Goal: Book appointment/travel/reservation

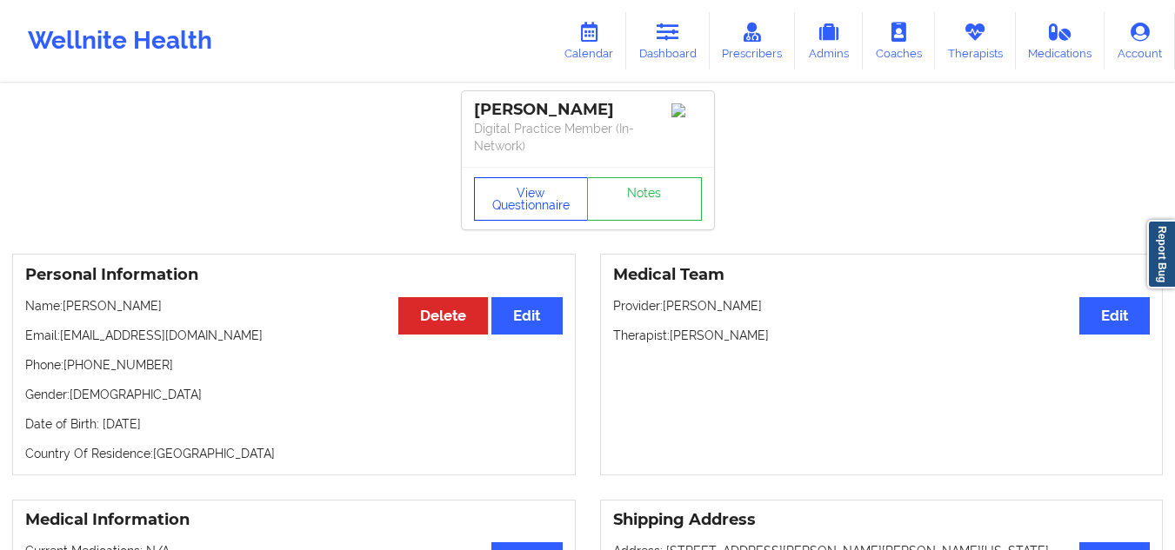
click at [548, 209] on button "View Questionnaire" at bounding box center [531, 198] width 115 height 43
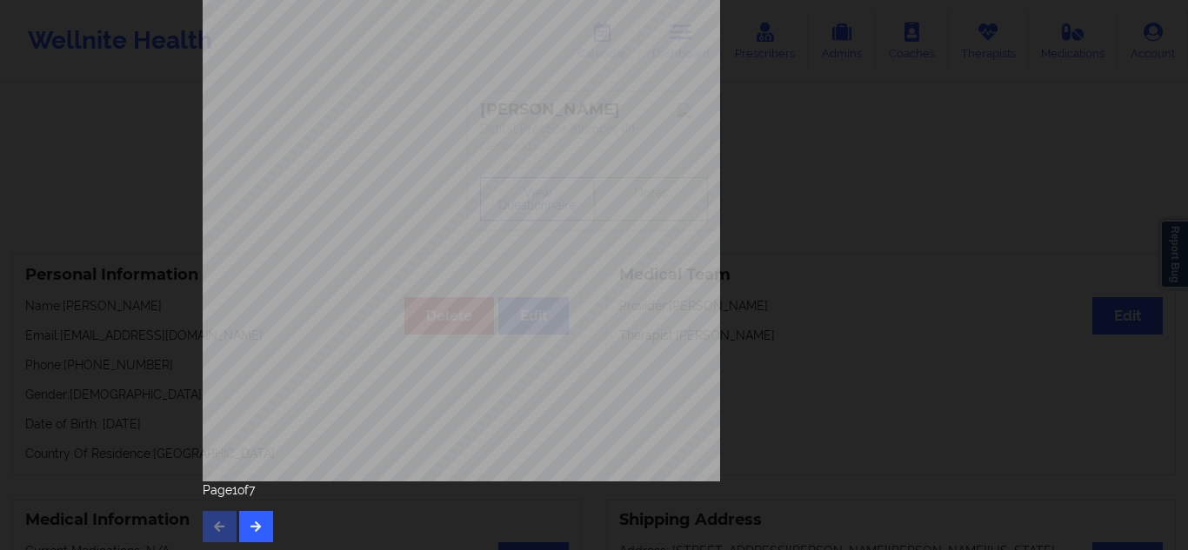
scroll to position [279, 0]
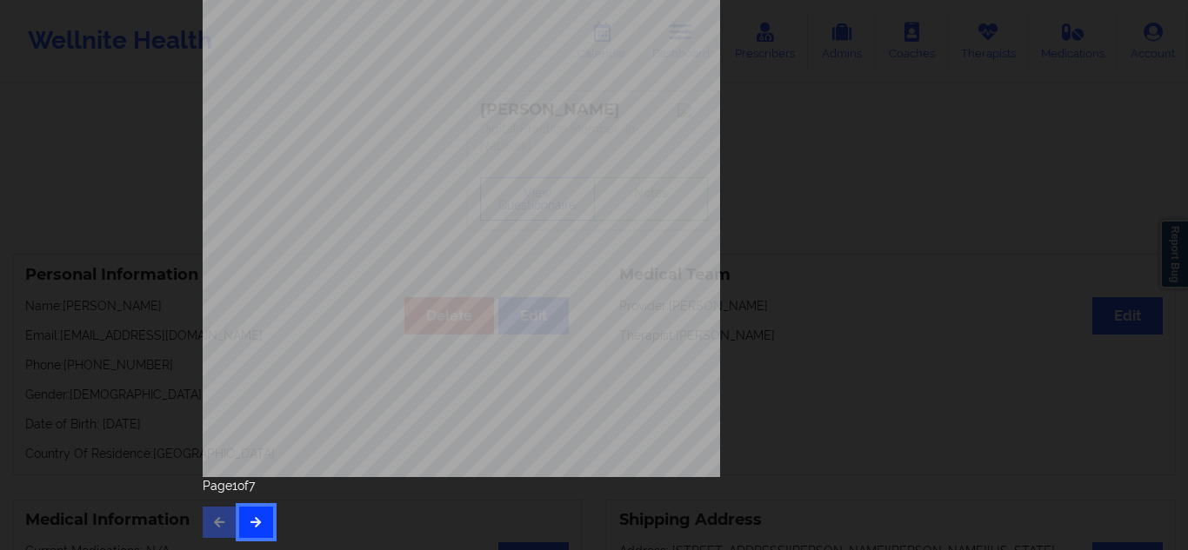
click at [251, 524] on icon "button" at bounding box center [256, 522] width 15 height 10
click at [251, 520] on icon "button" at bounding box center [256, 522] width 15 height 10
click at [247, 530] on button "button" at bounding box center [256, 522] width 34 height 31
click at [251, 515] on button "button" at bounding box center [256, 522] width 34 height 31
click at [257, 522] on icon "button" at bounding box center [256, 522] width 15 height 10
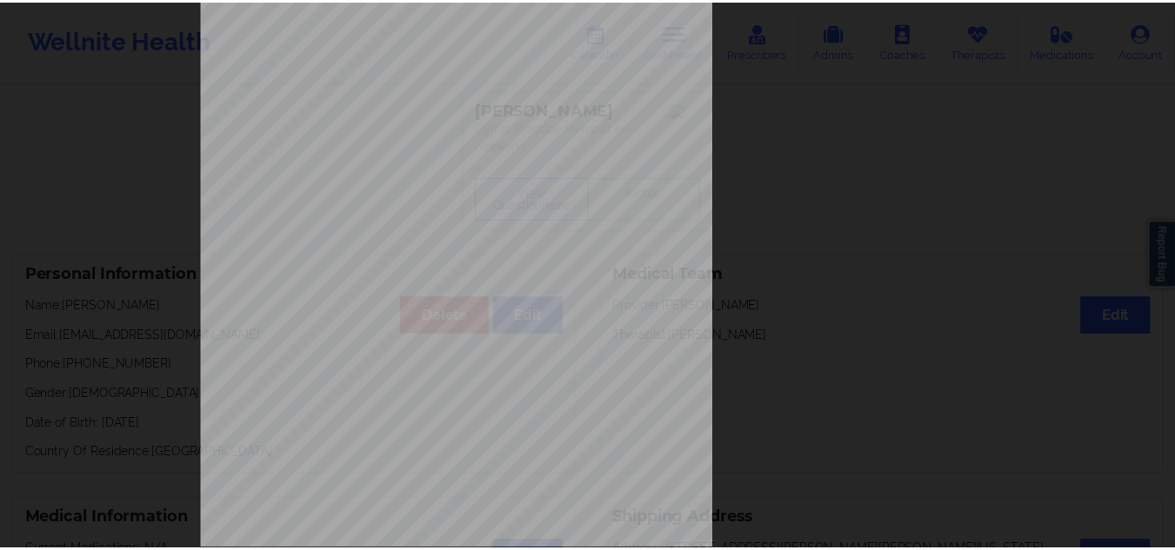
scroll to position [174, 0]
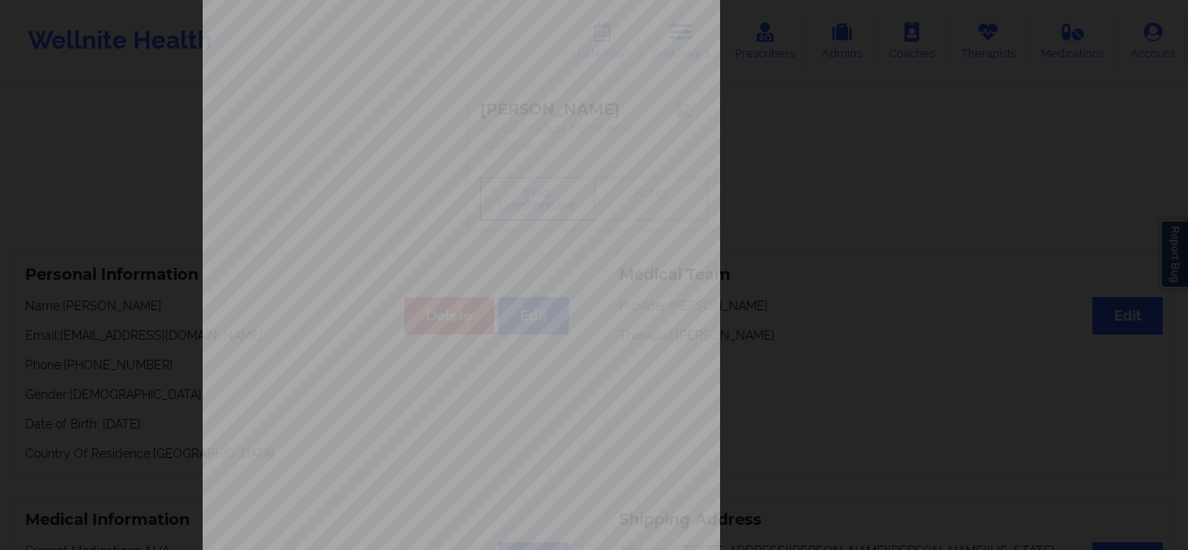
click at [1037, 223] on div "Insurance company type details by patient commercial Insurance Member ID for pa…" at bounding box center [594, 275] width 1188 height 550
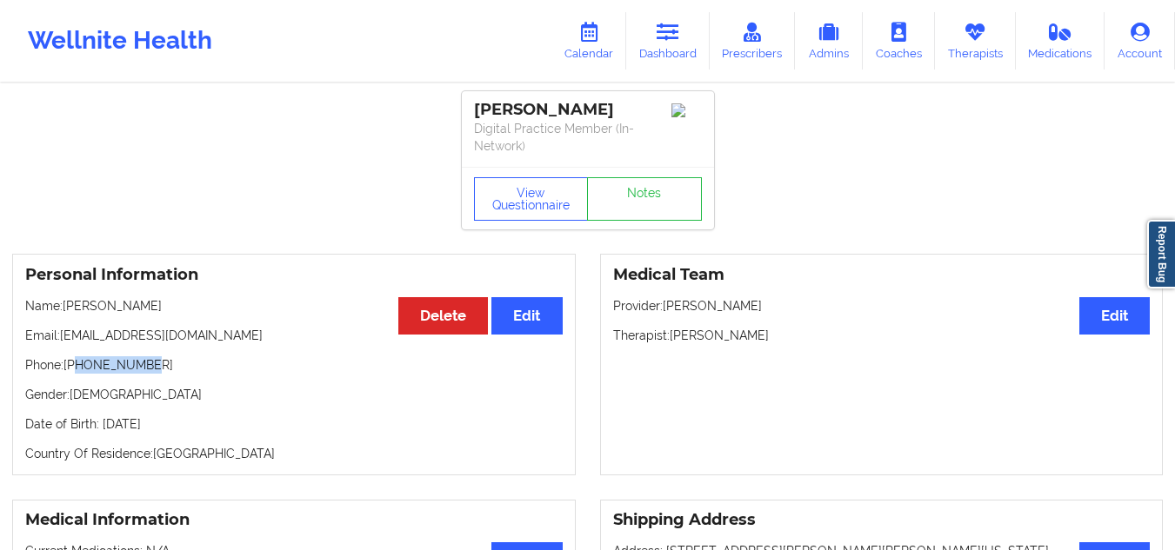
drag, startPoint x: 159, startPoint y: 365, endPoint x: 77, endPoint y: 363, distance: 81.8
click at [77, 363] on p "Phone: [PHONE_NUMBER]" at bounding box center [293, 365] width 537 height 17
copy p "4696149074"
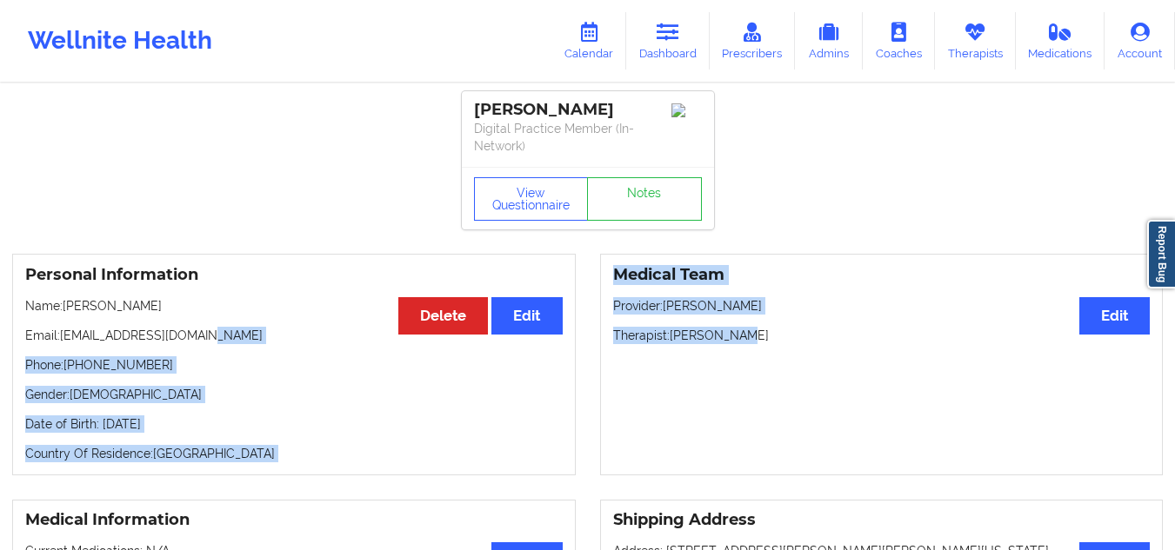
drag, startPoint x: 765, startPoint y: 343, endPoint x: 583, endPoint y: 340, distance: 182.6
click at [583, 340] on div "Personal Information Edit Delete Name: [PERSON_NAME] Email: [EMAIL_ADDRESS][DOM…" at bounding box center [587, 365] width 1175 height 246
click at [674, 337] on p "Therapist: [PERSON_NAME]" at bounding box center [881, 335] width 537 height 17
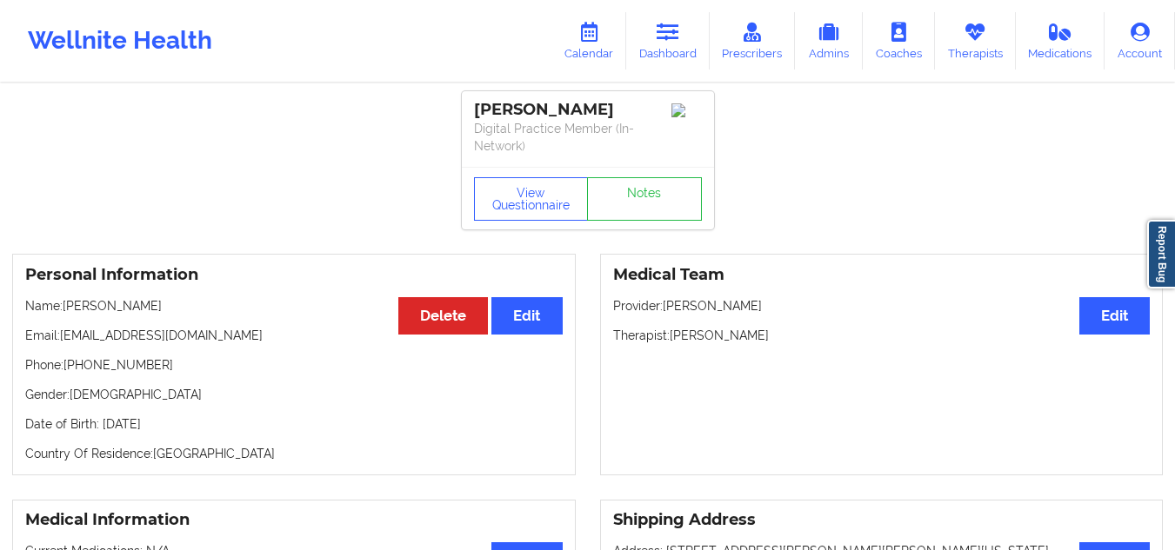
click at [769, 342] on p "Therapist: [PERSON_NAME]" at bounding box center [881, 335] width 537 height 17
drag, startPoint x: 746, startPoint y: 335, endPoint x: 612, endPoint y: 335, distance: 133.9
click at [613, 335] on p "Therapist: [PERSON_NAME]" at bounding box center [881, 335] width 537 height 17
copy p "Therapist: [PERSON_NAME]"
click at [665, 37] on icon at bounding box center [668, 32] width 23 height 19
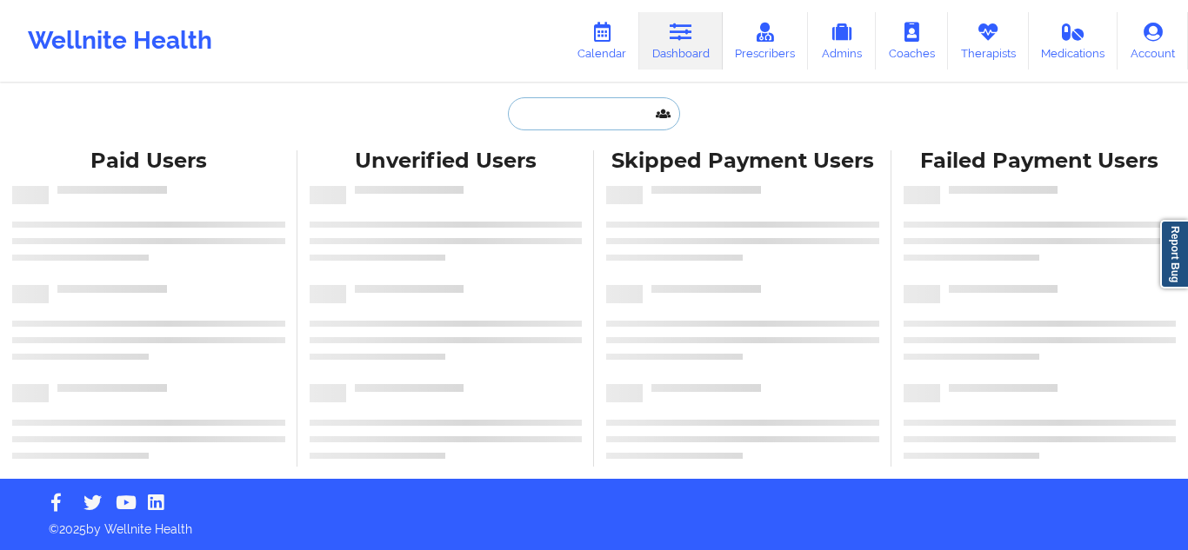
click at [625, 115] on input "text" at bounding box center [594, 113] width 172 height 33
paste input "[PERSON_NAME]"
type input "[PERSON_NAME]"
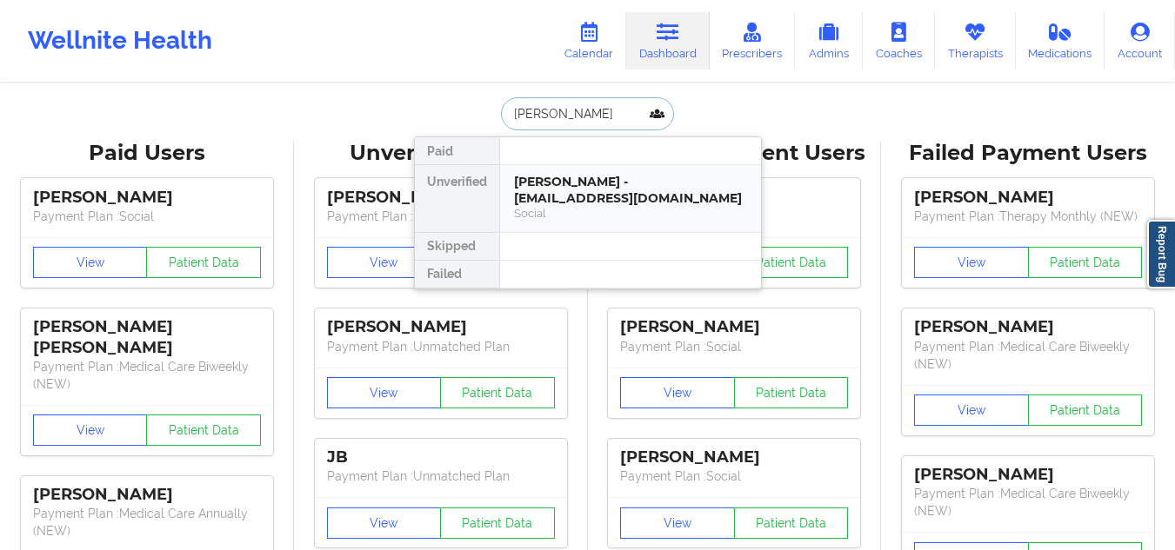
click at [635, 187] on div "[PERSON_NAME] - [EMAIL_ADDRESS][DOMAIN_NAME]" at bounding box center [630, 190] width 233 height 32
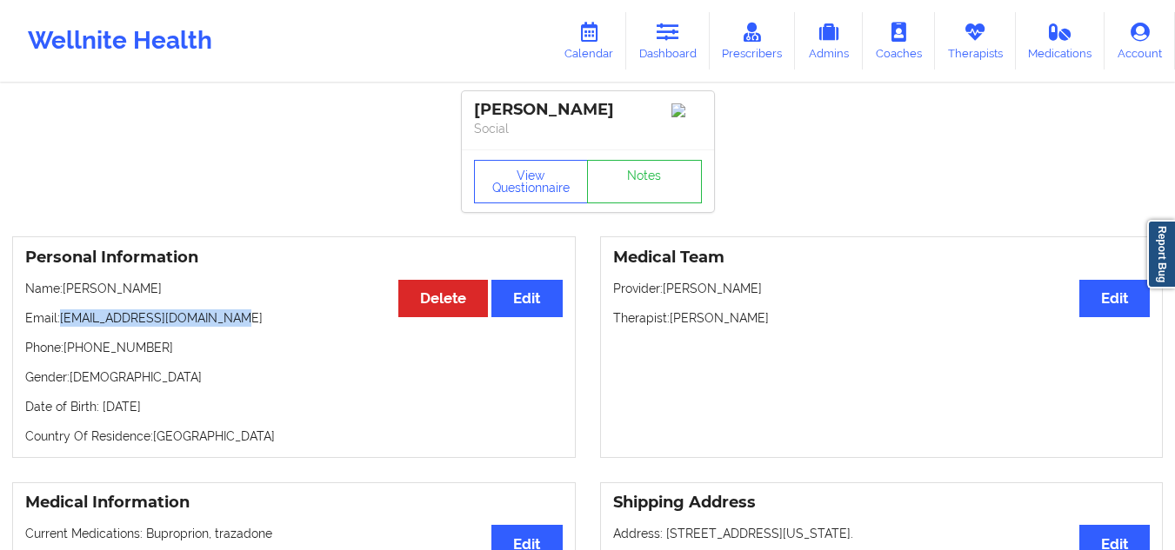
drag, startPoint x: 227, startPoint y: 330, endPoint x: 90, endPoint y: 323, distance: 136.7
click at [63, 322] on p "Email: [EMAIL_ADDRESS][DOMAIN_NAME]" at bounding box center [293, 318] width 537 height 17
copy p "[EMAIL_ADDRESS][DOMAIN_NAME]"
click at [606, 190] on link "Notes" at bounding box center [644, 181] width 115 height 43
click at [666, 39] on icon at bounding box center [668, 32] width 23 height 19
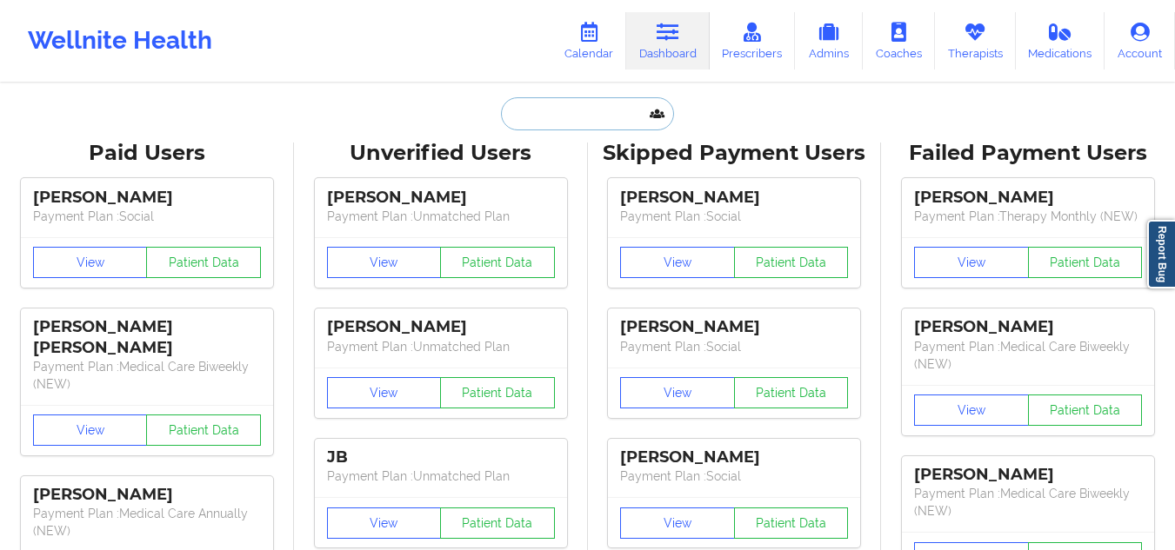
click at [608, 98] on input "text" at bounding box center [587, 113] width 172 height 33
paste input "[PERSON_NAME]"
type input "[PERSON_NAME]"
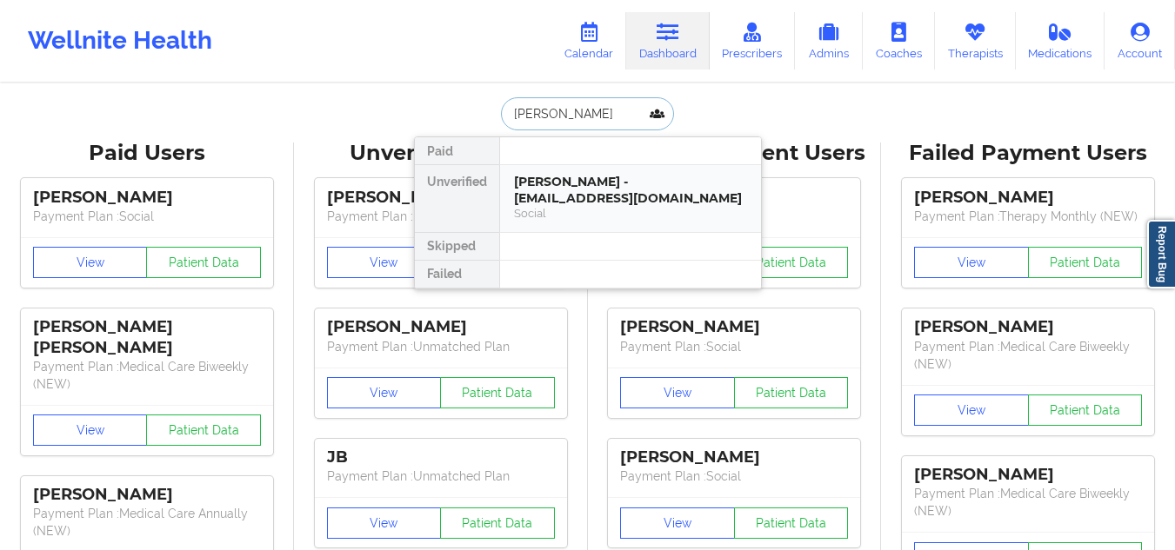
click at [669, 189] on div "[PERSON_NAME] - [EMAIL_ADDRESS][DOMAIN_NAME]" at bounding box center [630, 190] width 233 height 32
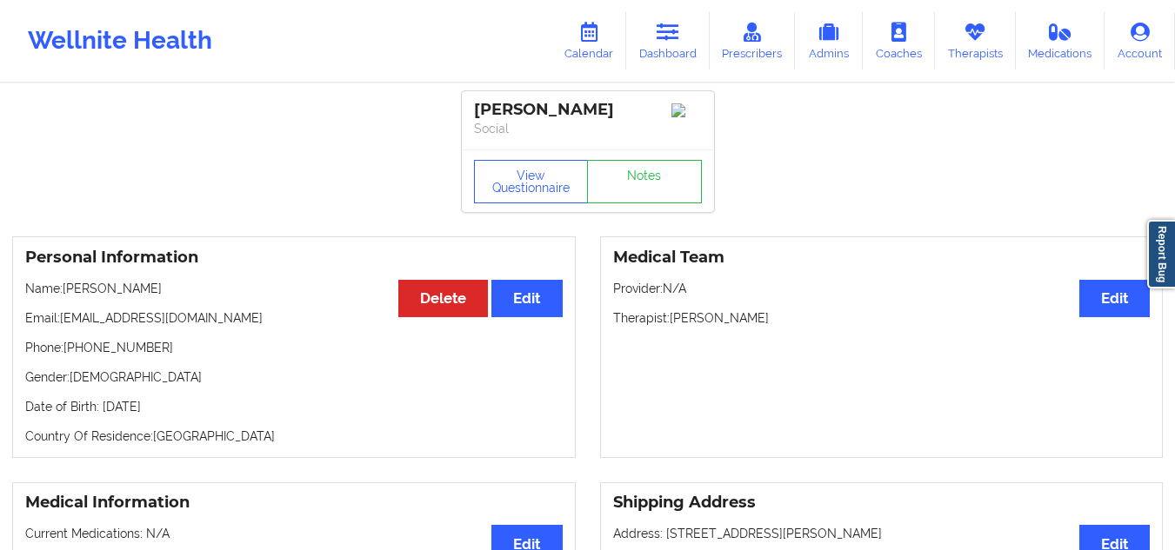
drag, startPoint x: 777, startPoint y: 326, endPoint x: 675, endPoint y: 323, distance: 102.6
click at [675, 323] on p "Therapist: [PERSON_NAME]" at bounding box center [881, 318] width 537 height 17
copy p "[PERSON_NAME]"
click at [603, 44] on link "Calendar" at bounding box center [588, 40] width 75 height 57
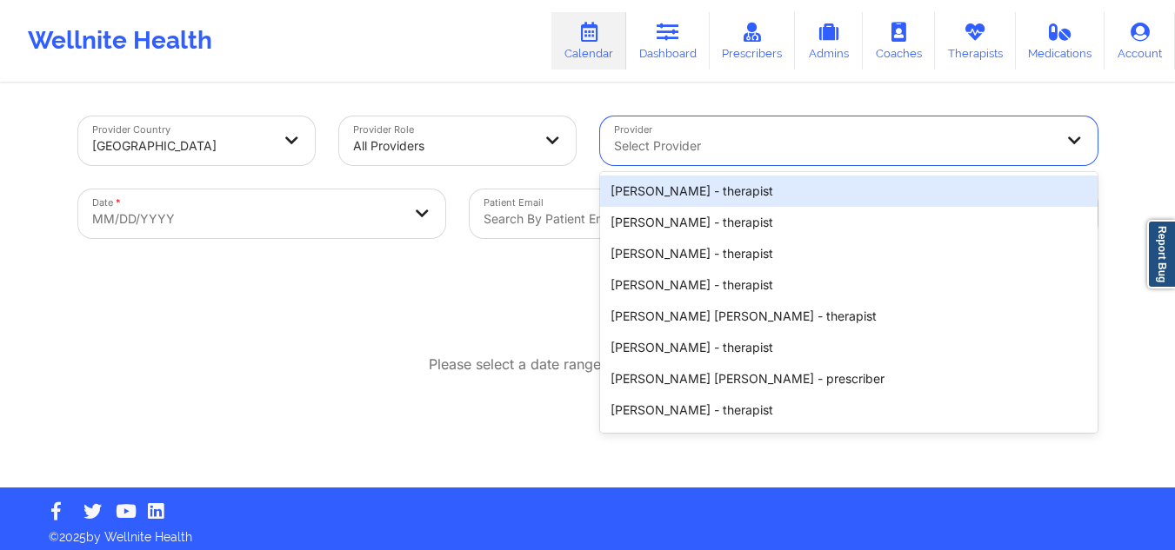
click at [690, 148] on div at bounding box center [834, 146] width 440 height 21
paste input "[PERSON_NAME]"
type input "[PERSON_NAME]"
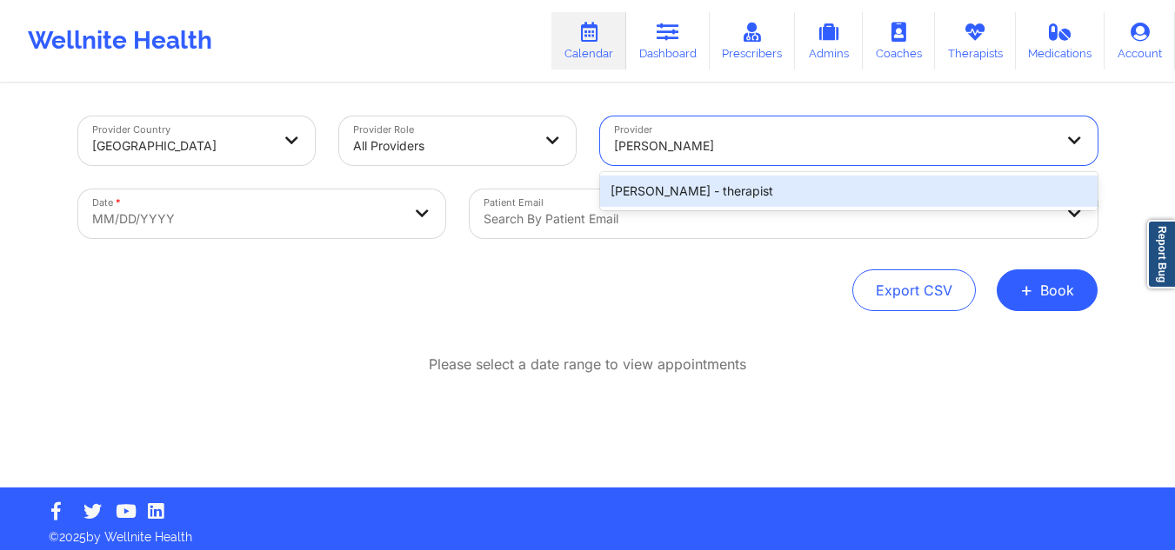
click at [733, 192] on div "[PERSON_NAME] - therapist" at bounding box center [848, 191] width 497 height 31
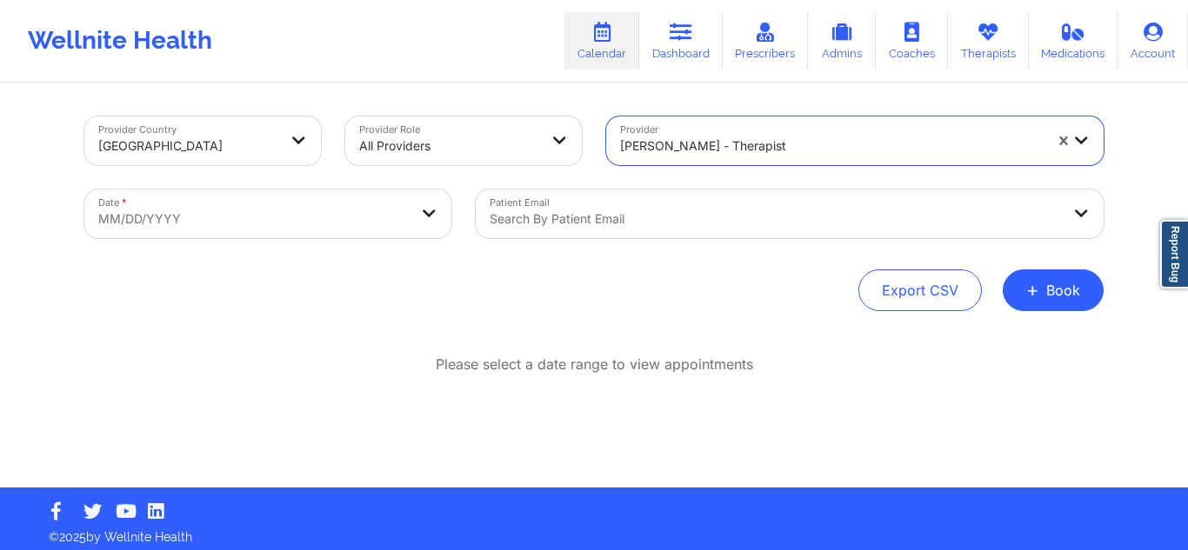
click at [262, 203] on body "Wellnite Health Calendar Dashboard Prescribers Admins Coaches Therapists Medica…" at bounding box center [594, 275] width 1188 height 550
select select "2025-8"
select select "2025-9"
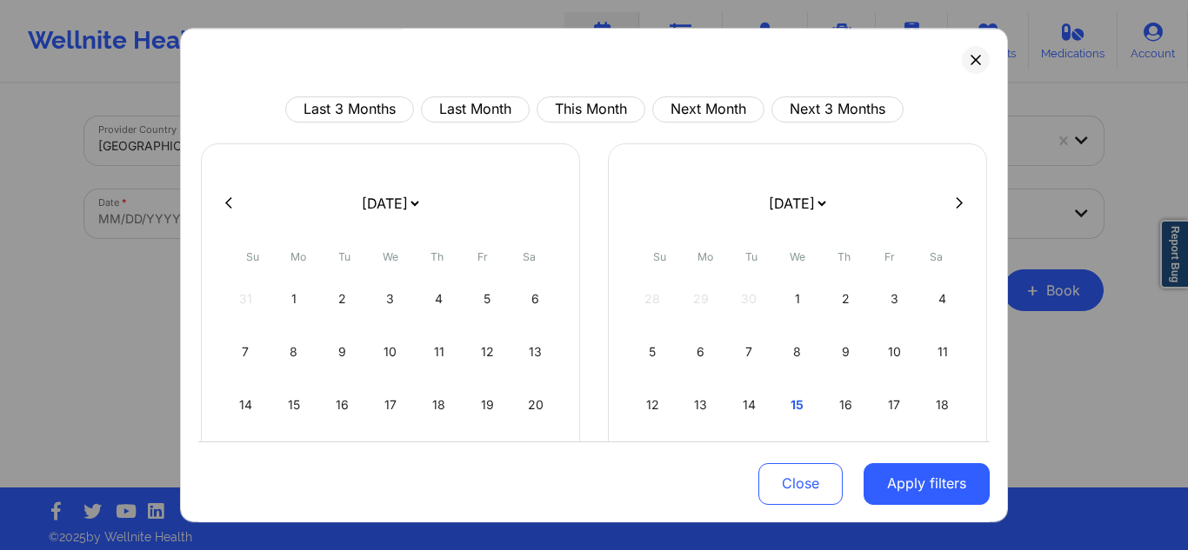
click at [950, 201] on button at bounding box center [958, 203] width 17 height 15
select select "2025-9"
select select "2025-10"
click at [235, 197] on button at bounding box center [228, 203] width 17 height 15
select select "2025-8"
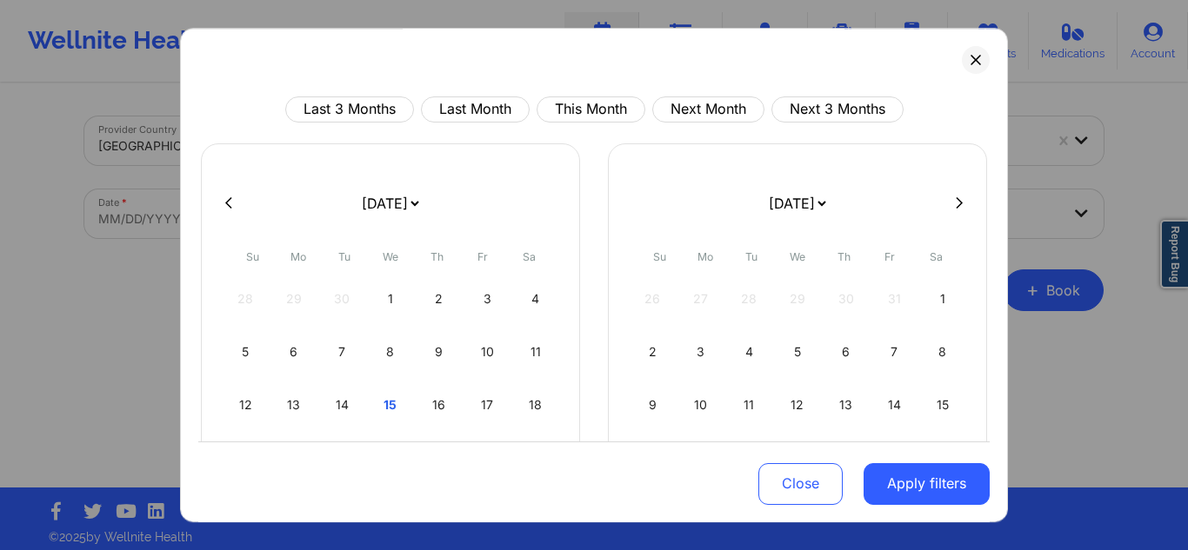
select select "2025-9"
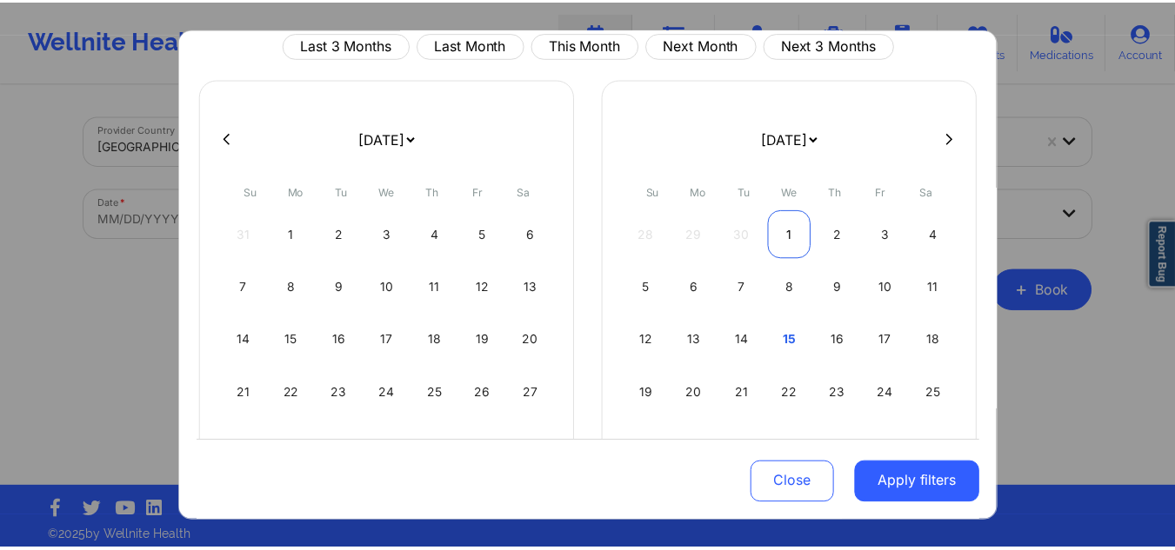
scroll to position [150, 0]
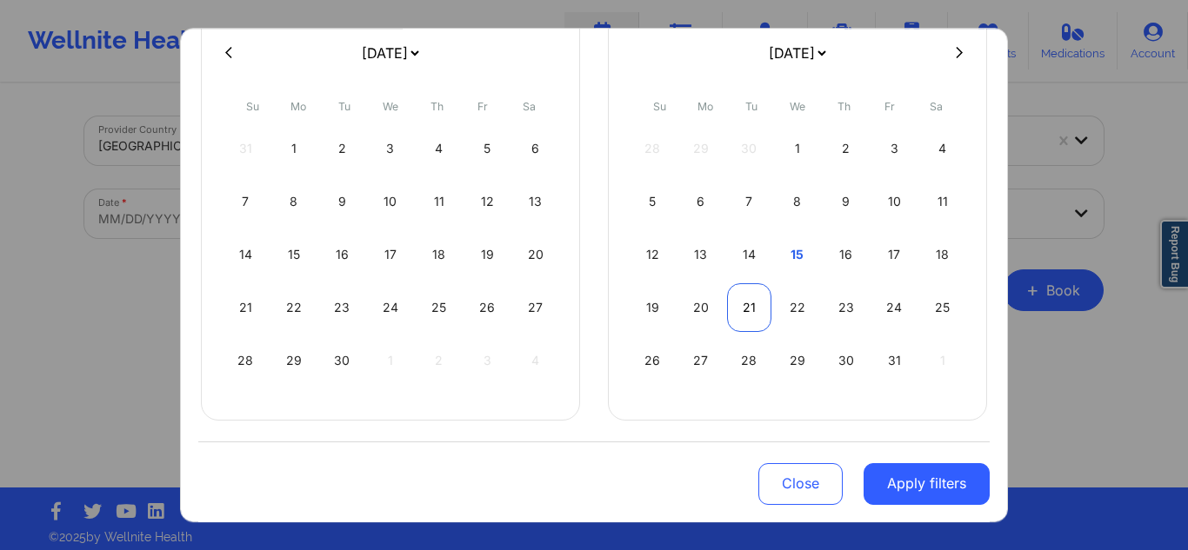
click at [750, 307] on div "21" at bounding box center [749, 307] width 44 height 49
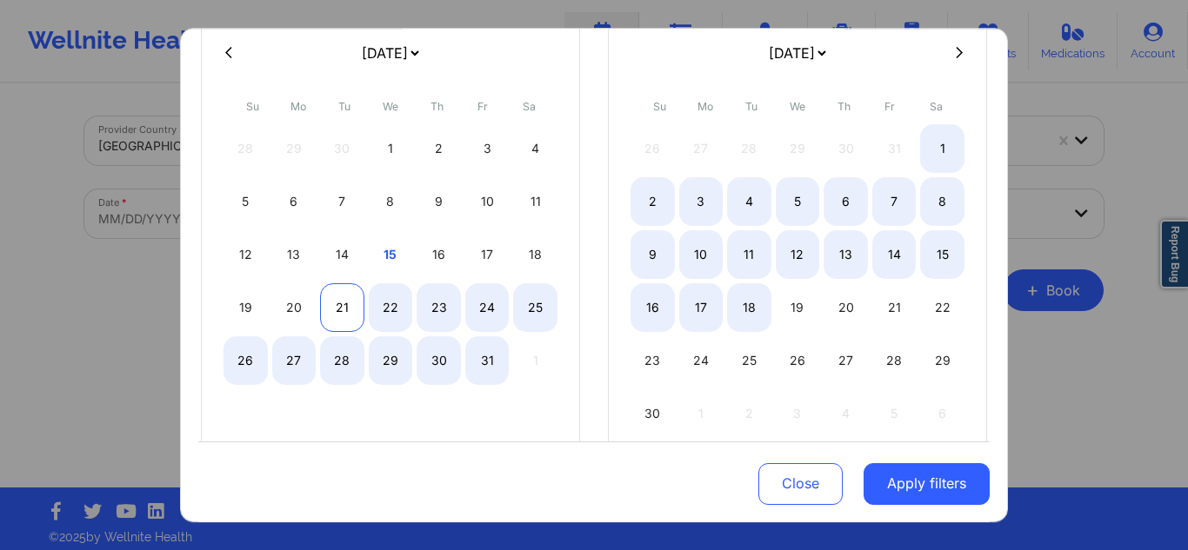
select select "2025-9"
select select "2025-10"
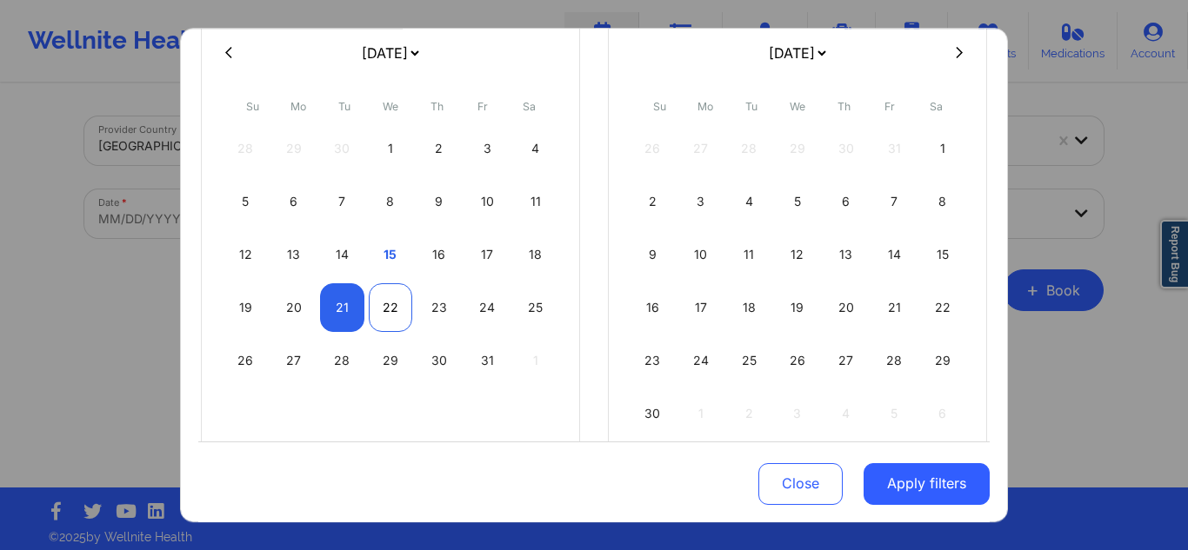
select select "2025-9"
select select "2025-10"
click at [394, 298] on div "22" at bounding box center [391, 307] width 44 height 49
select select "2025-9"
select select "2025-10"
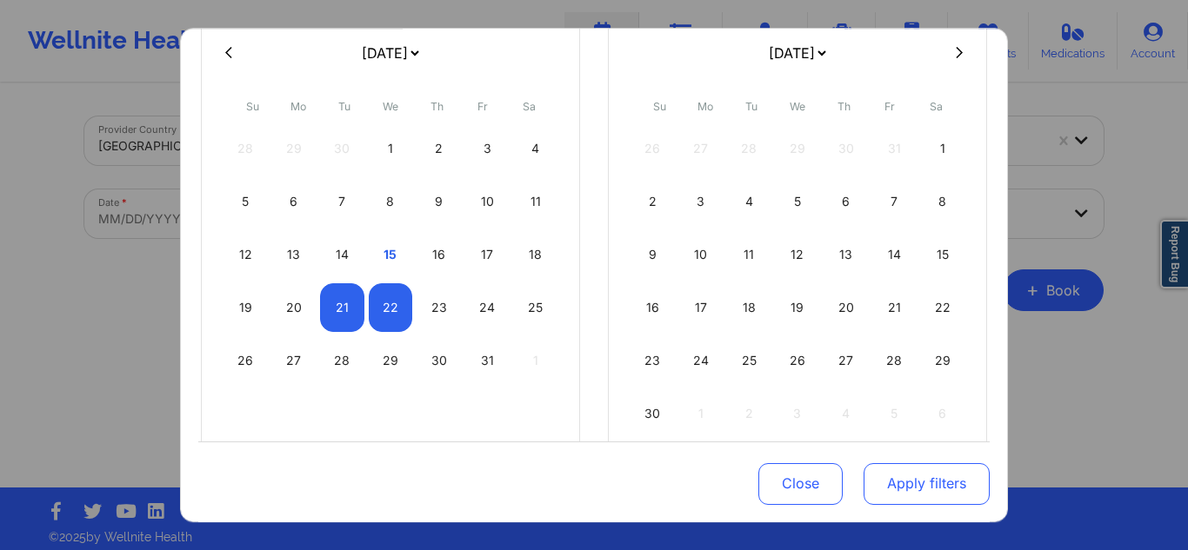
click at [883, 493] on button "Apply filters" at bounding box center [926, 484] width 126 height 42
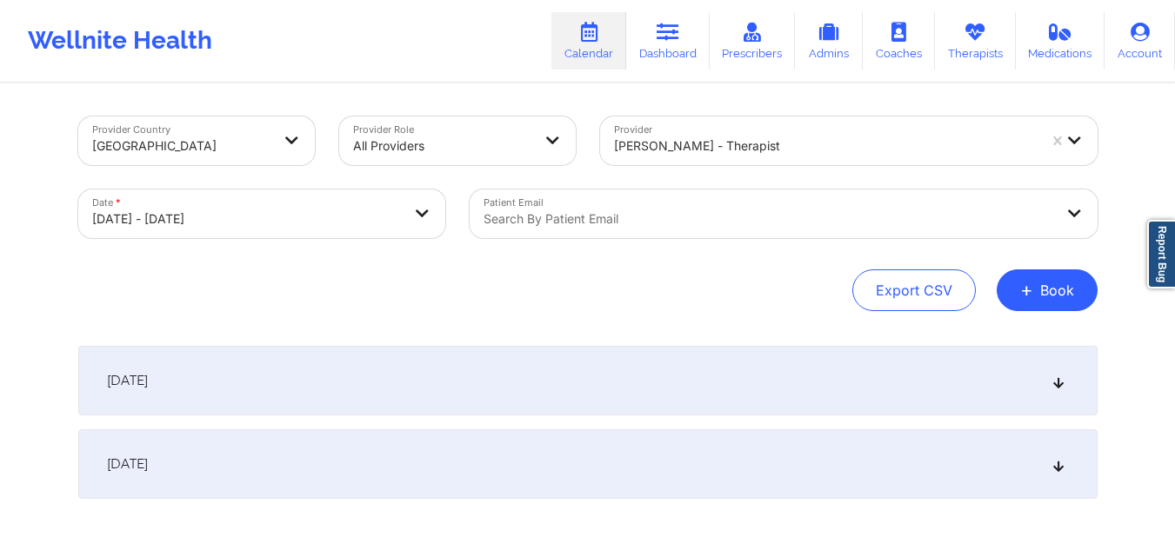
click at [717, 403] on div "[DATE]" at bounding box center [587, 381] width 1019 height 70
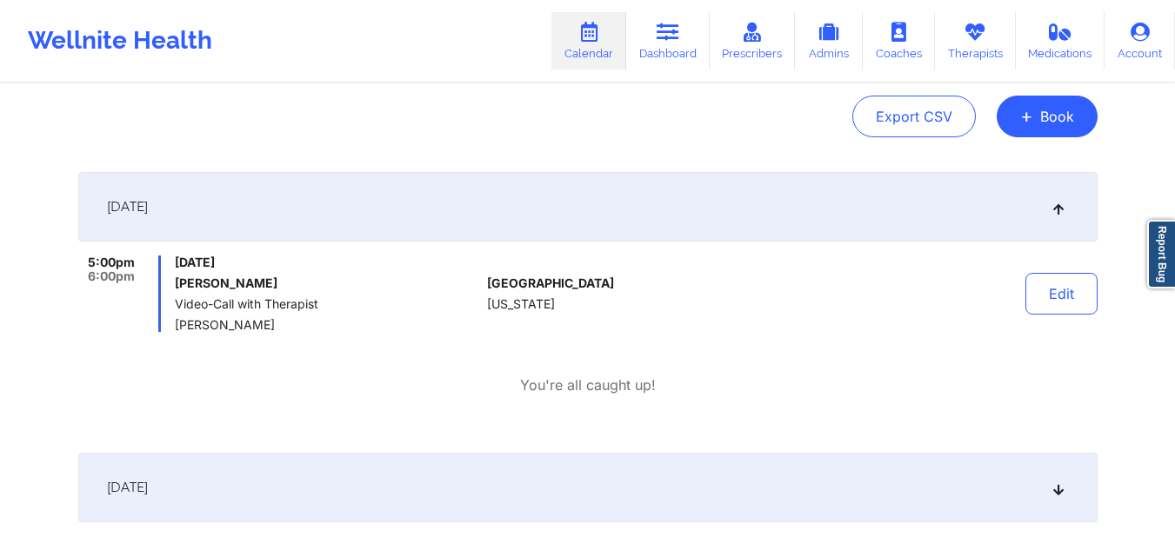
scroll to position [0, 0]
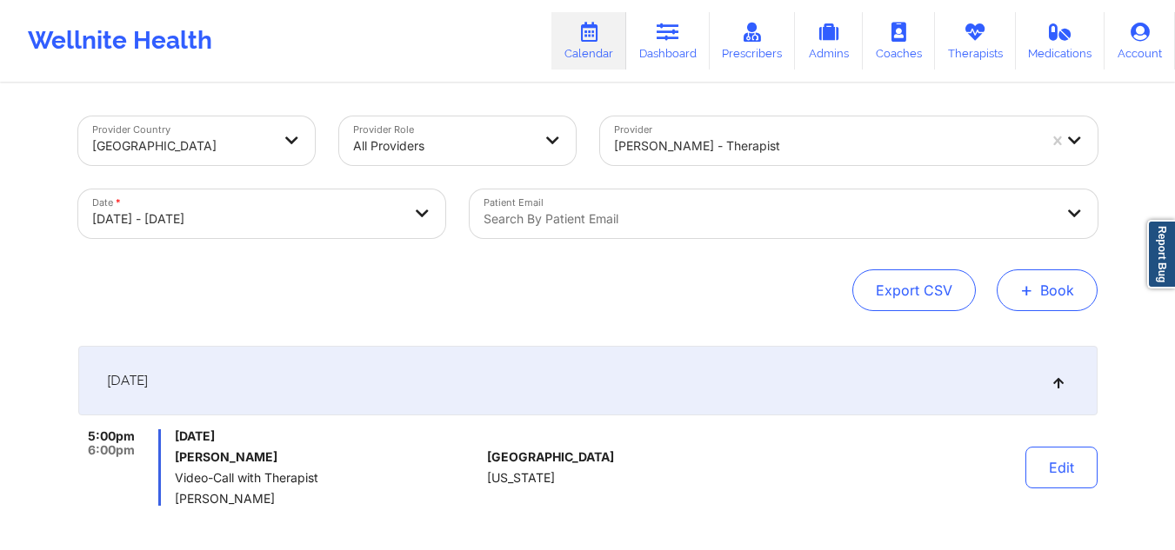
click at [1071, 298] on button "+ Book" at bounding box center [1047, 291] width 101 height 42
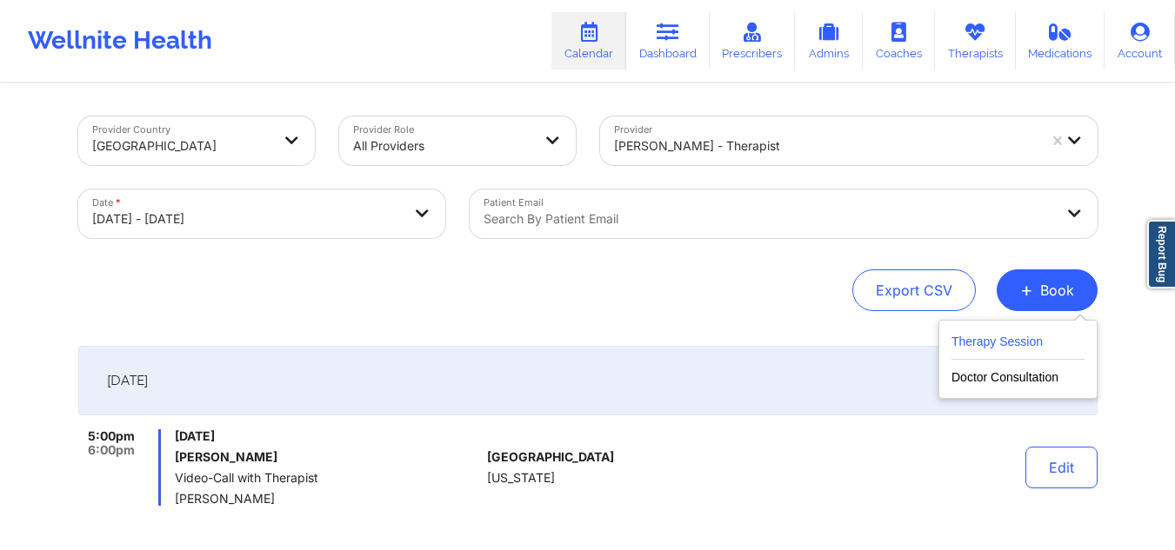
click at [984, 339] on button "Therapy Session" at bounding box center [1017, 345] width 133 height 29
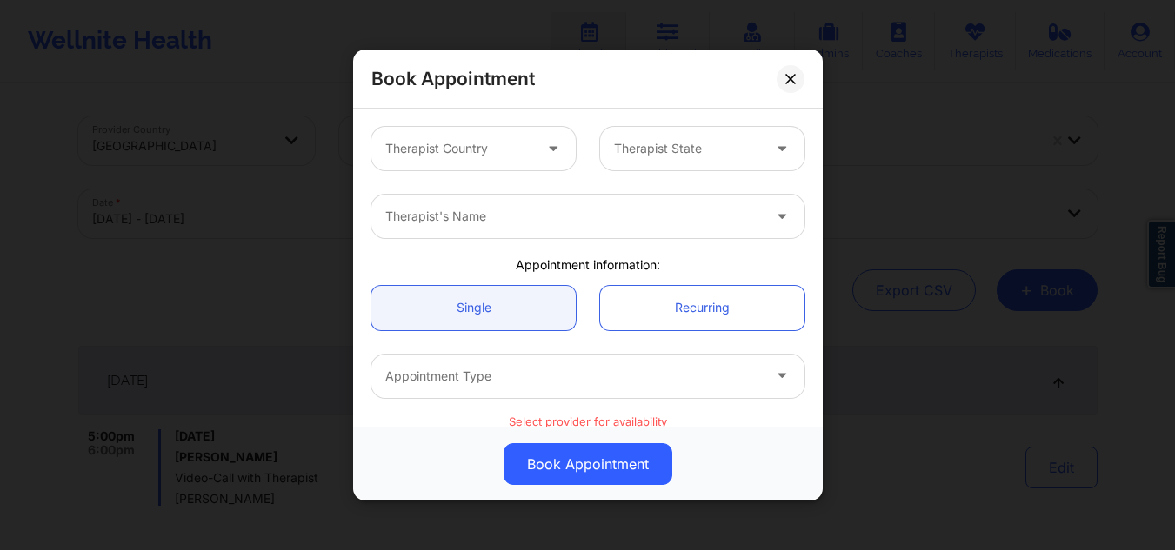
click at [516, 145] on div at bounding box center [458, 148] width 147 height 21
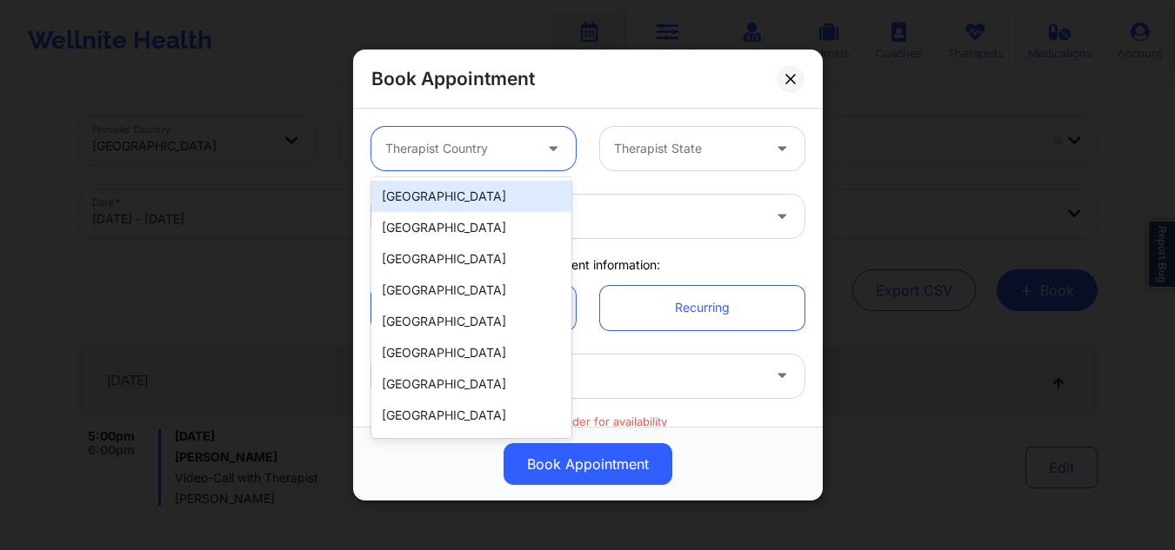
click at [483, 192] on div "[GEOGRAPHIC_DATA]" at bounding box center [471, 196] width 200 height 31
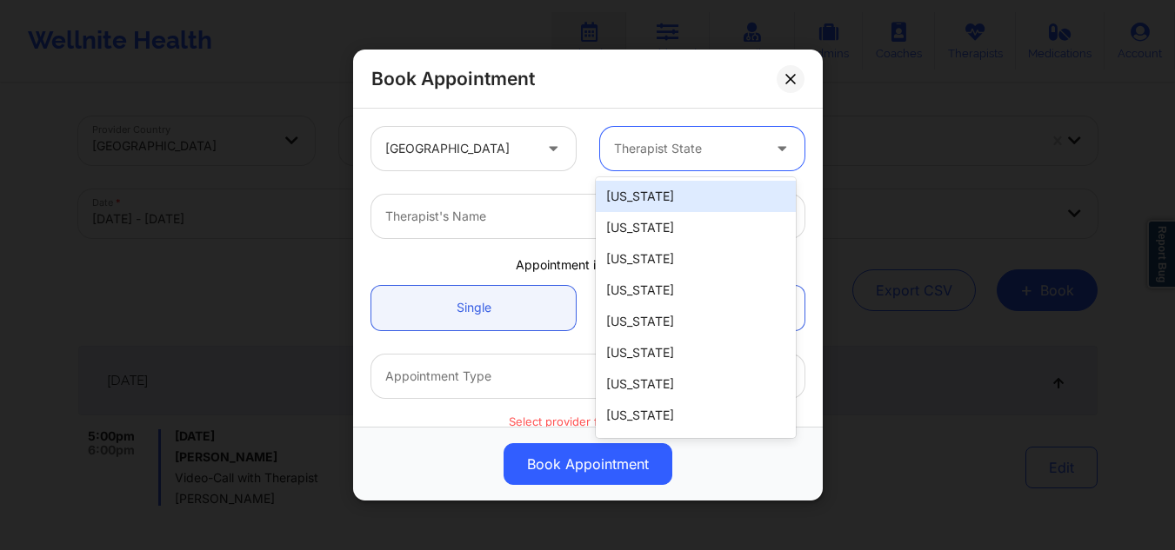
click at [674, 156] on div at bounding box center [687, 148] width 147 height 21
type input "ny"
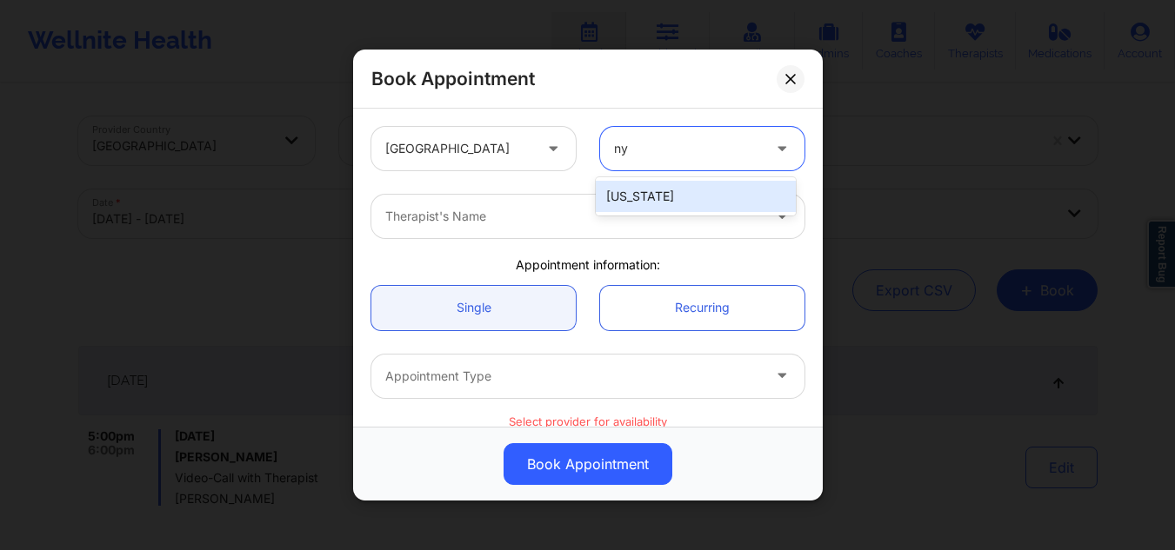
click at [670, 197] on div "[US_STATE]" at bounding box center [696, 196] width 200 height 31
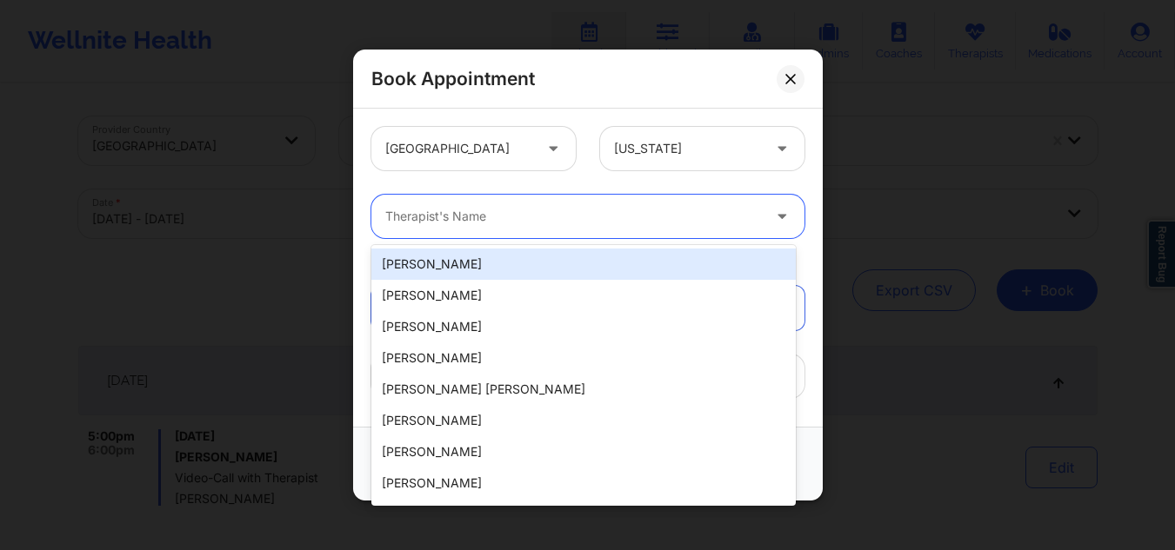
click at [621, 230] on div "Therapist's Name" at bounding box center [566, 216] width 391 height 43
paste input "[PERSON_NAME]"
type input "[PERSON_NAME]"
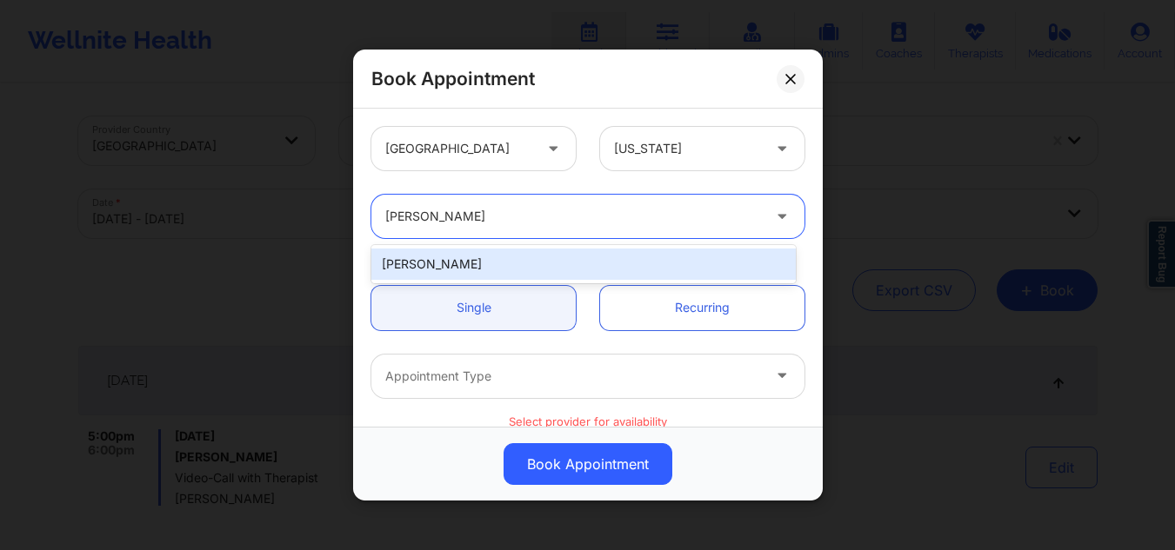
click at [529, 256] on div "[PERSON_NAME]" at bounding box center [583, 264] width 424 height 31
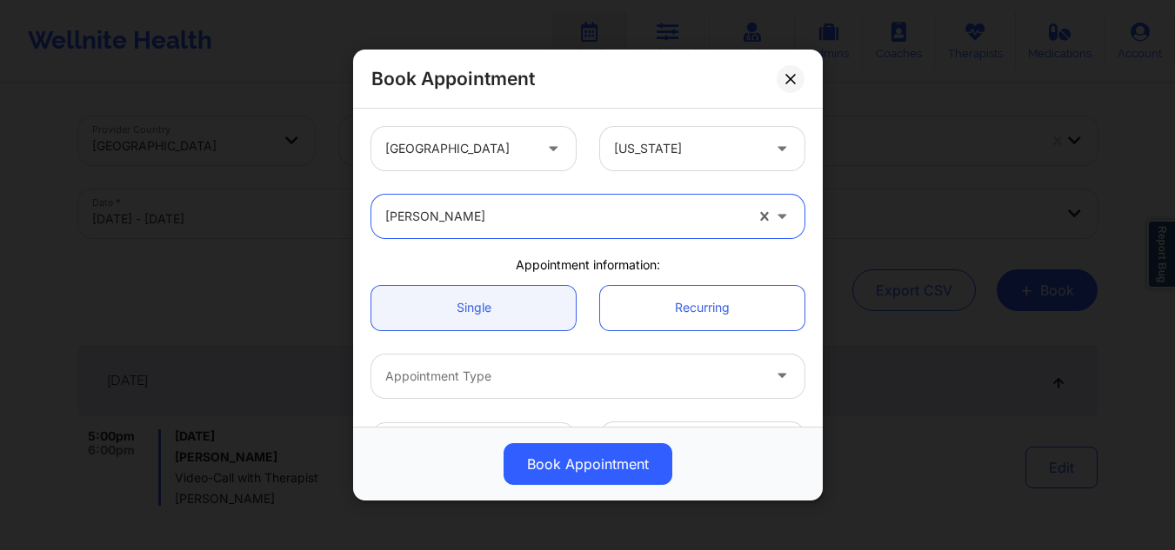
scroll to position [87, 0]
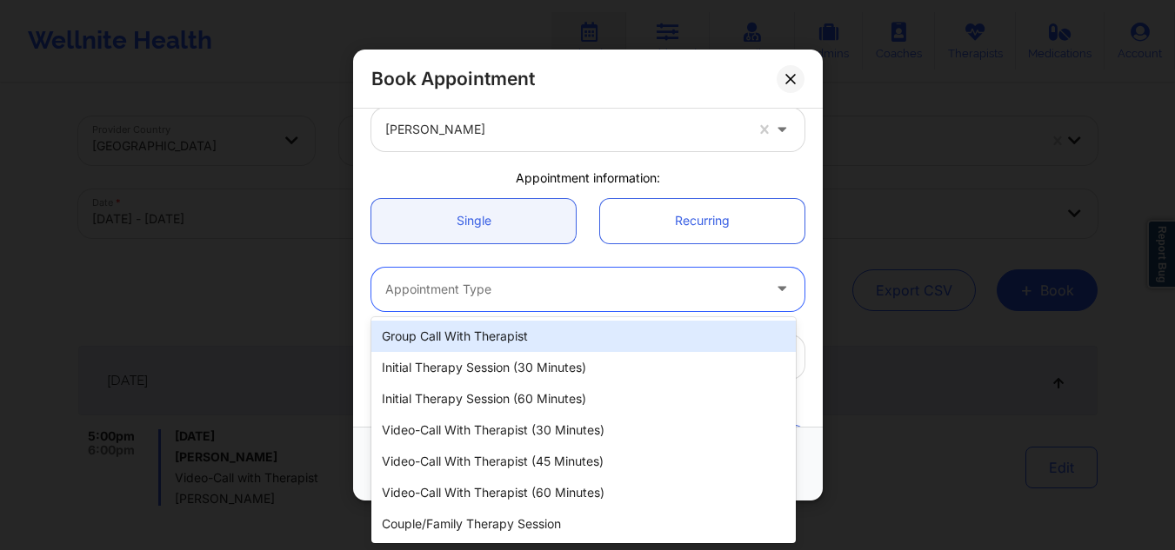
click at [559, 293] on div at bounding box center [573, 289] width 376 height 21
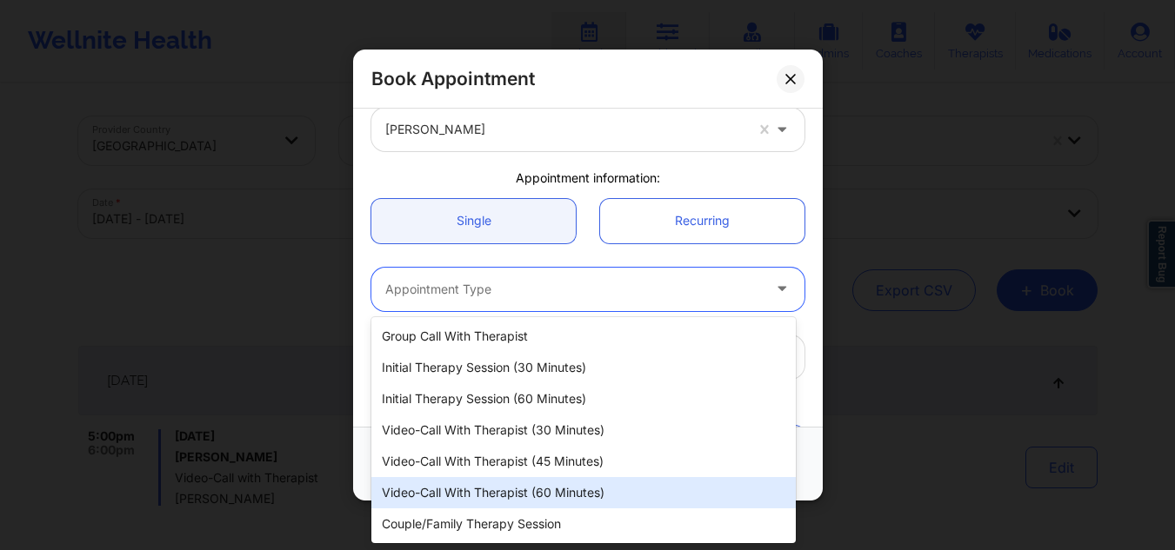
click at [568, 496] on div "Video-Call with Therapist (60 minutes)" at bounding box center [583, 492] width 424 height 31
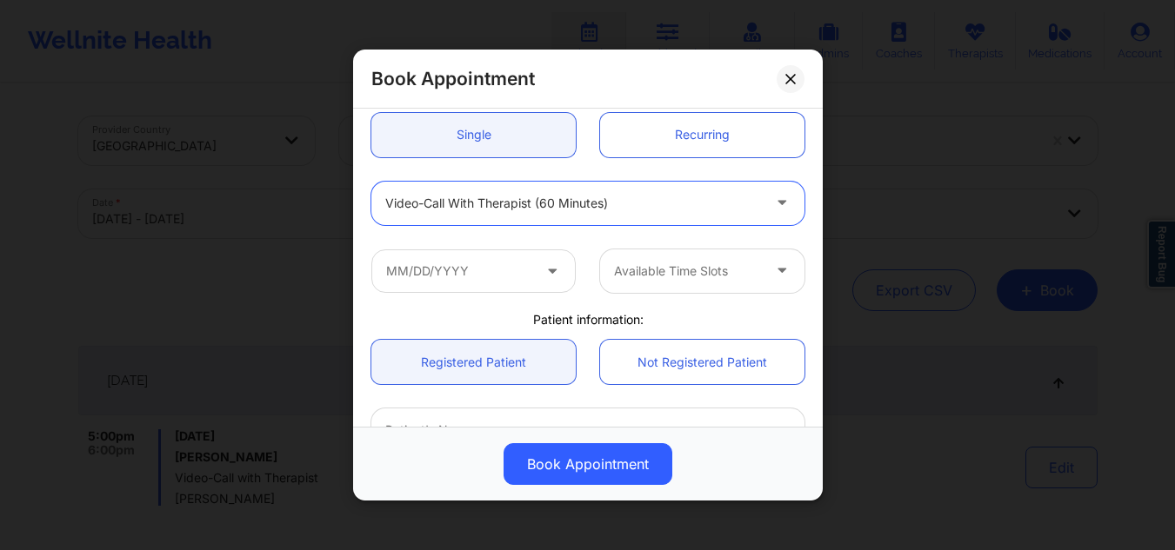
scroll to position [174, 0]
click at [620, 273] on div at bounding box center [687, 270] width 147 height 21
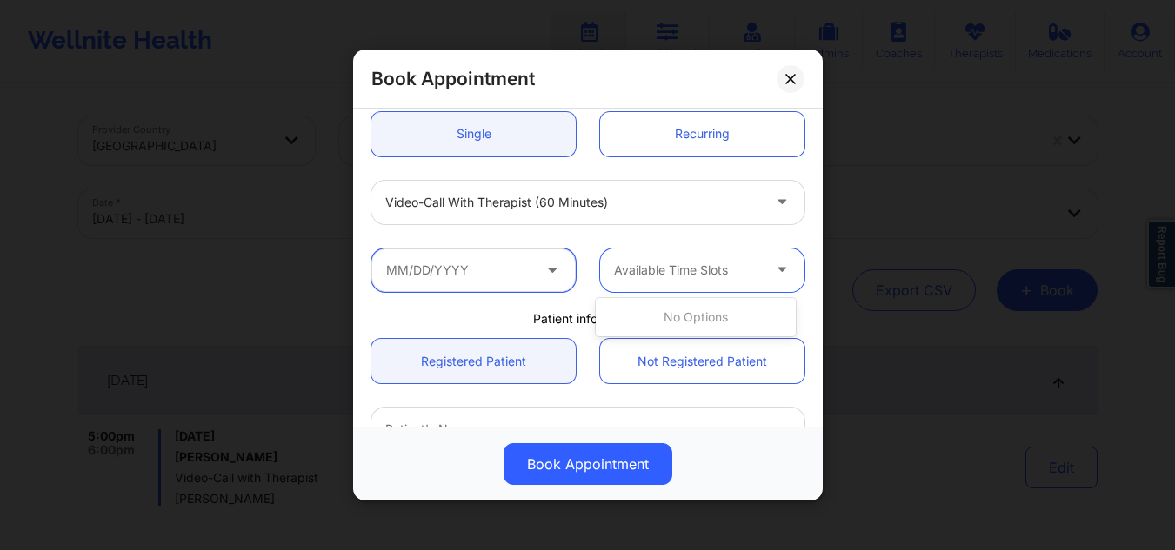
click at [473, 257] on input "text" at bounding box center [473, 269] width 204 height 43
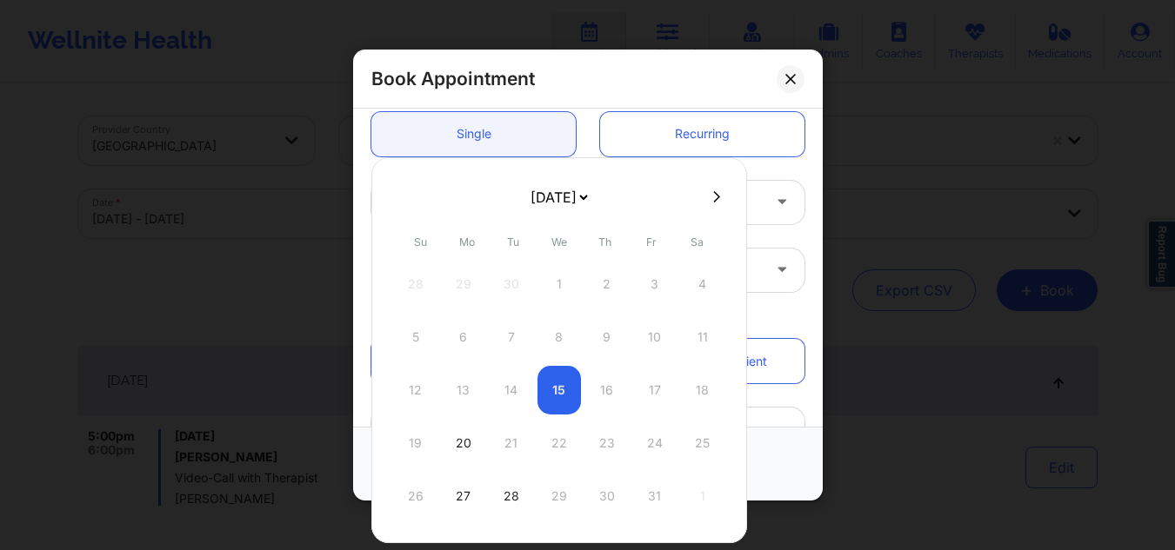
click at [515, 445] on div "19 20 21 22 23 24 25" at bounding box center [559, 443] width 330 height 49
click at [468, 447] on div "20" at bounding box center [463, 443] width 43 height 49
type input "[DATE]"
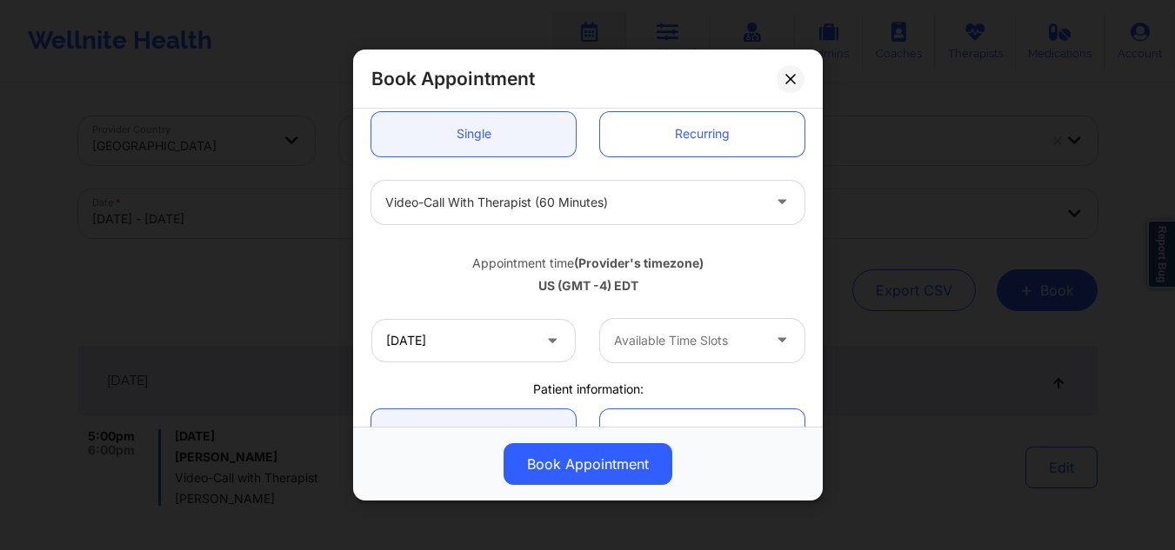
scroll to position [348, 0]
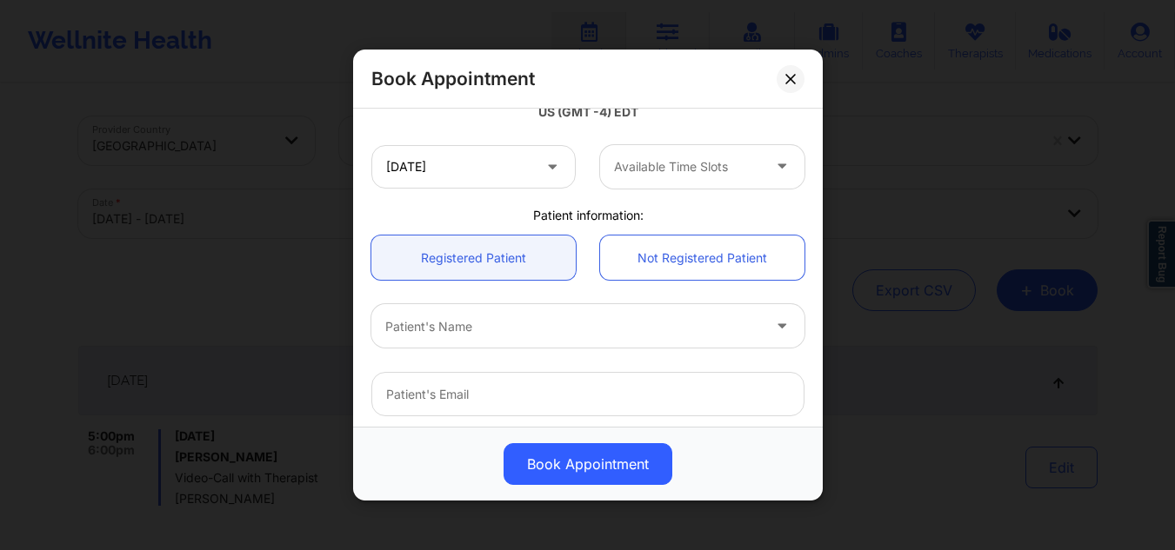
click at [676, 168] on div at bounding box center [687, 167] width 147 height 21
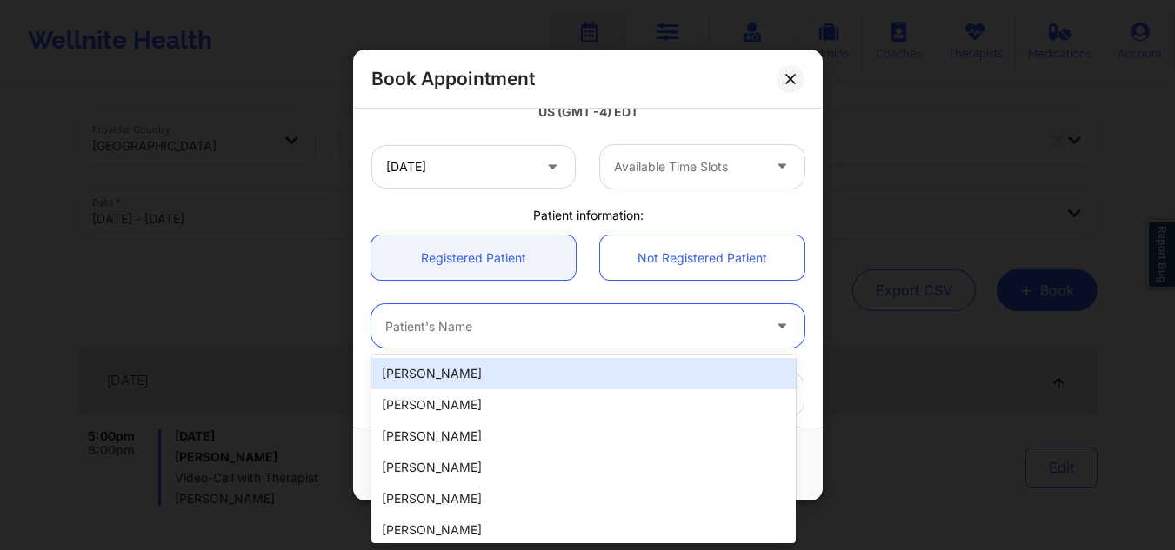
click at [501, 340] on div "Patient's Name" at bounding box center [566, 325] width 391 height 43
paste input "[PERSON_NAME]"
type input "[PERSON_NAME]"
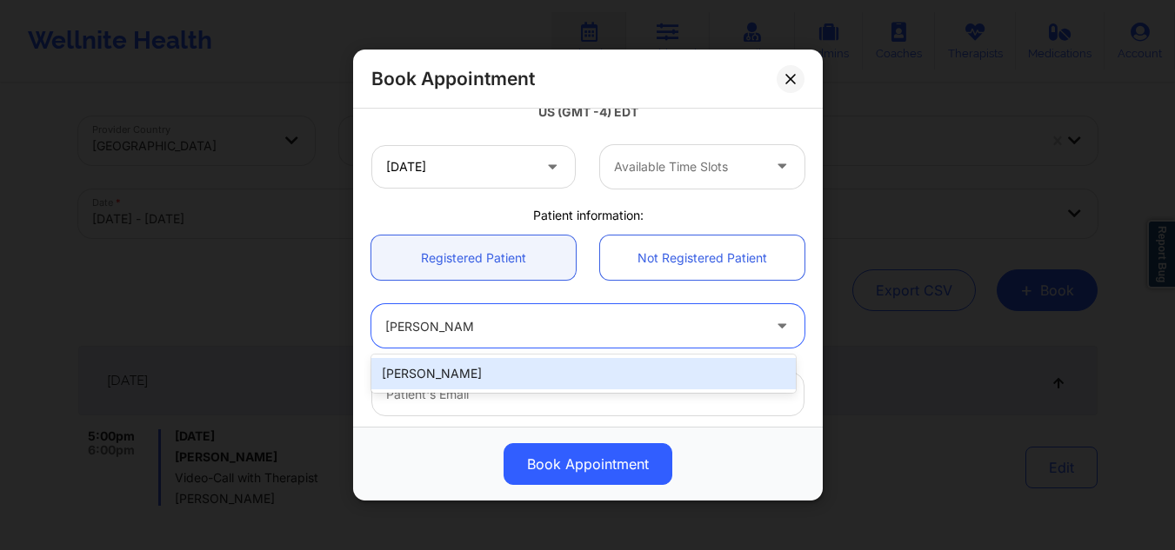
click at [532, 371] on div "[PERSON_NAME]" at bounding box center [583, 373] width 424 height 31
type input "[EMAIL_ADDRESS][DOMAIN_NAME]"
type input "[PHONE_NUMBER]"
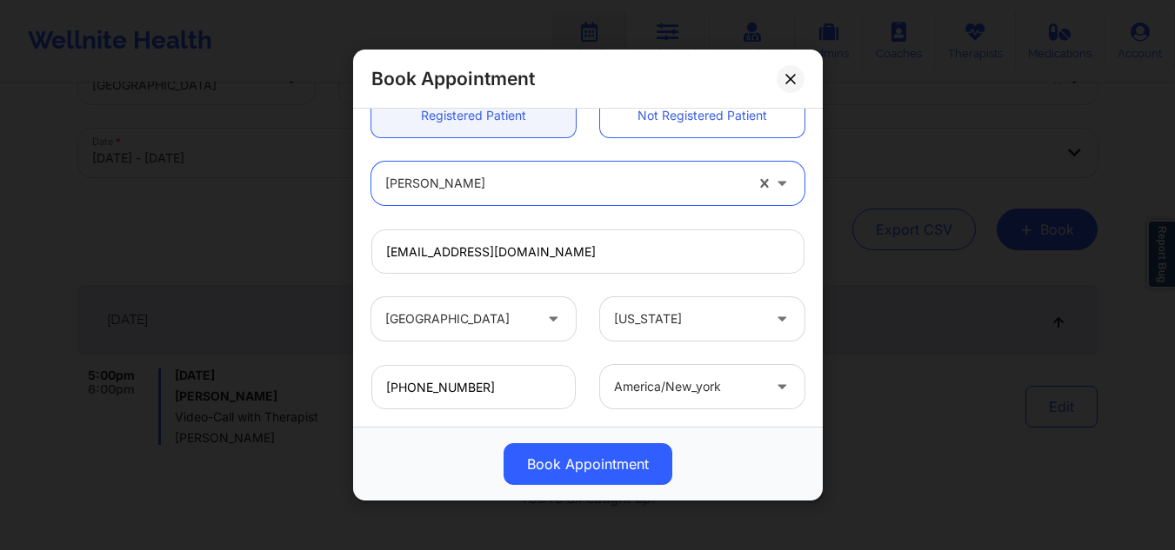
scroll to position [174, 0]
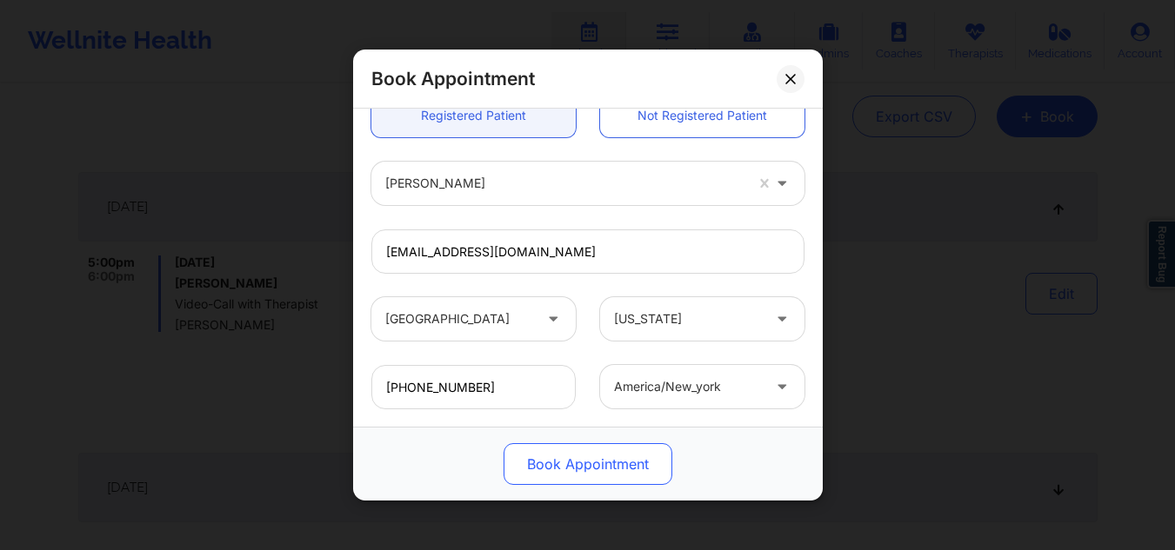
click at [592, 460] on button "Book Appointment" at bounding box center [587, 464] width 169 height 42
click at [592, 472] on button "Book Appointment" at bounding box center [587, 464] width 169 height 42
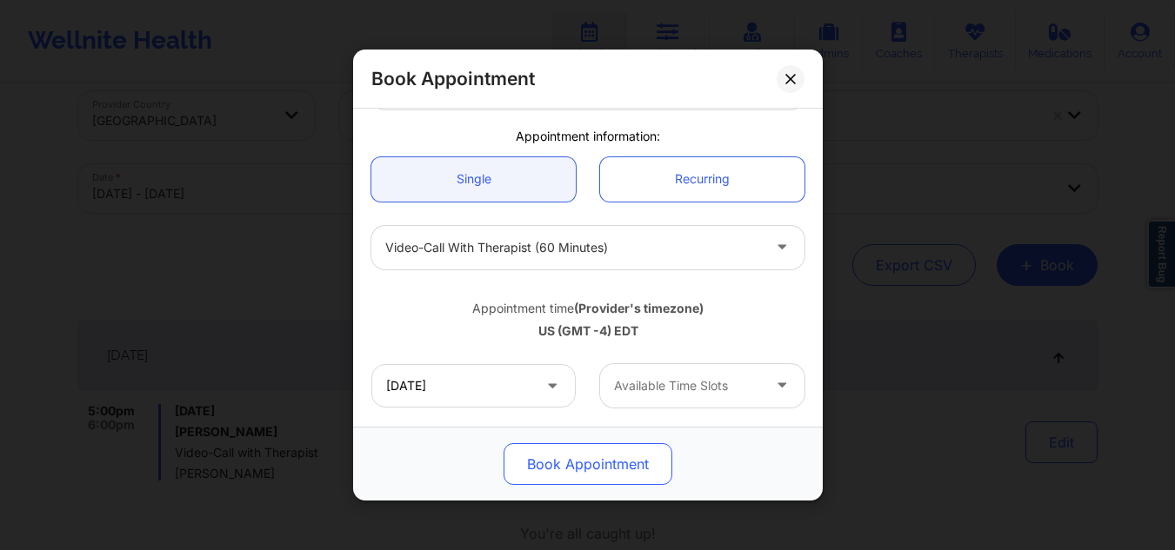
scroll to position [261, 0]
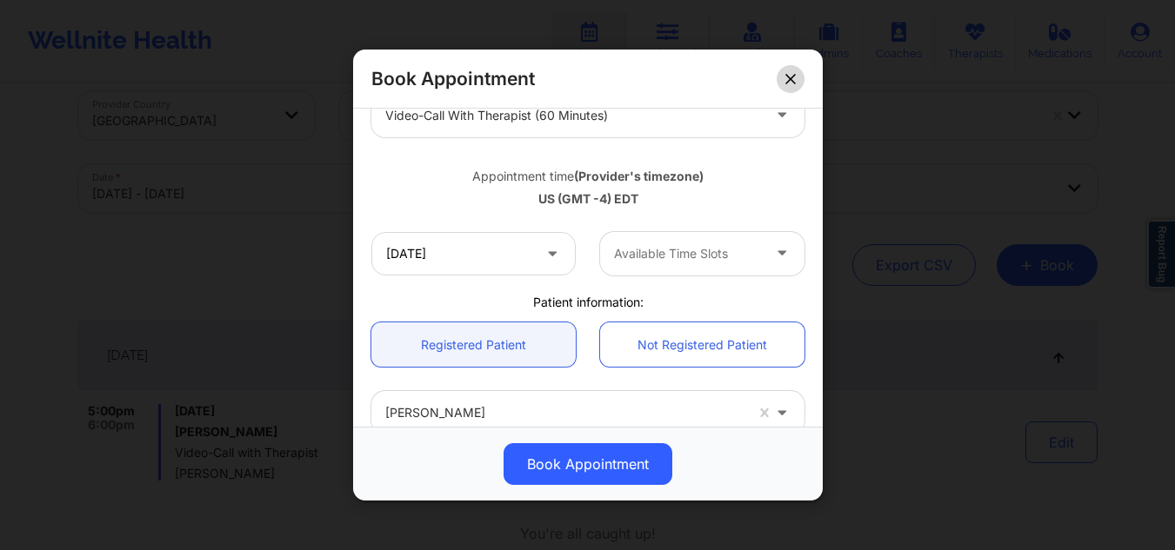
click at [787, 75] on icon at bounding box center [790, 79] width 10 height 10
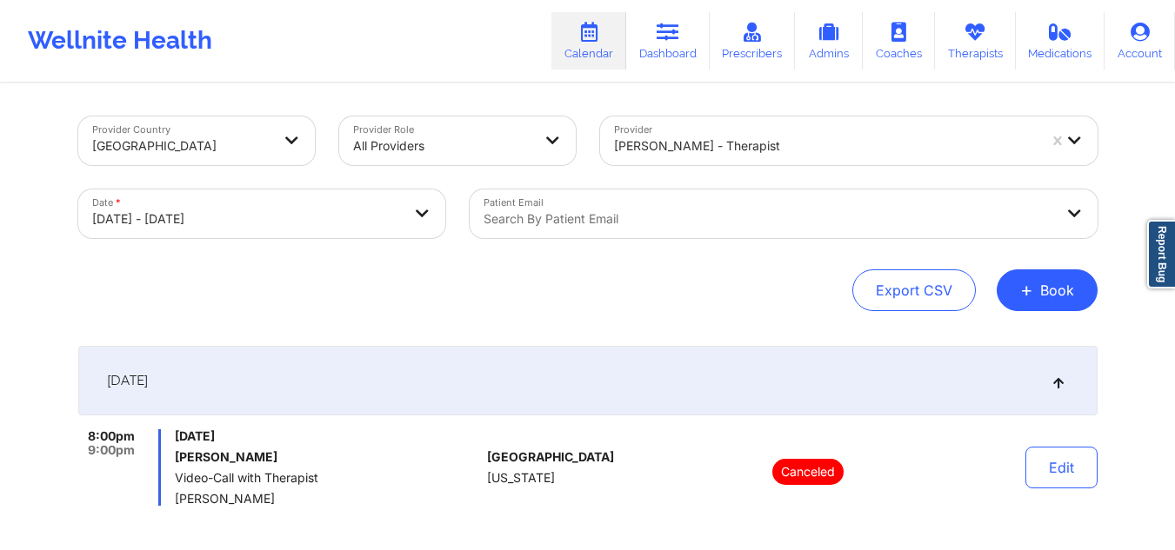
click at [674, 40] on icon at bounding box center [668, 32] width 23 height 19
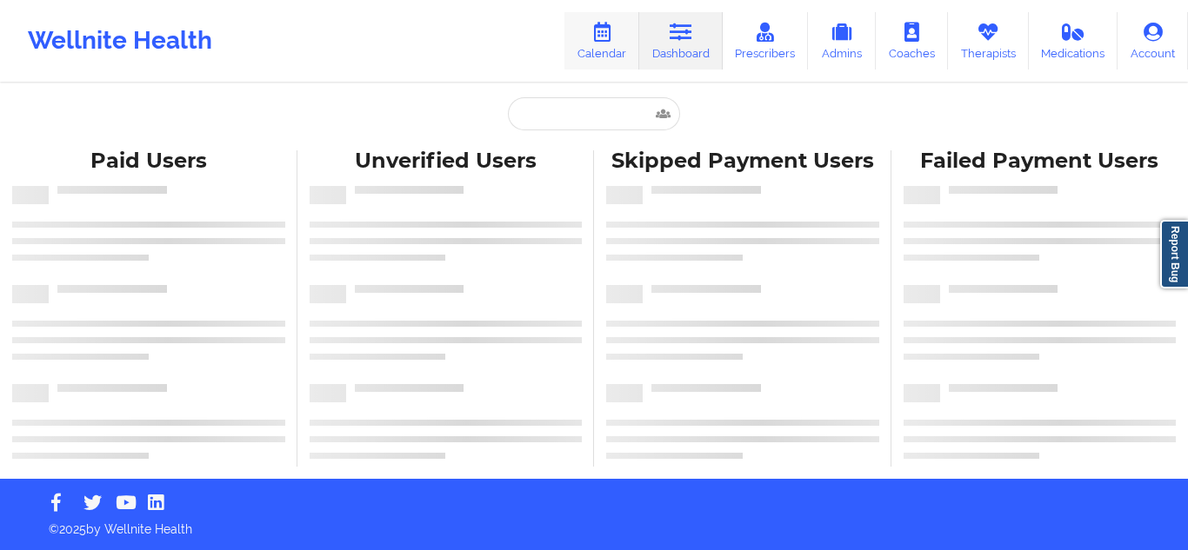
click at [597, 34] on icon at bounding box center [601, 32] width 23 height 19
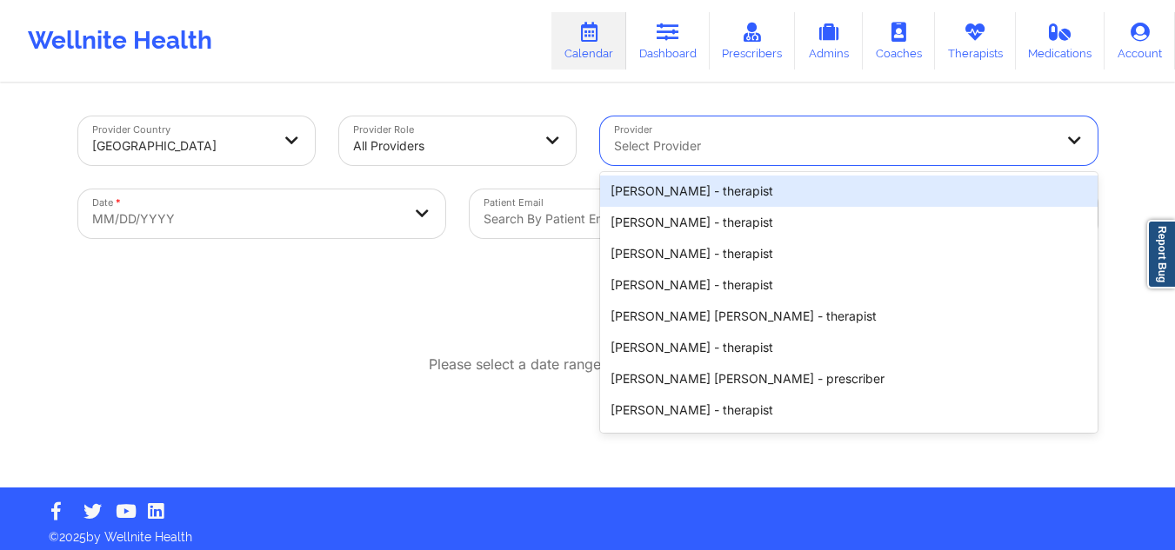
click at [810, 141] on div at bounding box center [834, 146] width 440 height 21
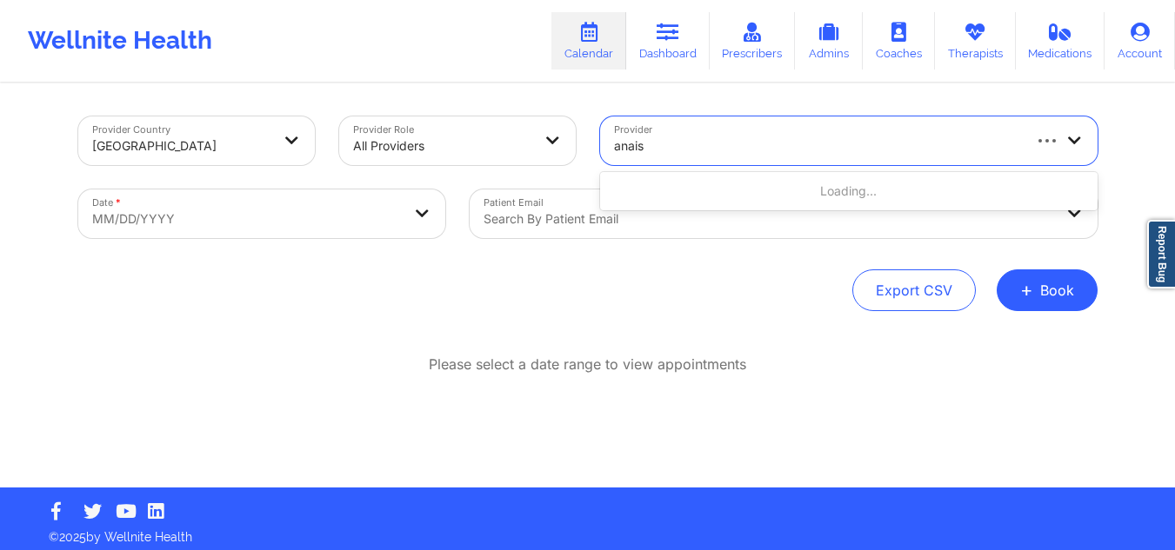
type input "anais q"
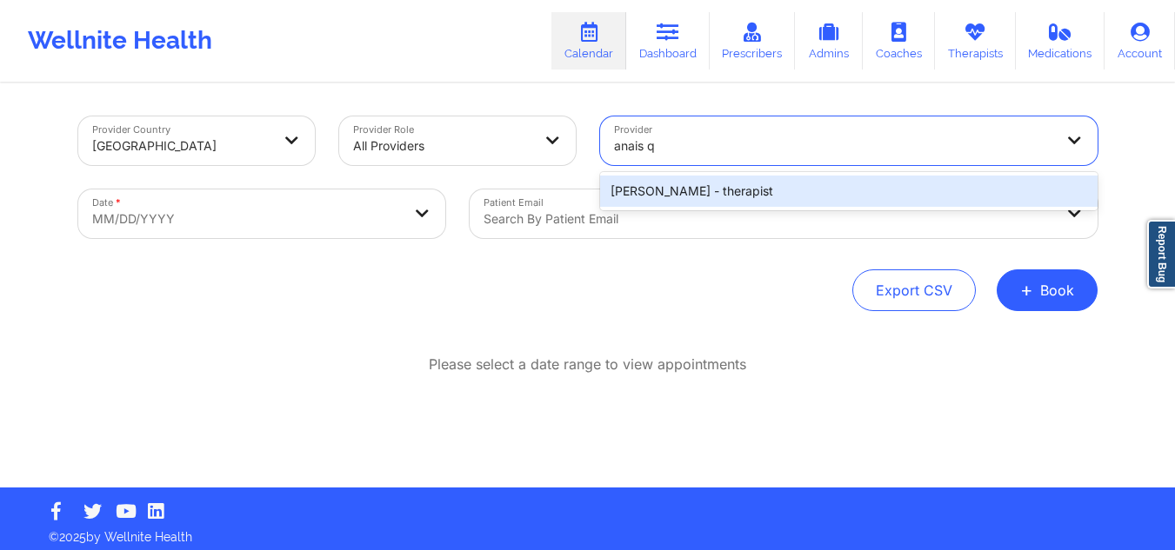
drag, startPoint x: 699, startPoint y: 196, endPoint x: 705, endPoint y: 209, distance: 14.4
click at [700, 195] on div "Anais Quiñonez - therapist" at bounding box center [848, 191] width 497 height 31
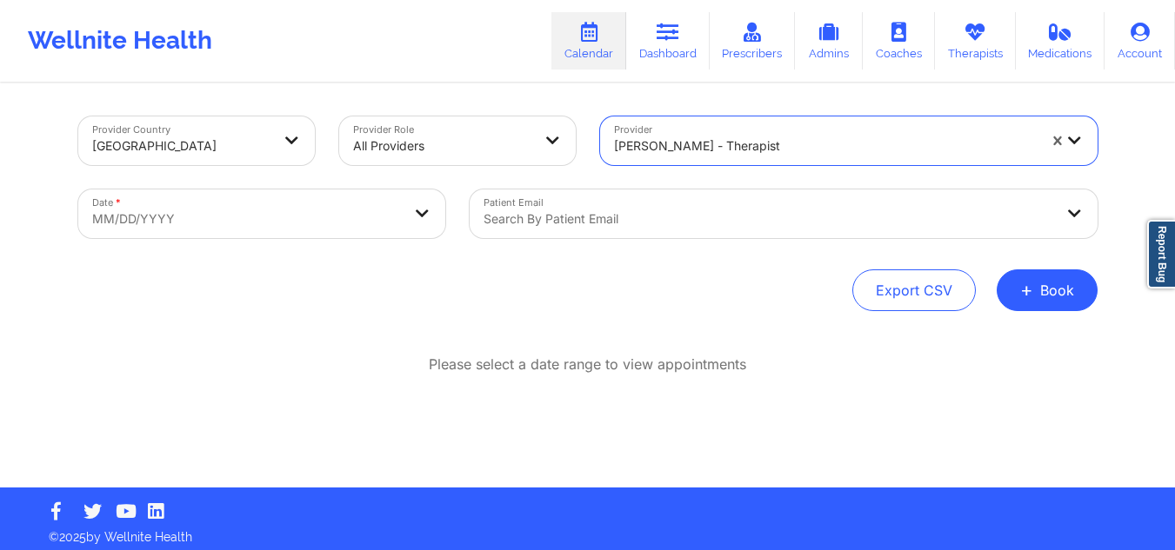
click at [277, 204] on body "Wellnite Health Calendar Dashboard Prescribers Admins Coaches Therapists Medica…" at bounding box center [587, 275] width 1175 height 550
select select "2025-8"
select select "2025-9"
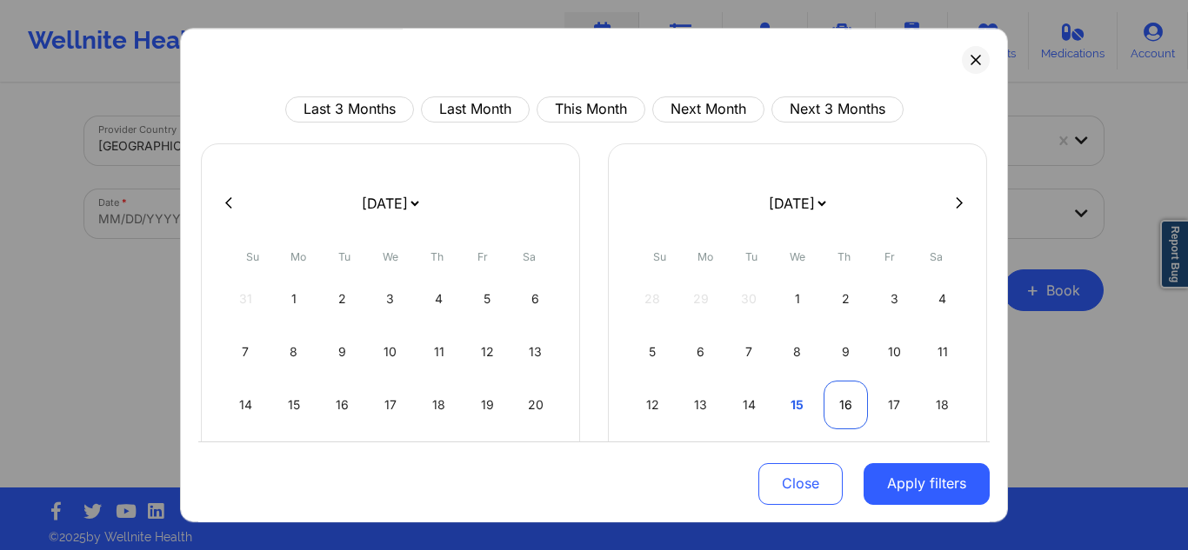
click at [849, 406] on div "16" at bounding box center [845, 405] width 44 height 49
select select "2025-9"
select select "2025-10"
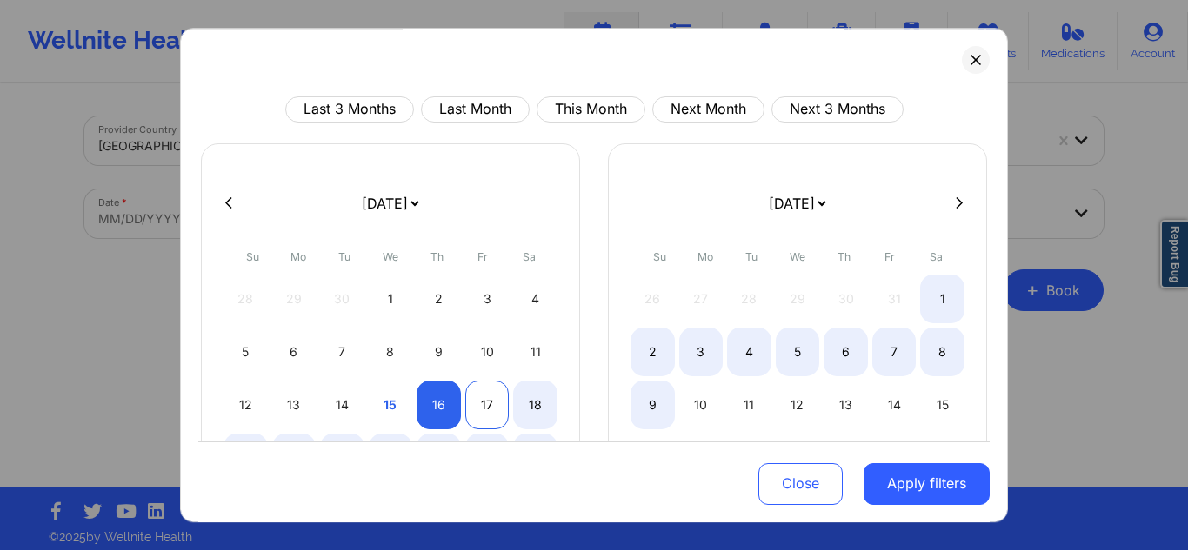
select select "2025-9"
select select "2025-10"
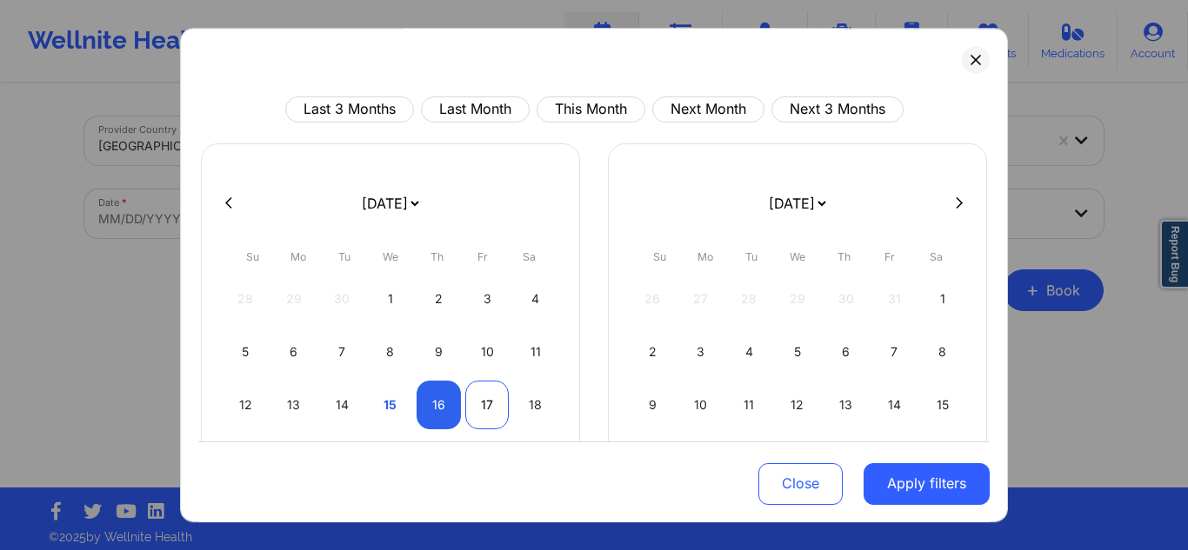
drag, startPoint x: 487, startPoint y: 409, endPoint x: 503, endPoint y: 409, distance: 15.7
click at [495, 409] on div "17" at bounding box center [487, 405] width 44 height 49
select select "2025-9"
select select "2025-10"
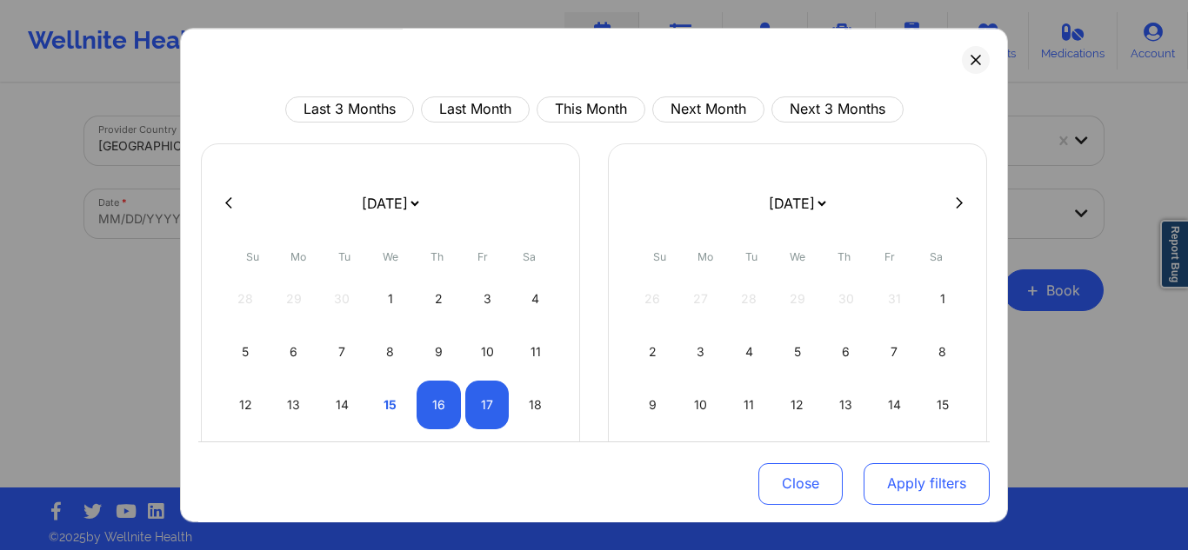
click at [908, 477] on button "Apply filters" at bounding box center [926, 484] width 126 height 42
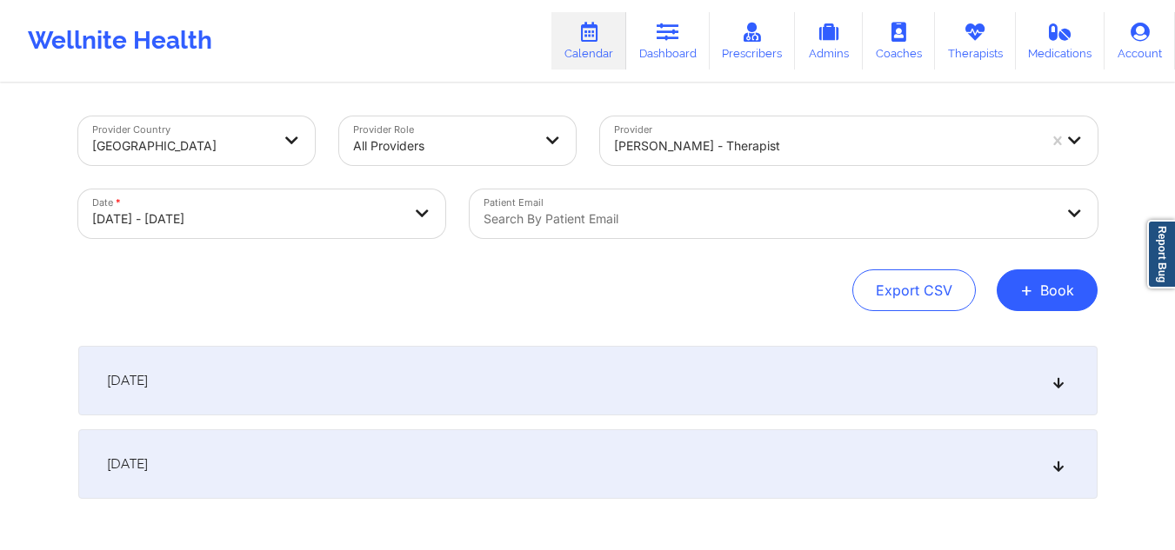
click at [671, 409] on div "October 16, 2025" at bounding box center [587, 381] width 1019 height 70
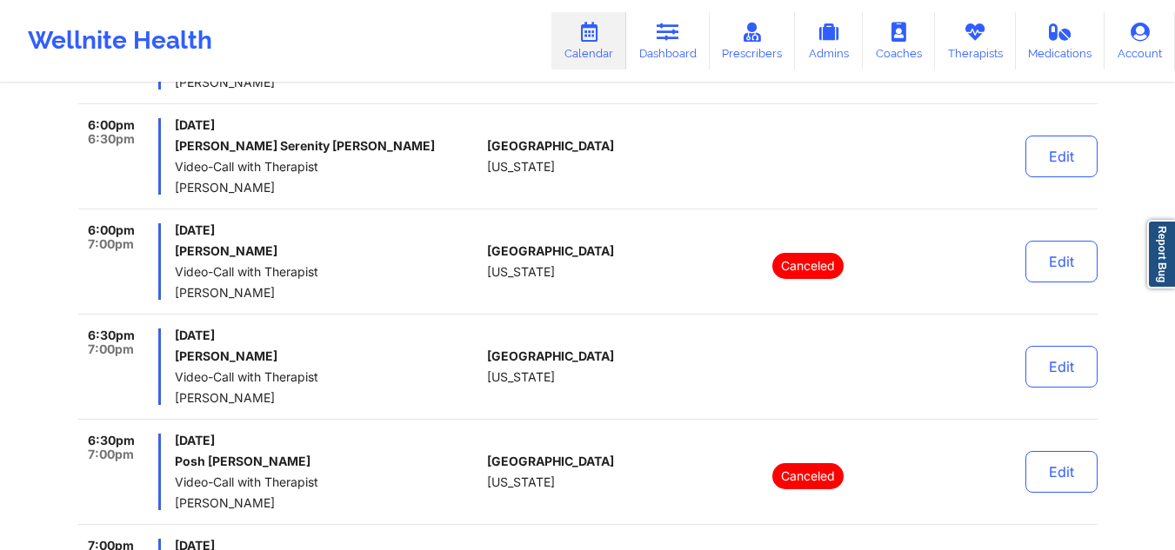
scroll to position [1857, 0]
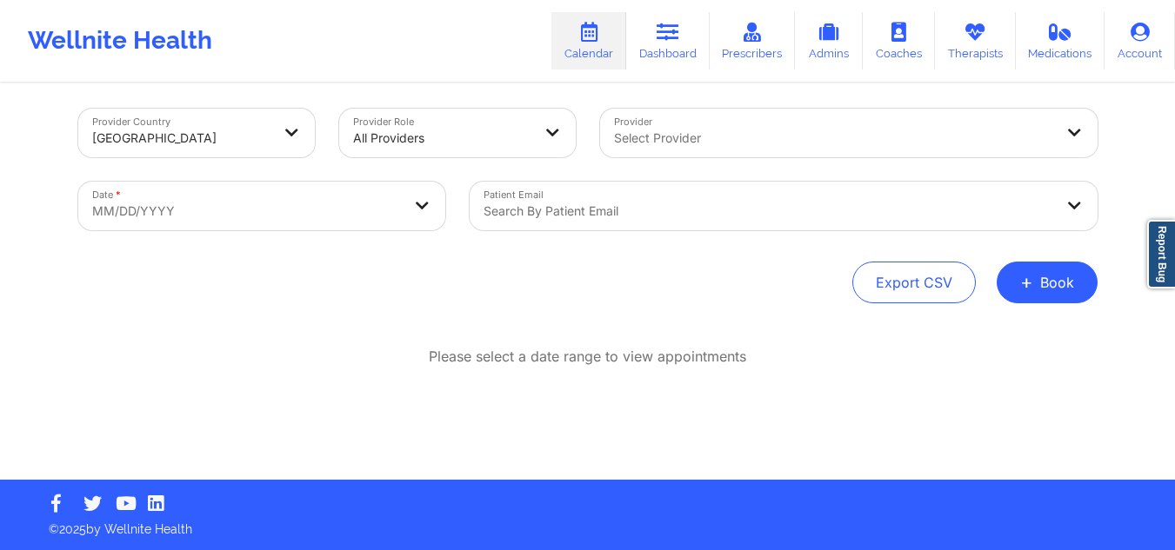
click at [697, 117] on div "Select Provider" at bounding box center [828, 133] width 456 height 49
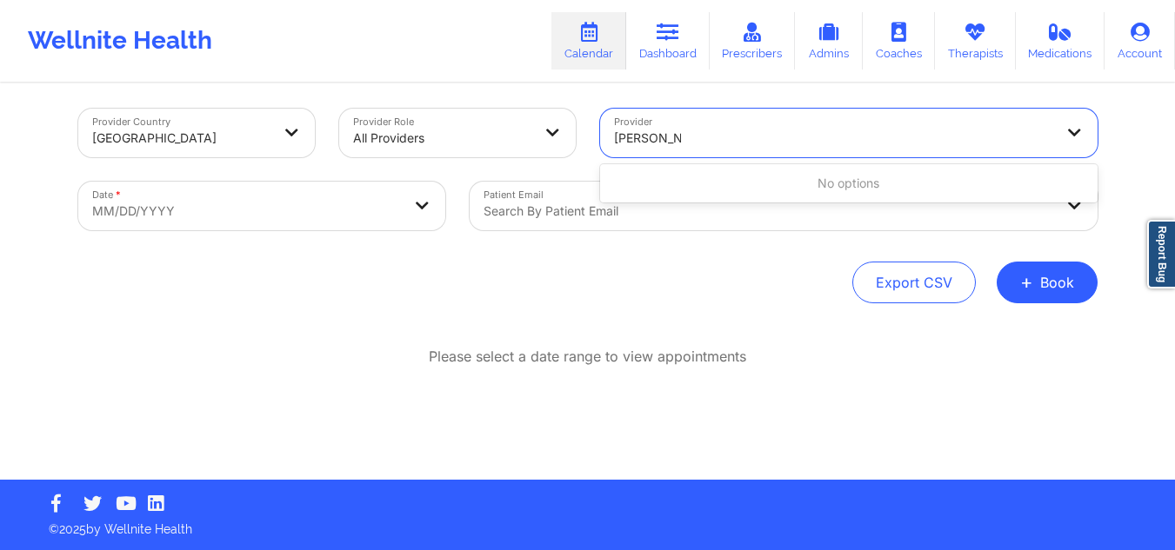
click at [617, 130] on input "ann san sal" at bounding box center [647, 138] width 67 height 17
type input "ann san sal"
type input "donna san salva"
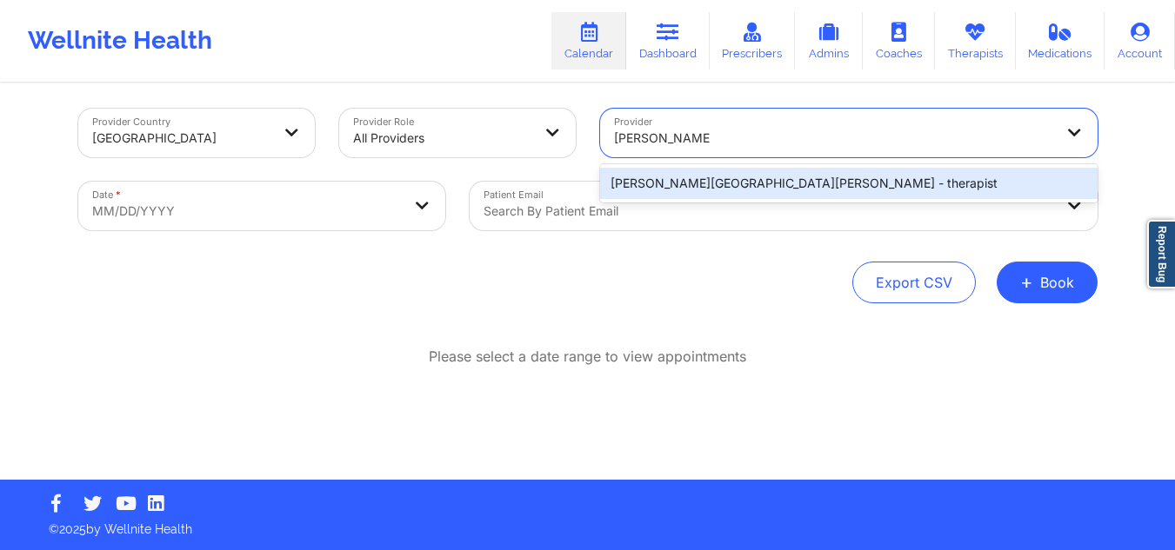
click at [683, 183] on div "Donna San Salvador - therapist" at bounding box center [848, 183] width 497 height 31
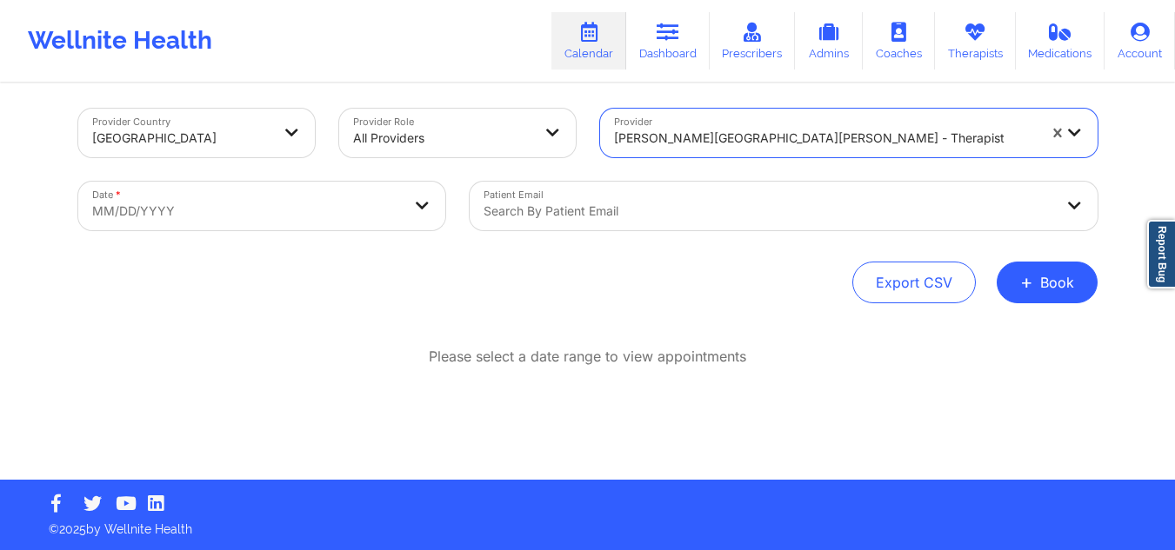
click at [241, 212] on body "Wellnite Health Calendar Dashboard Prescribers Admins Coaches Therapists Medica…" at bounding box center [587, 267] width 1175 height 550
select select "2025-8"
select select "2025-9"
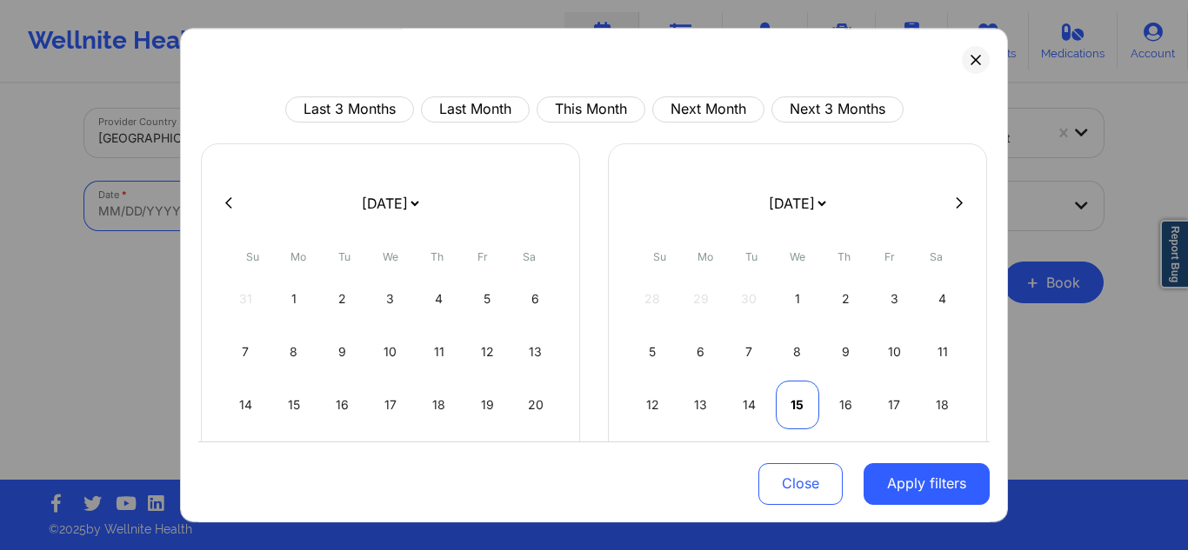
click at [790, 409] on div "15" at bounding box center [798, 405] width 44 height 49
select select "2025-9"
select select "2025-10"
select select "2025-9"
select select "2025-10"
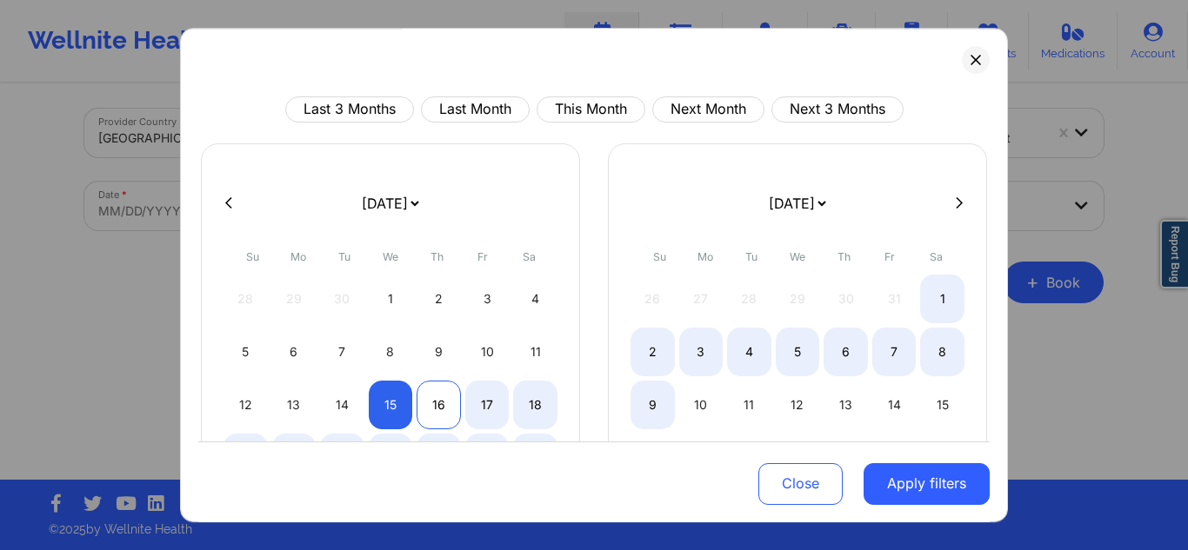
select select "2025-9"
select select "2025-10"
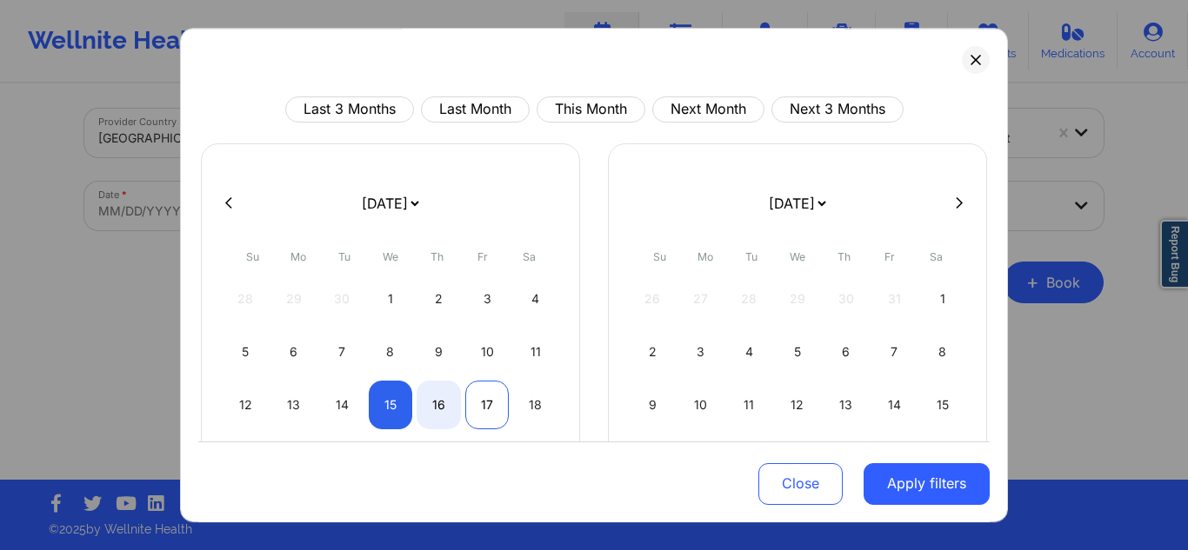
select select "2025-9"
select select "2025-10"
select select "2025-9"
select select "2025-10"
click at [529, 409] on div "18" at bounding box center [535, 405] width 44 height 49
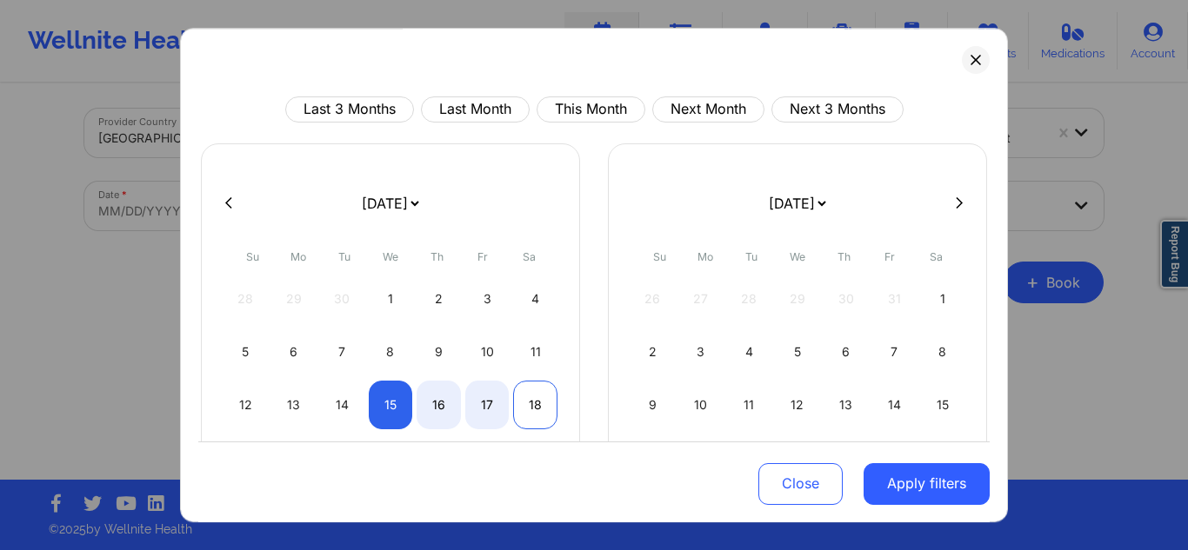
select select "2025-9"
select select "2025-10"
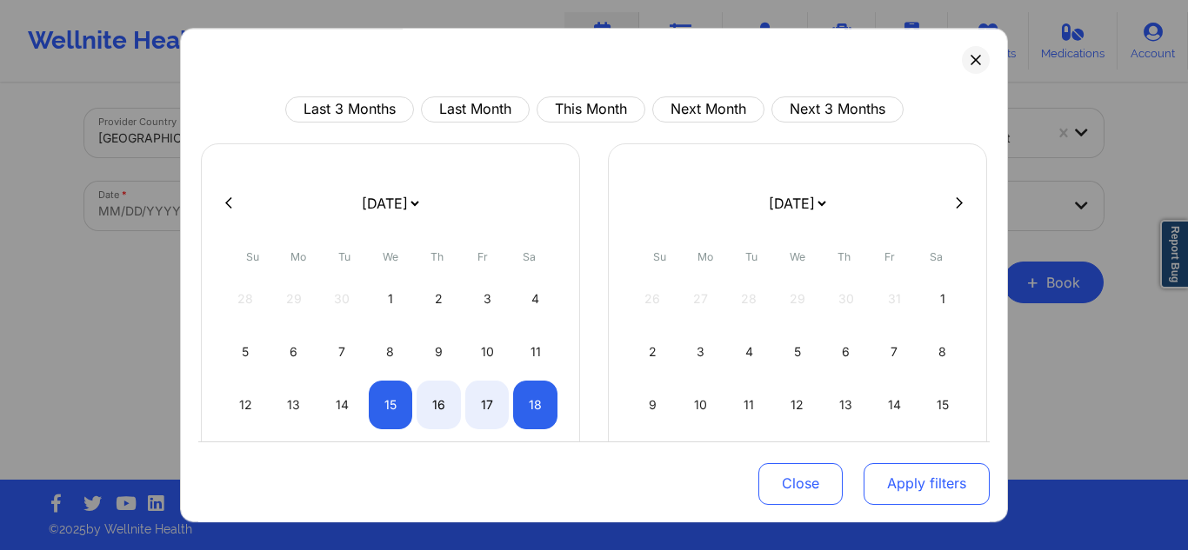
click at [907, 479] on button "Apply filters" at bounding box center [926, 484] width 126 height 42
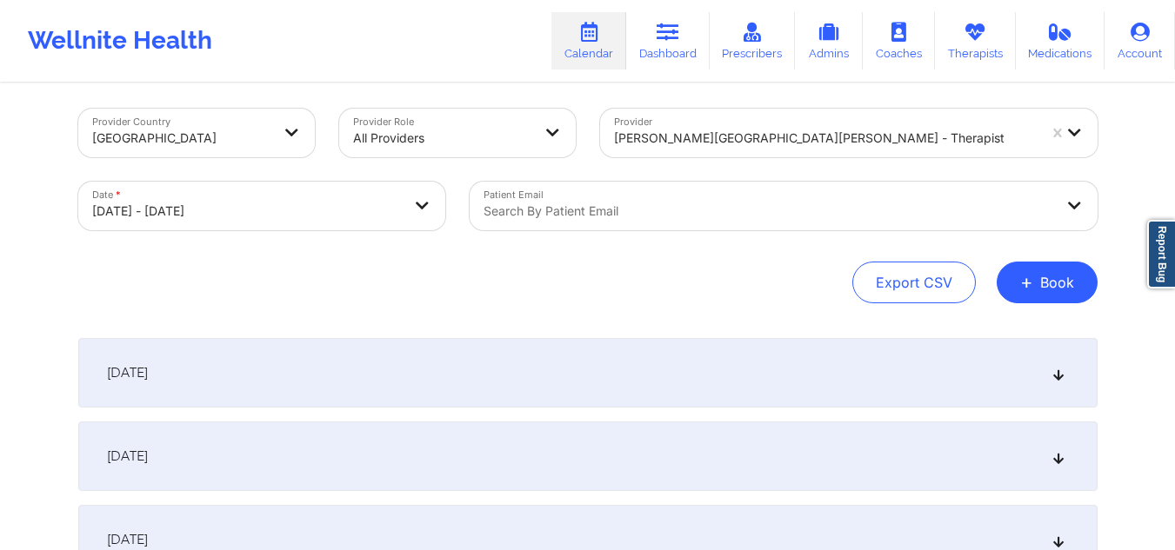
click at [661, 384] on div "October 15, 2025" at bounding box center [587, 373] width 1019 height 70
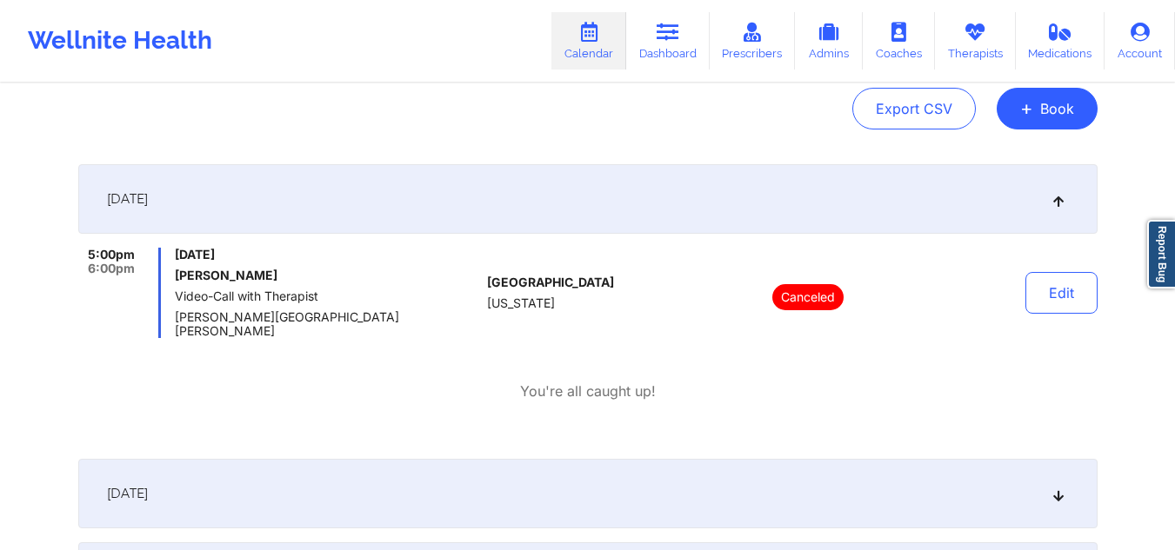
scroll to position [356, 0]
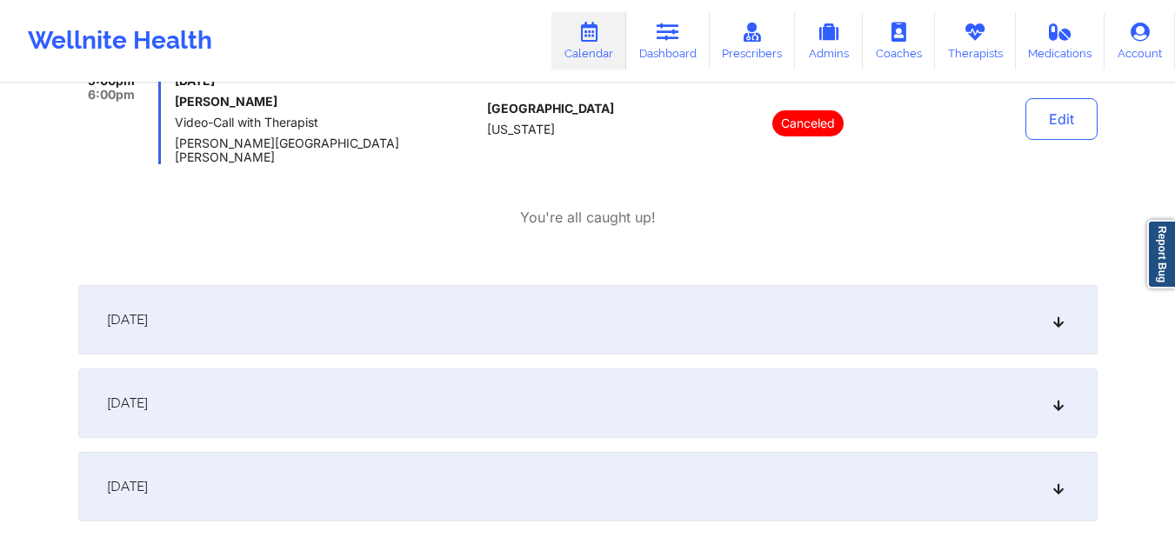
click at [696, 306] on div "October 16, 2025" at bounding box center [587, 320] width 1019 height 70
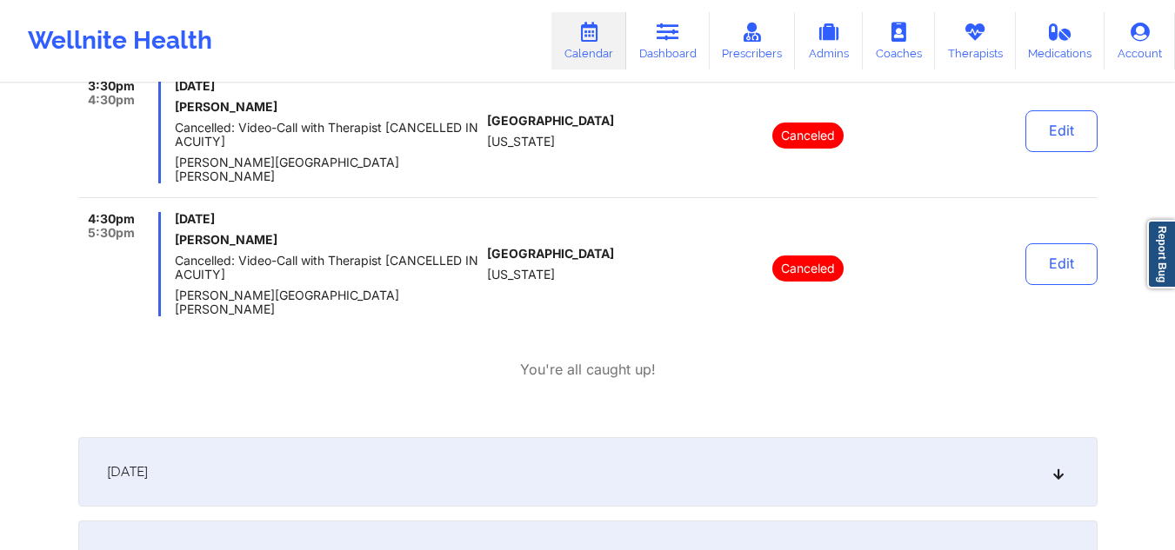
scroll to position [1008, 0]
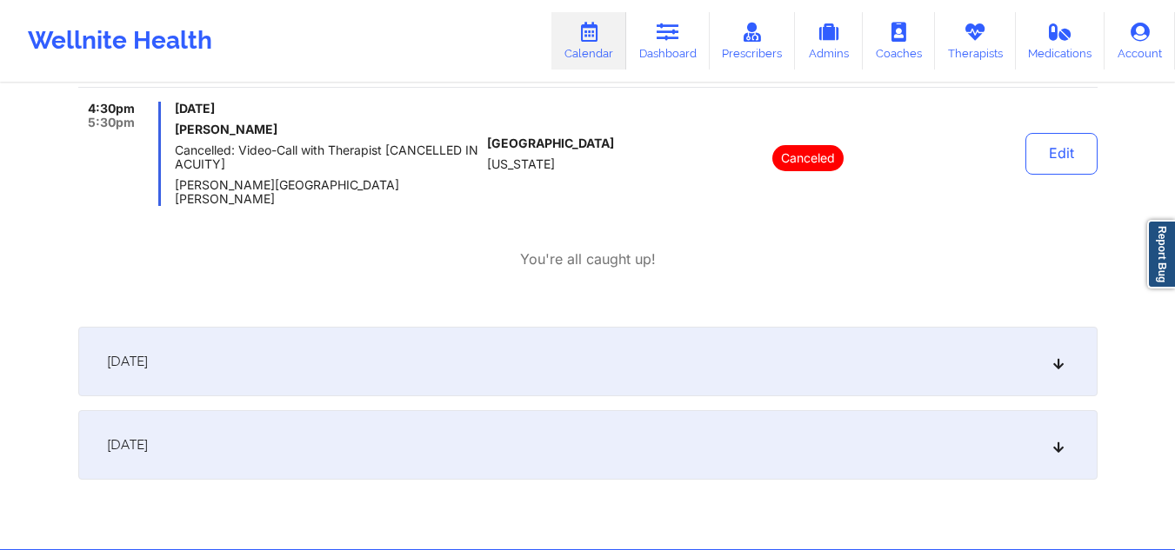
click at [554, 327] on div "October 17, 2025" at bounding box center [587, 362] width 1019 height 70
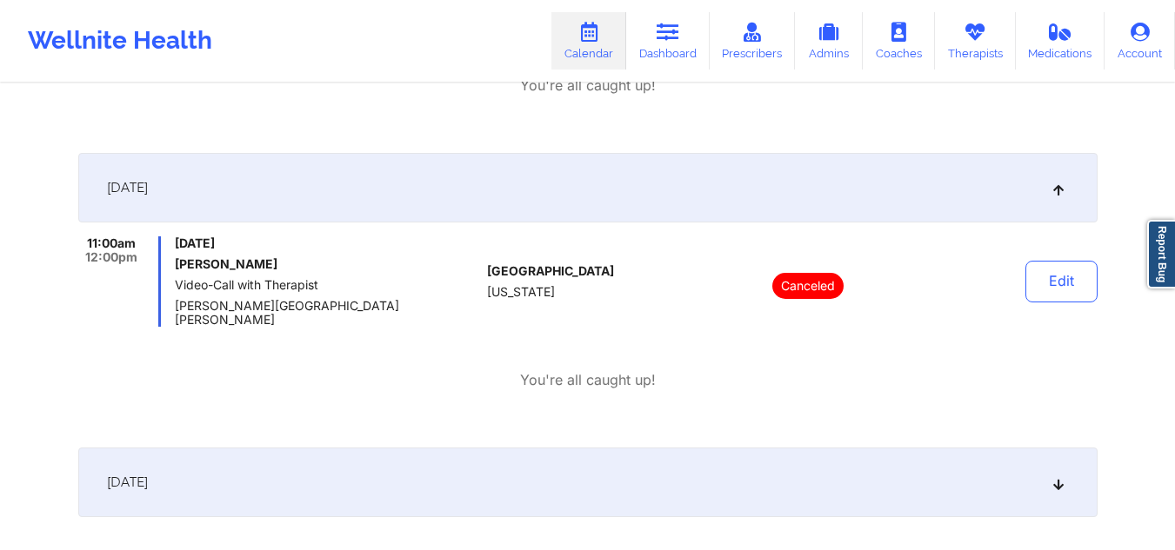
scroll to position [1205, 0]
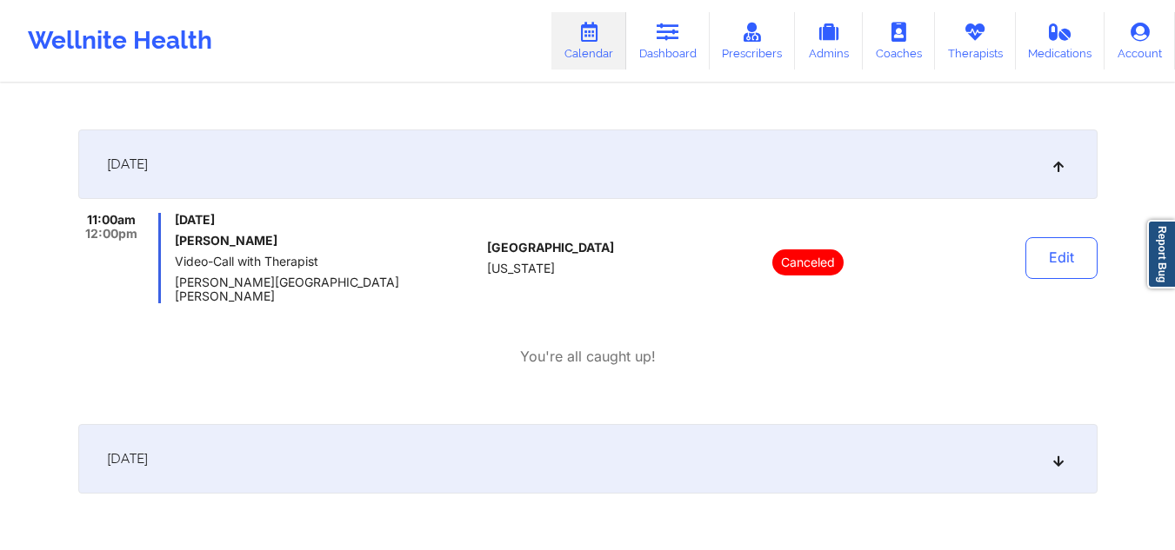
click at [530, 424] on div "October 18, 2025" at bounding box center [587, 459] width 1019 height 70
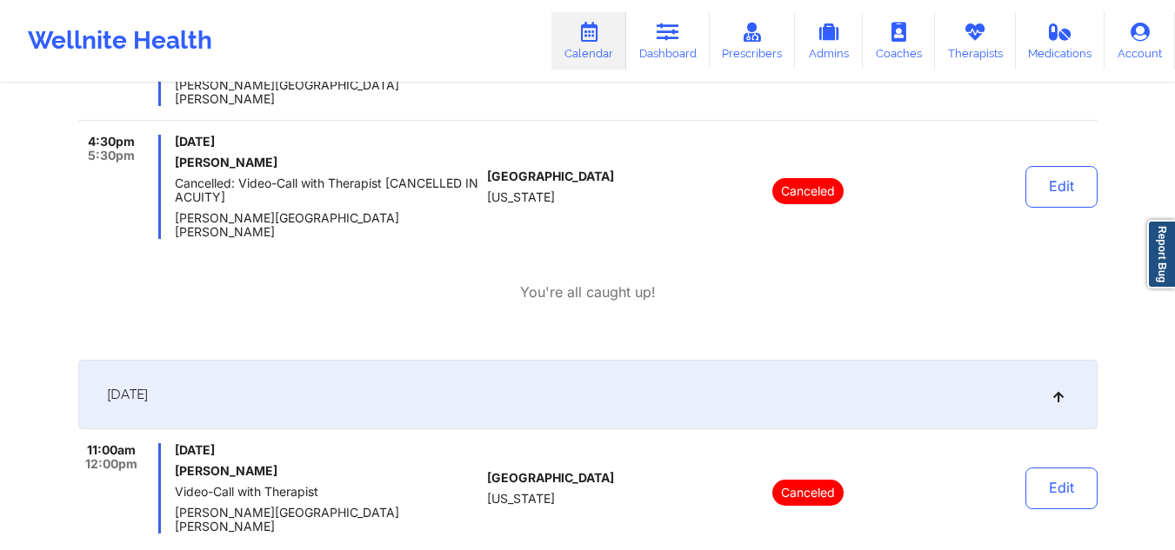
scroll to position [972, 0]
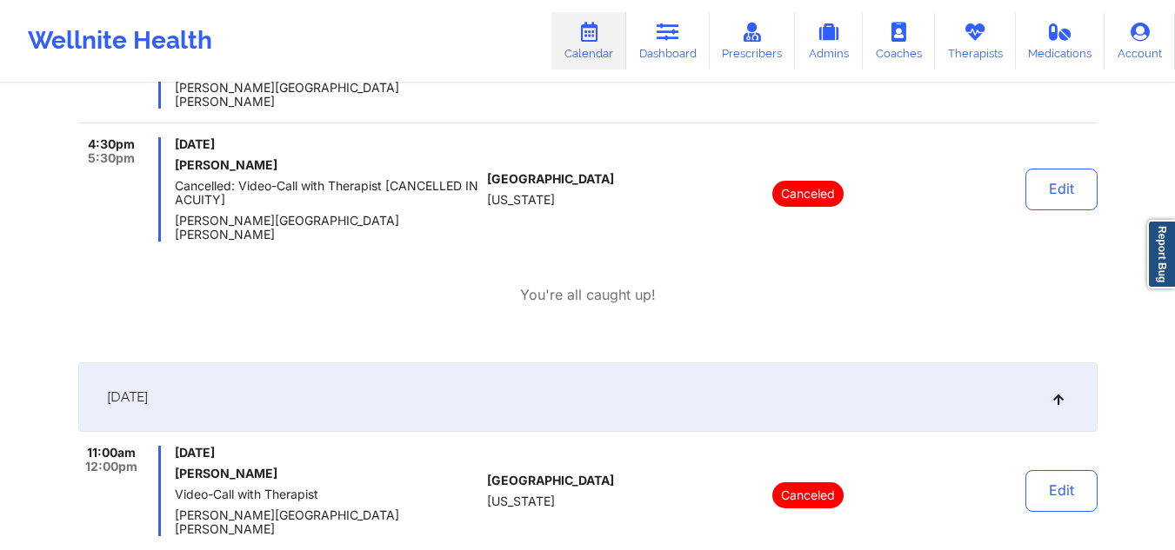
click at [589, 51] on link "Calendar" at bounding box center [588, 40] width 75 height 57
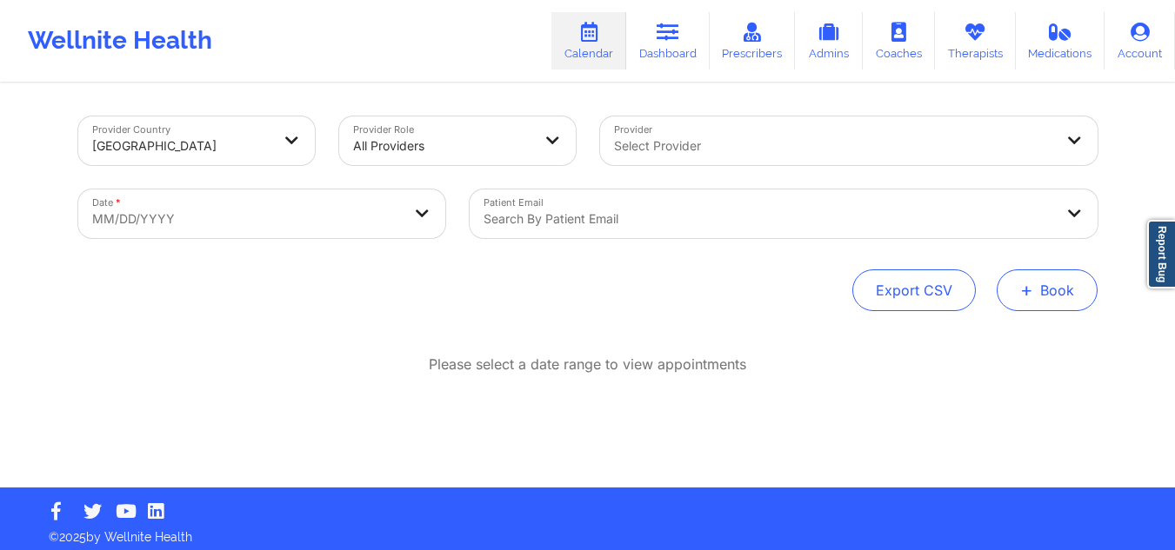
click at [1046, 290] on button "+ Book" at bounding box center [1047, 291] width 101 height 42
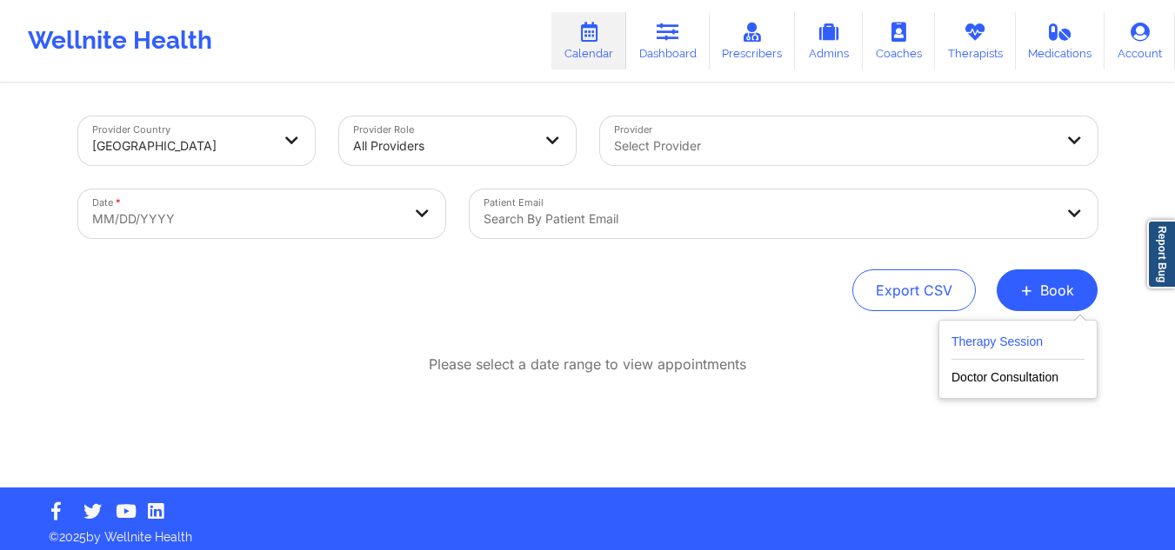
click at [965, 339] on button "Therapy Session" at bounding box center [1017, 345] width 133 height 29
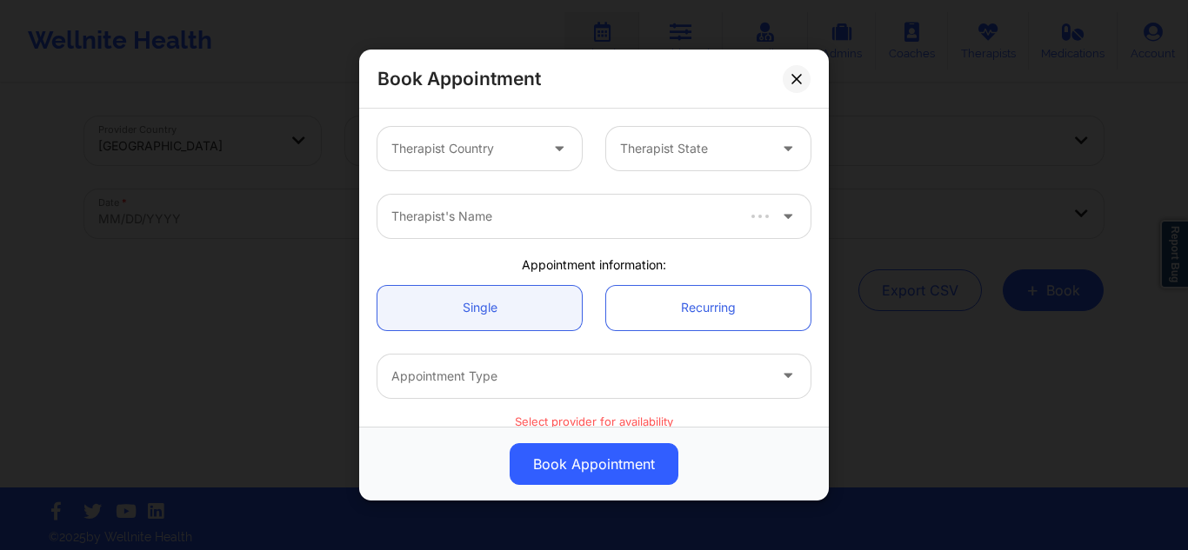
click at [464, 143] on div at bounding box center [464, 148] width 147 height 21
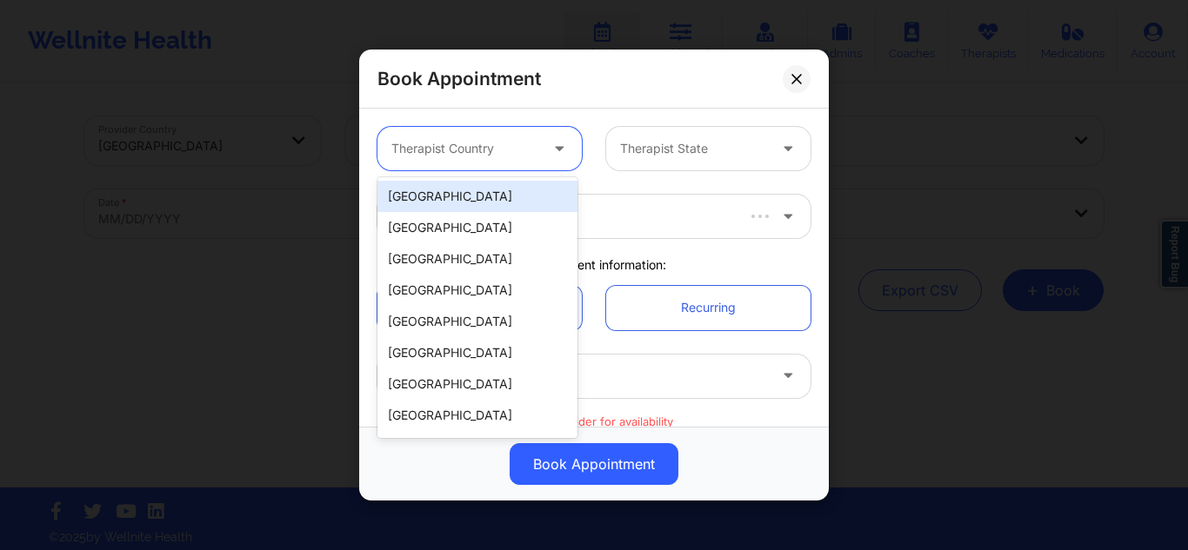
drag, startPoint x: 461, startPoint y: 192, endPoint x: 485, endPoint y: 185, distance: 25.3
click at [462, 193] on div "[GEOGRAPHIC_DATA]" at bounding box center [477, 196] width 200 height 31
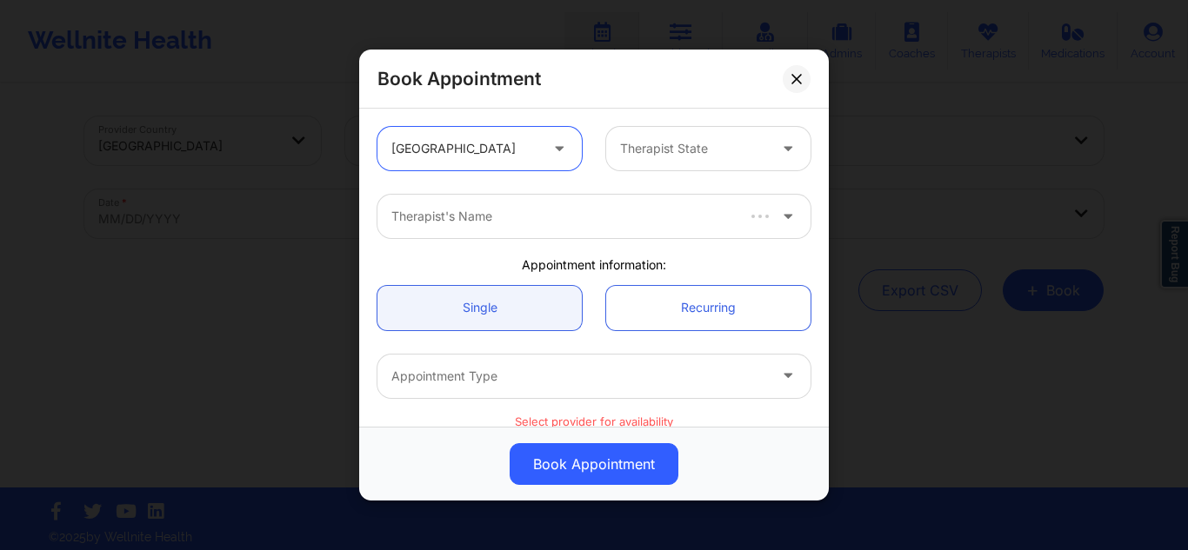
click at [638, 149] on div at bounding box center [693, 148] width 147 height 21
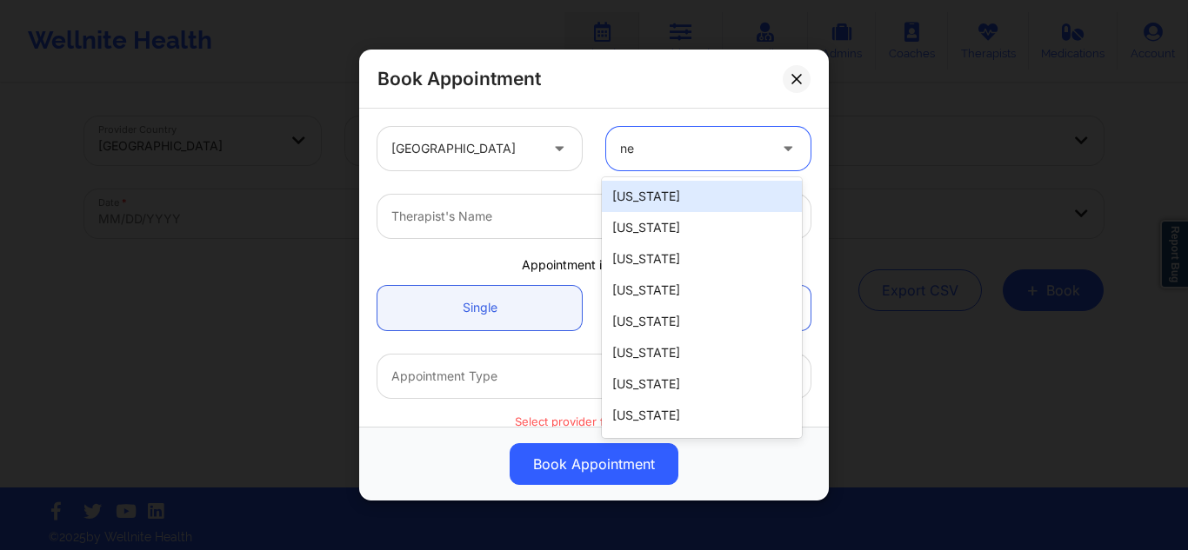
type input "new"
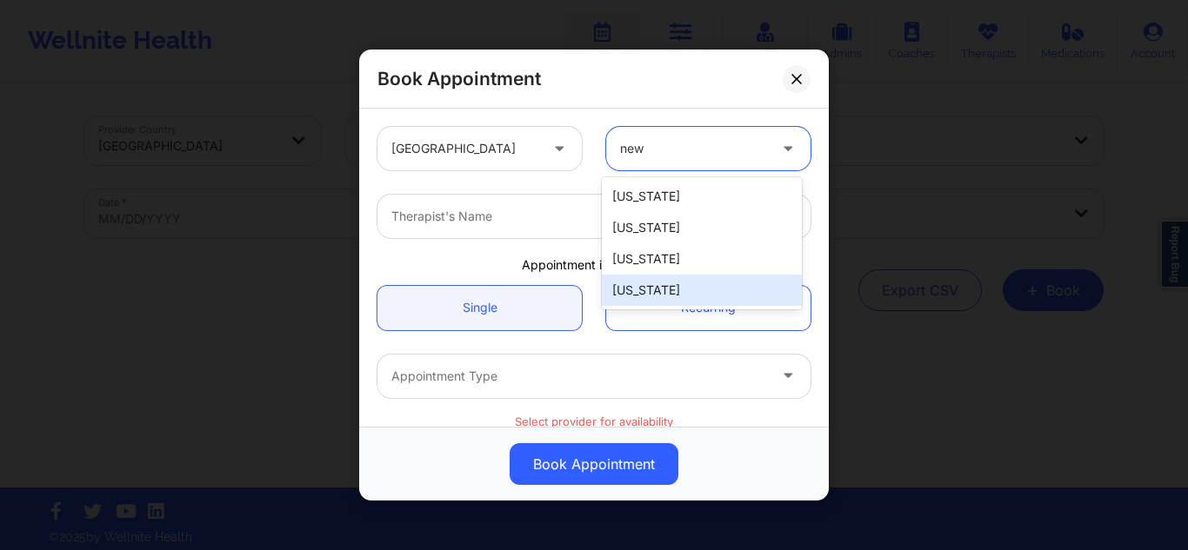
click at [672, 282] on div "[US_STATE]" at bounding box center [702, 290] width 200 height 31
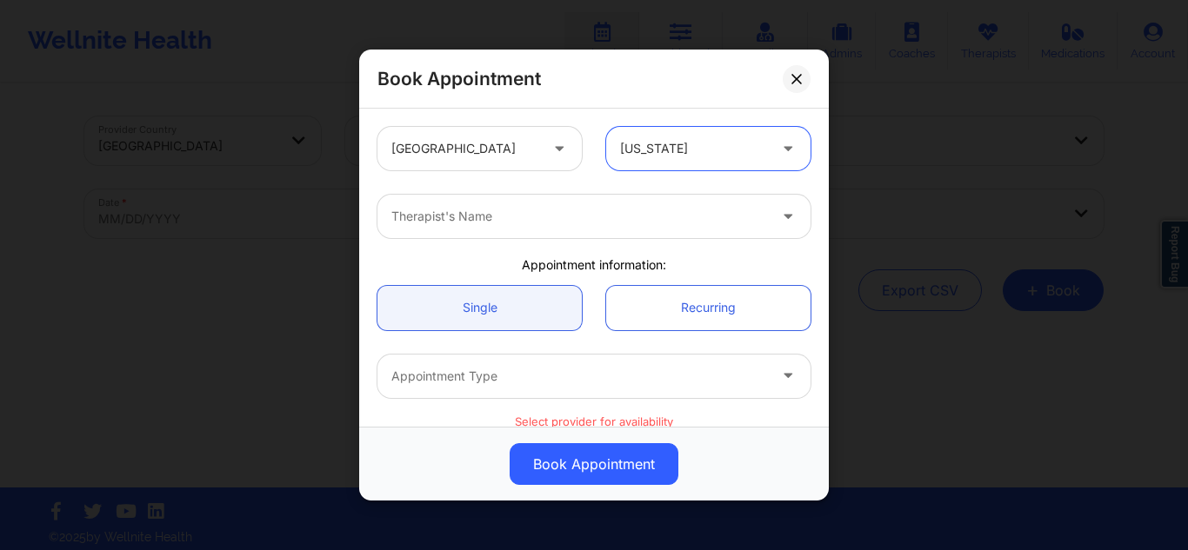
click at [552, 223] on div at bounding box center [579, 216] width 376 height 21
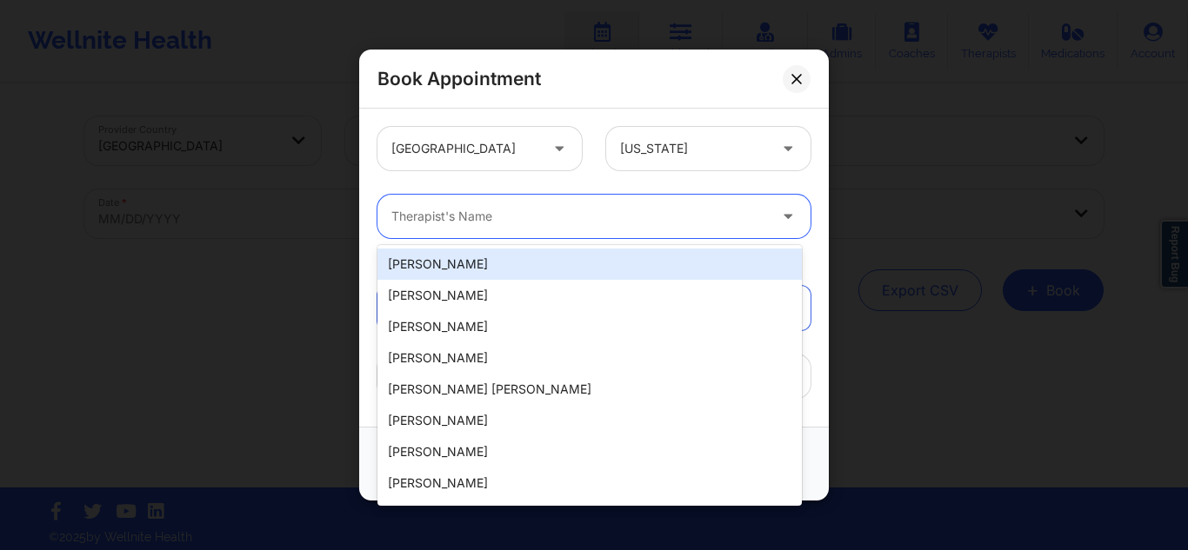
paste input "stianah"
type input "stianah"
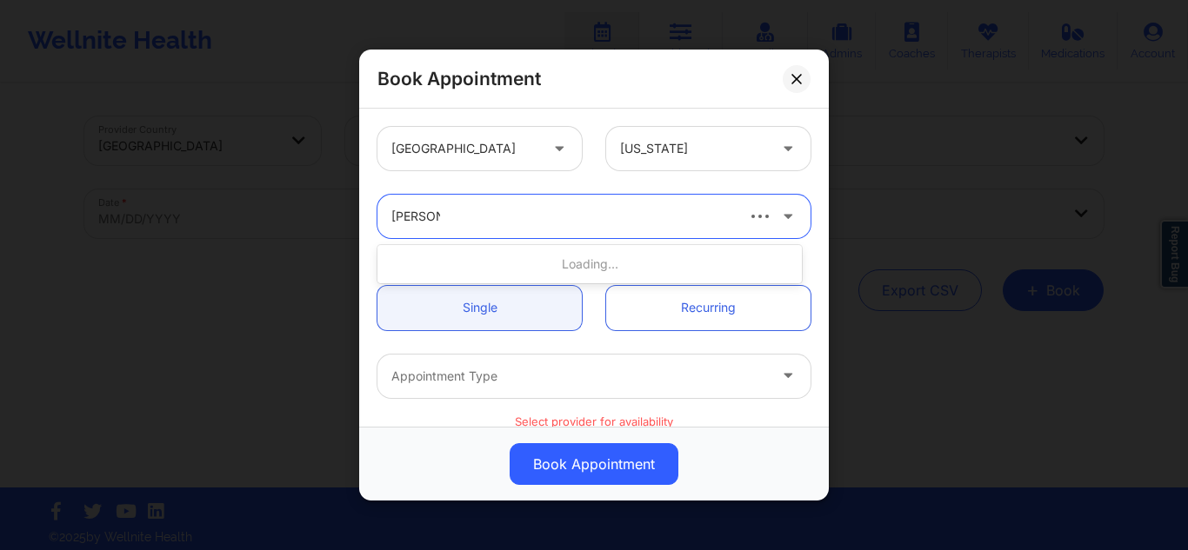
type input "melissa we"
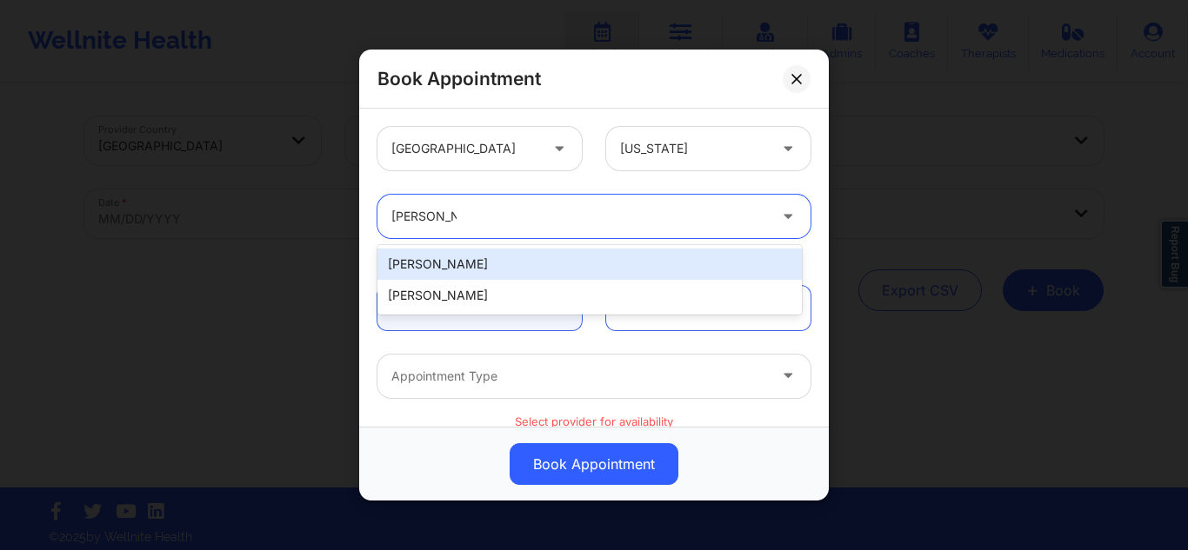
click at [534, 264] on div "Melissa Wetherington" at bounding box center [589, 264] width 424 height 31
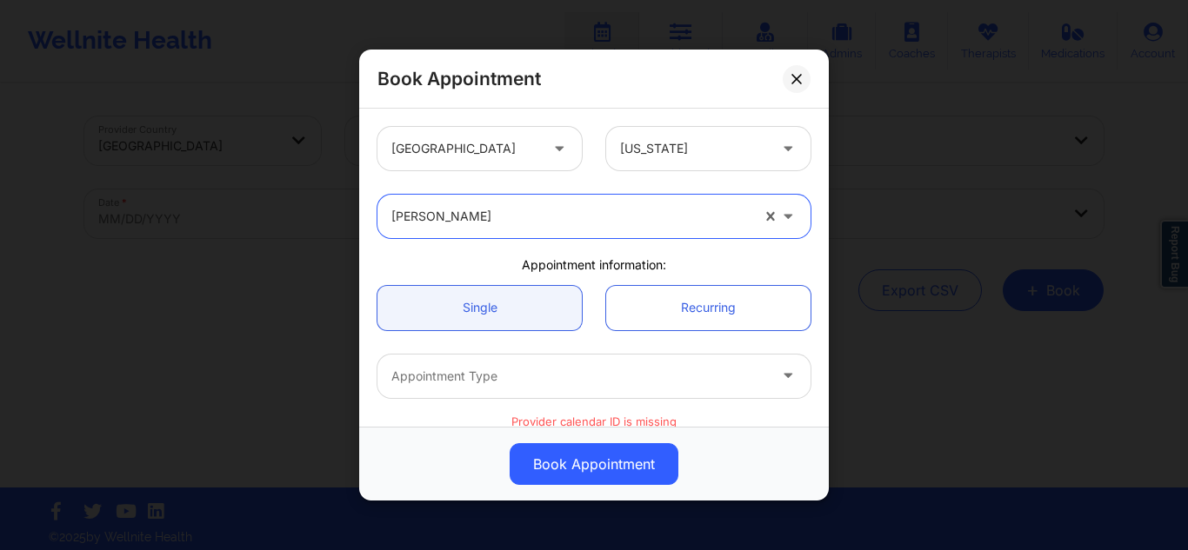
click at [551, 206] on div at bounding box center [570, 216] width 358 height 21
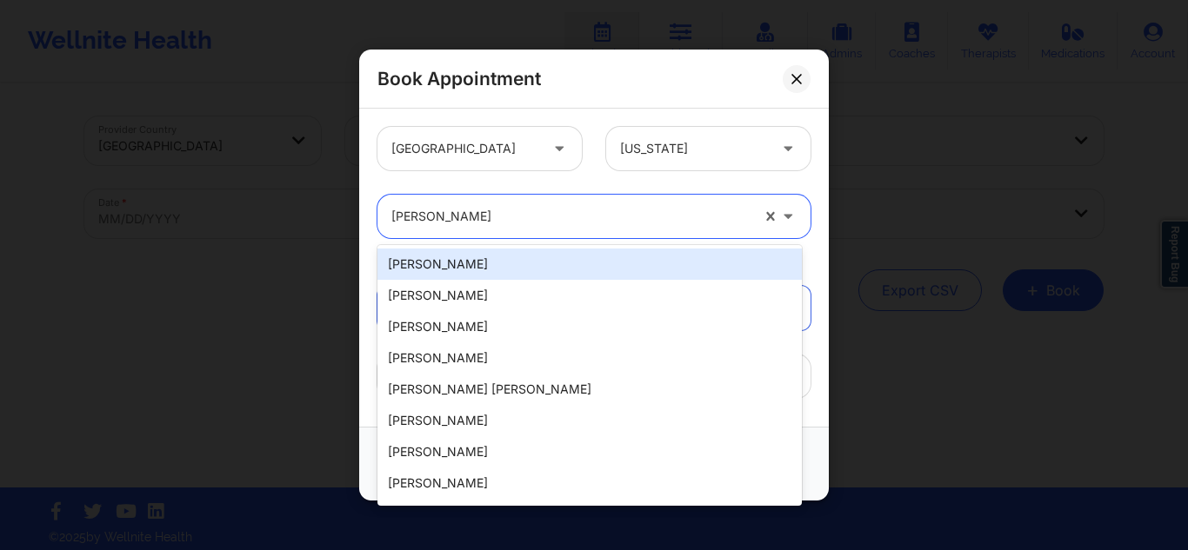
click at [557, 208] on div at bounding box center [570, 216] width 358 height 21
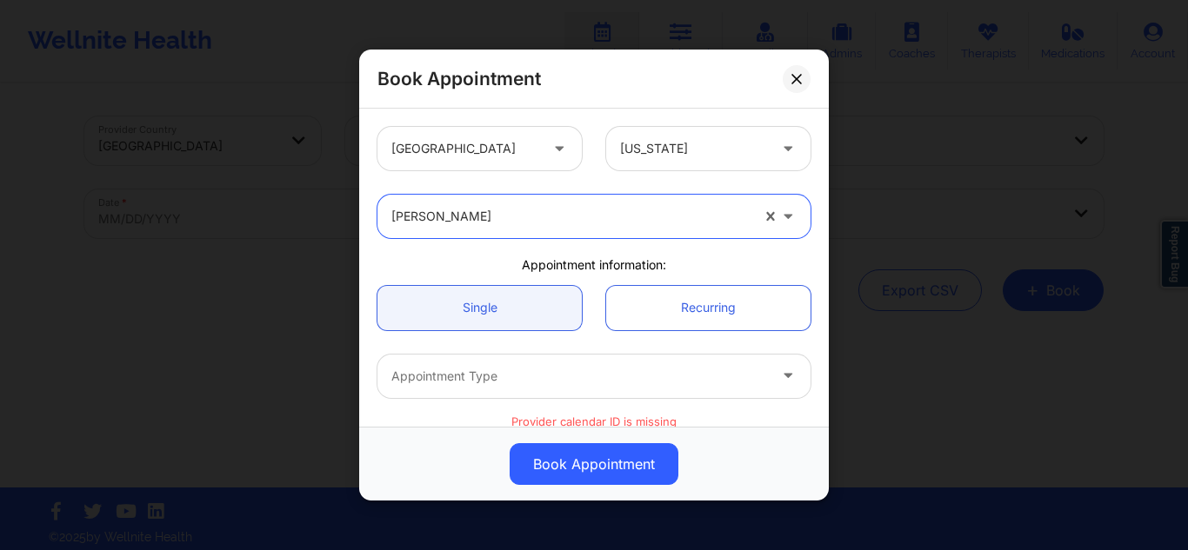
click at [557, 208] on div at bounding box center [570, 216] width 358 height 21
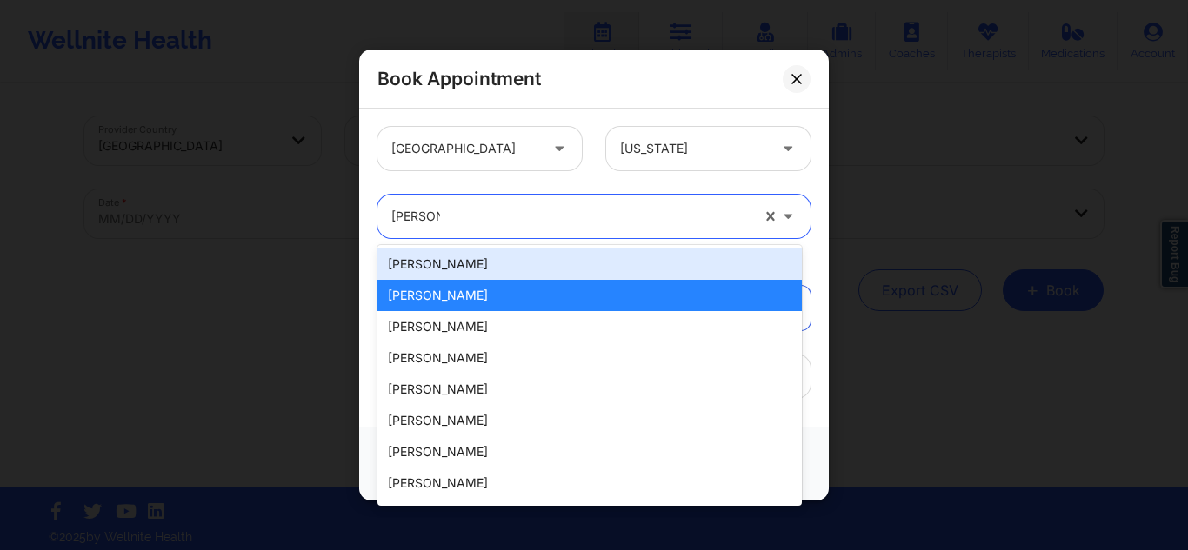
type input "melissa we"
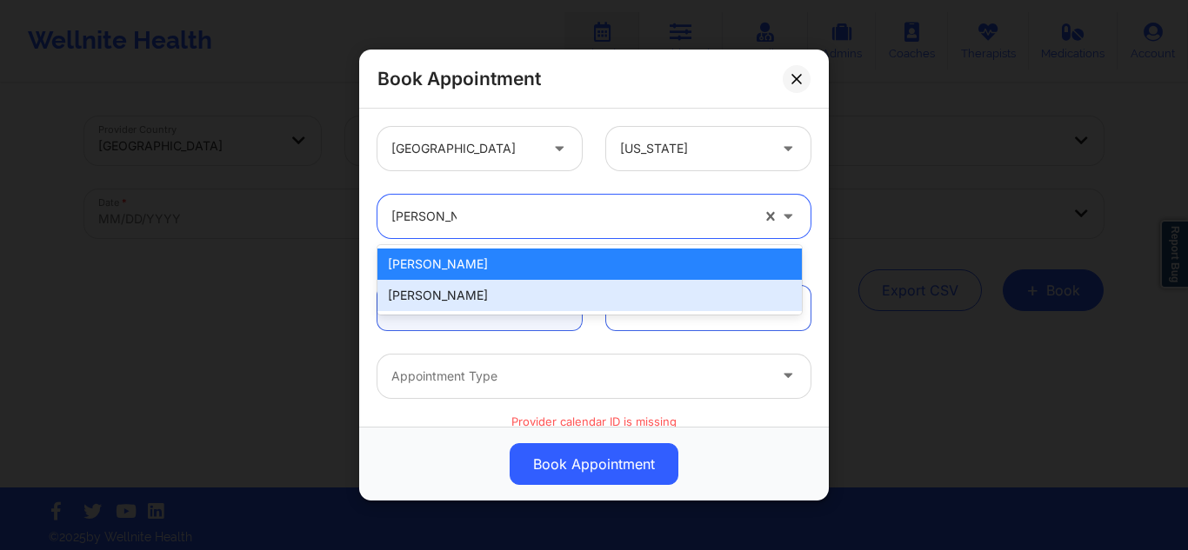
click at [491, 294] on div "[PERSON_NAME]" at bounding box center [589, 295] width 424 height 31
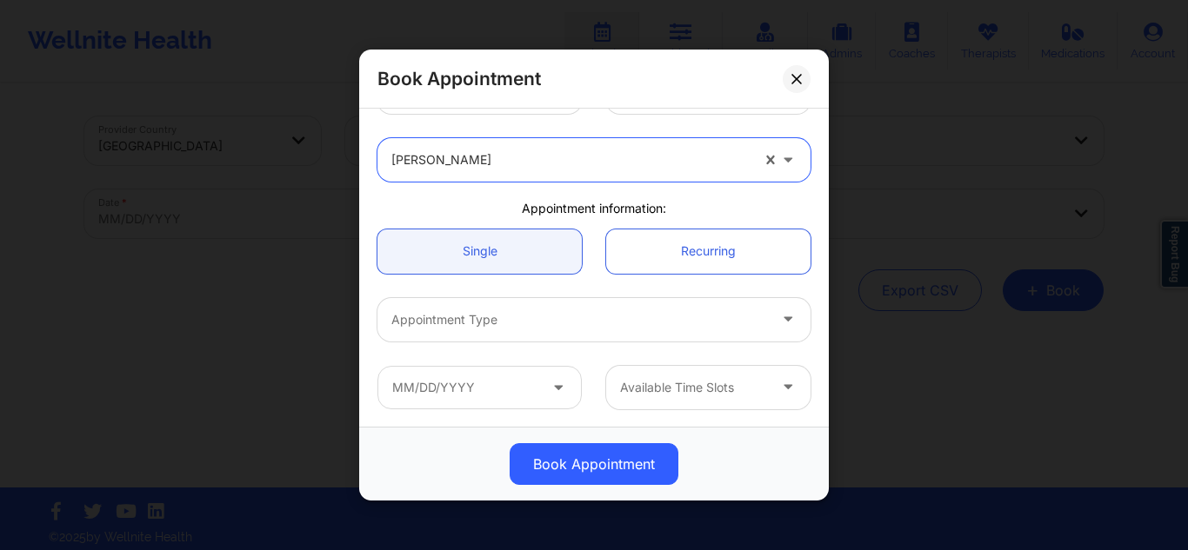
scroll to position [87, 0]
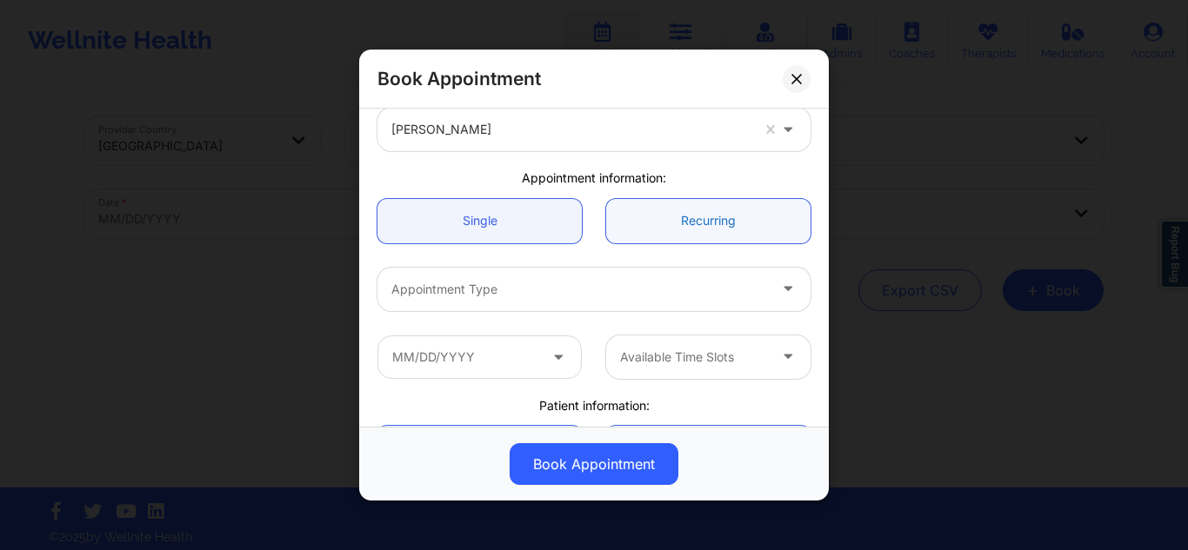
drag, startPoint x: 721, startPoint y: 223, endPoint x: 722, endPoint y: 251, distance: 27.8
click at [722, 223] on link "Recurring" at bounding box center [708, 220] width 204 height 44
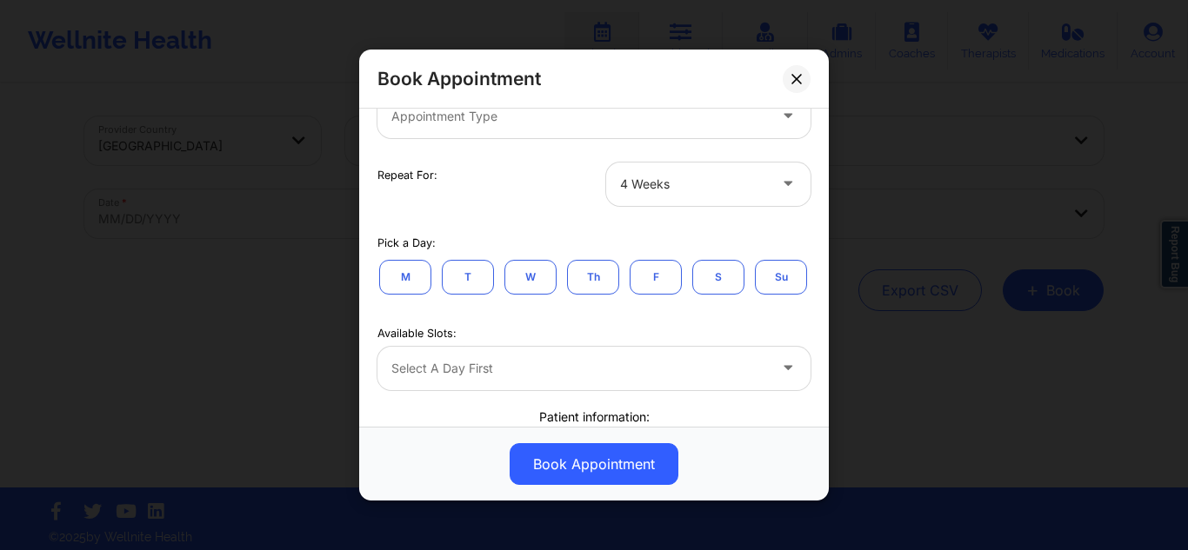
scroll to position [261, 0]
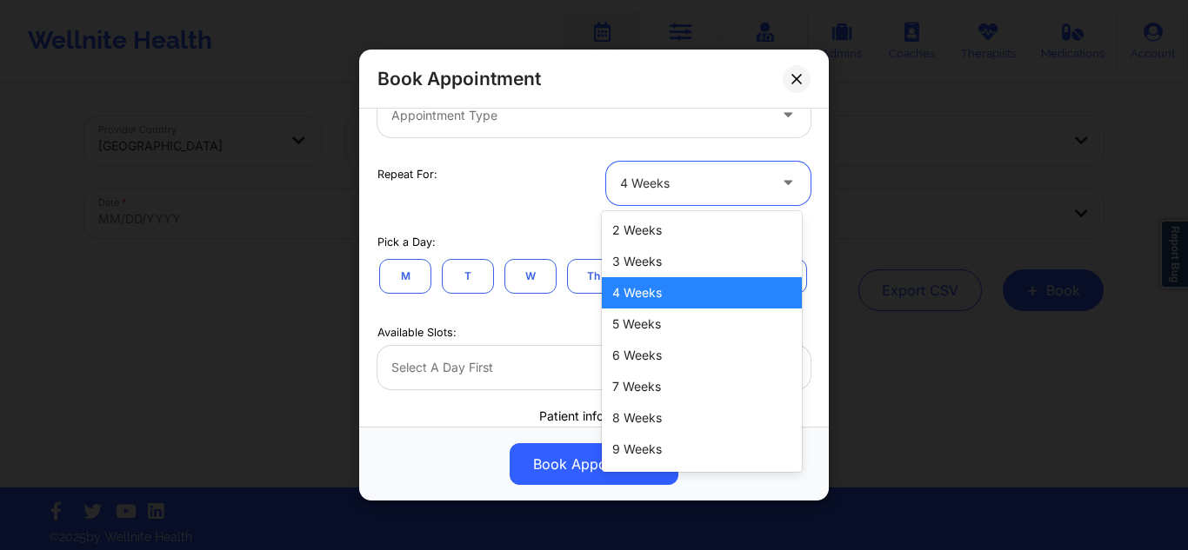
click at [667, 186] on div at bounding box center [693, 183] width 147 height 21
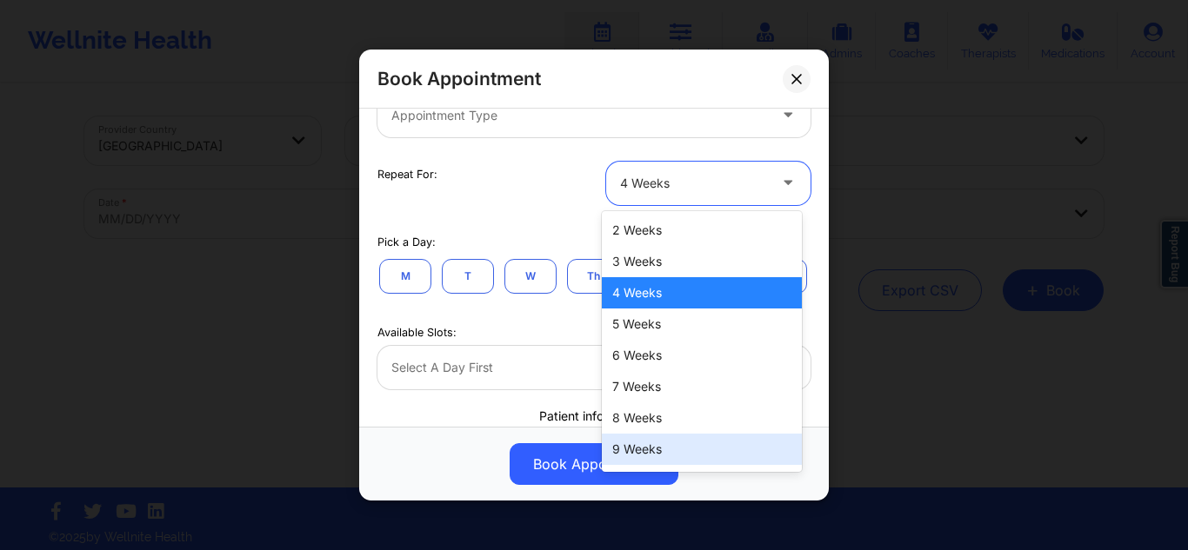
scroll to position [90, 0]
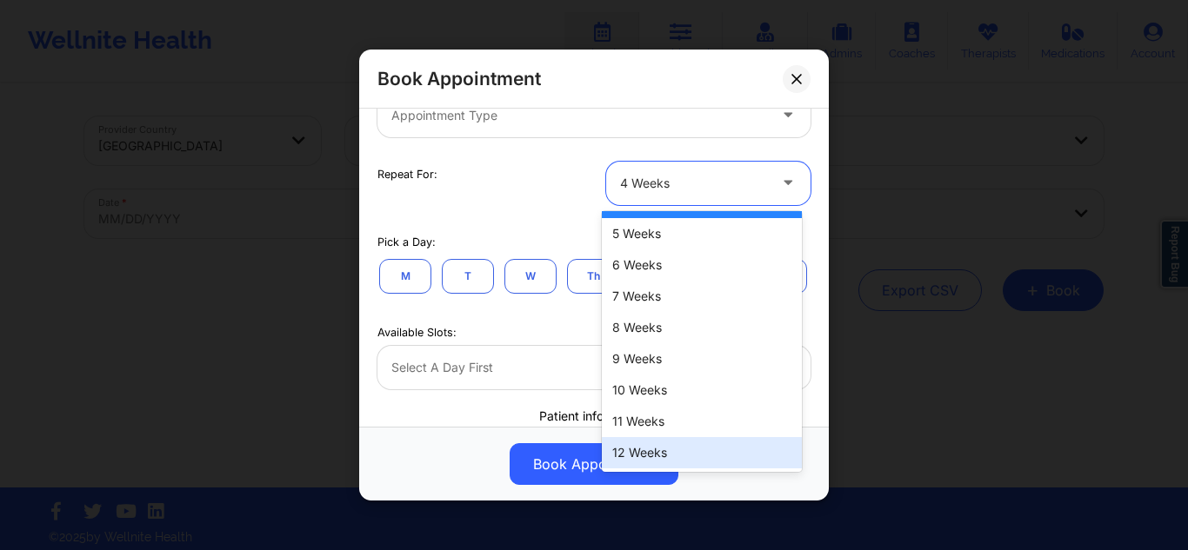
click at [655, 451] on div "12 Weeks" at bounding box center [702, 452] width 200 height 31
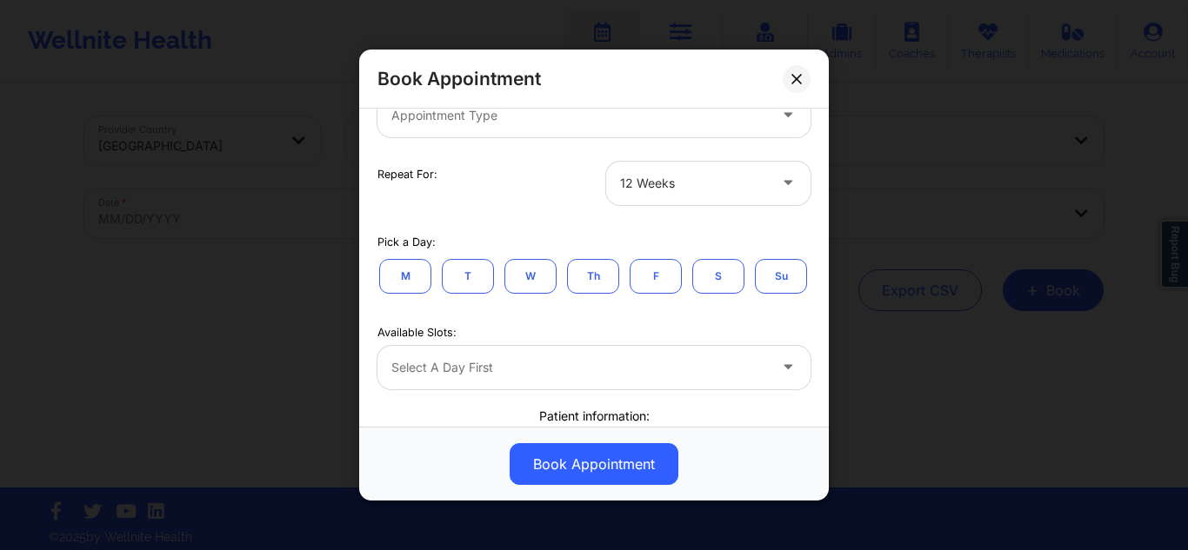
click at [398, 280] on button "M" at bounding box center [405, 275] width 52 height 35
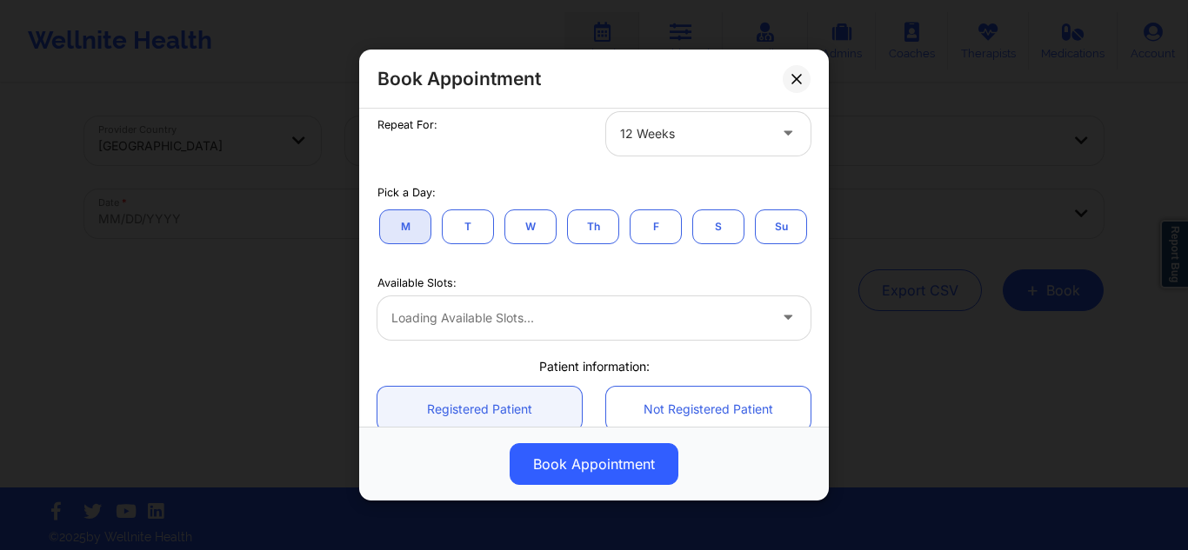
scroll to position [435, 0]
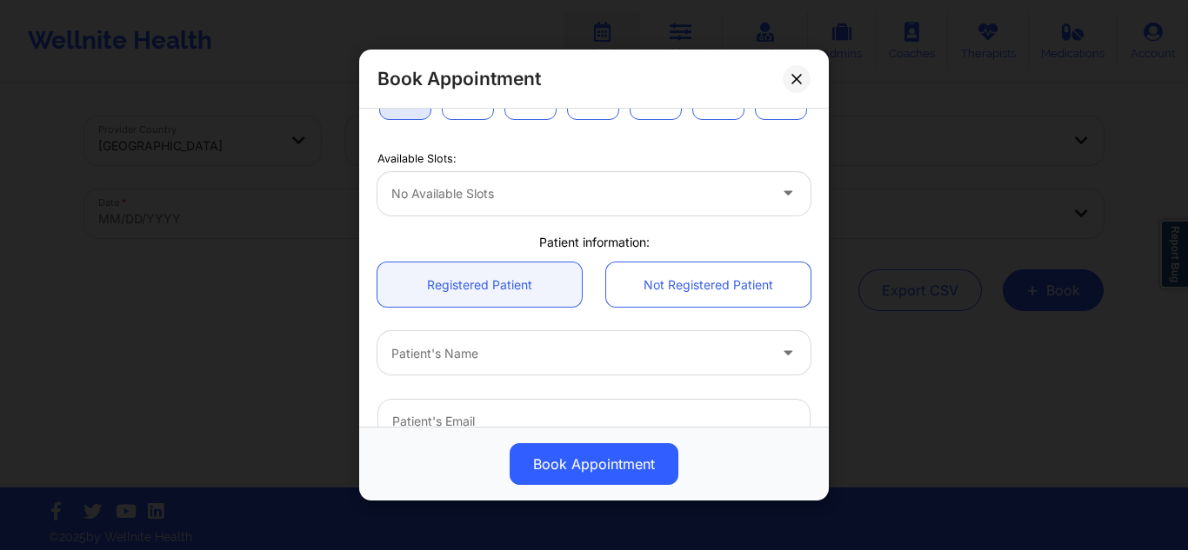
click at [660, 204] on div at bounding box center [579, 193] width 376 height 21
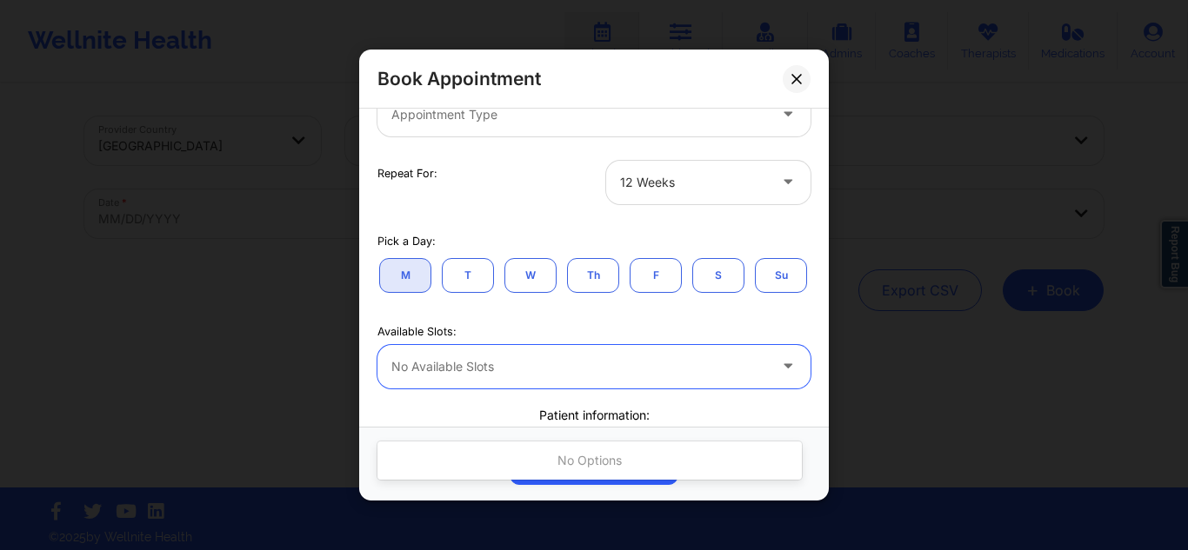
scroll to position [261, 0]
click at [678, 182] on div at bounding box center [693, 183] width 147 height 21
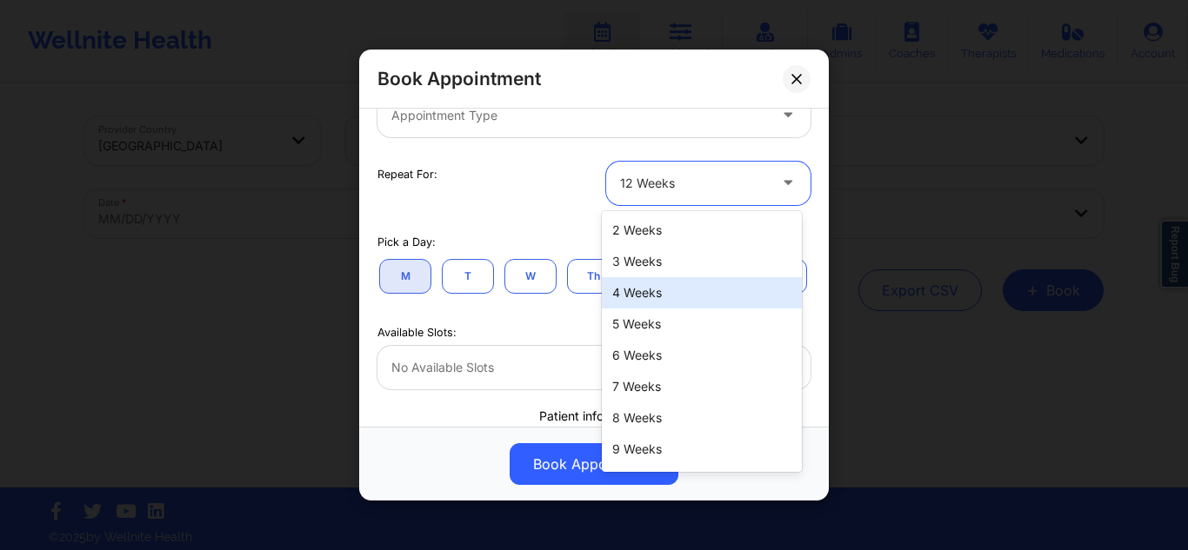
drag, startPoint x: 663, startPoint y: 303, endPoint x: 639, endPoint y: 299, distance: 23.7
click at [664, 303] on div "4 Weeks" at bounding box center [702, 292] width 200 height 31
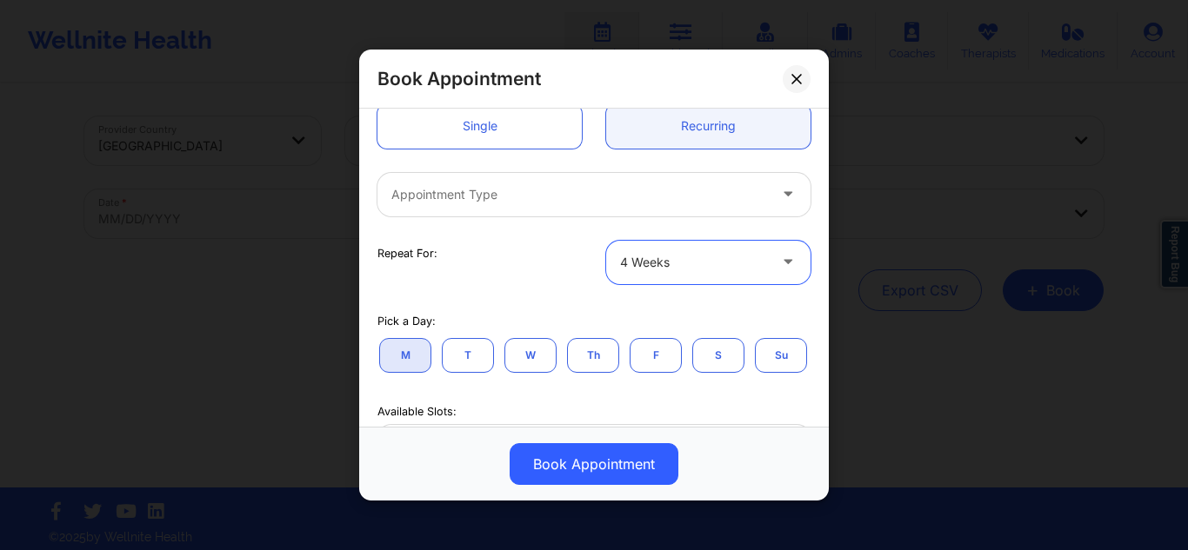
scroll to position [174, 0]
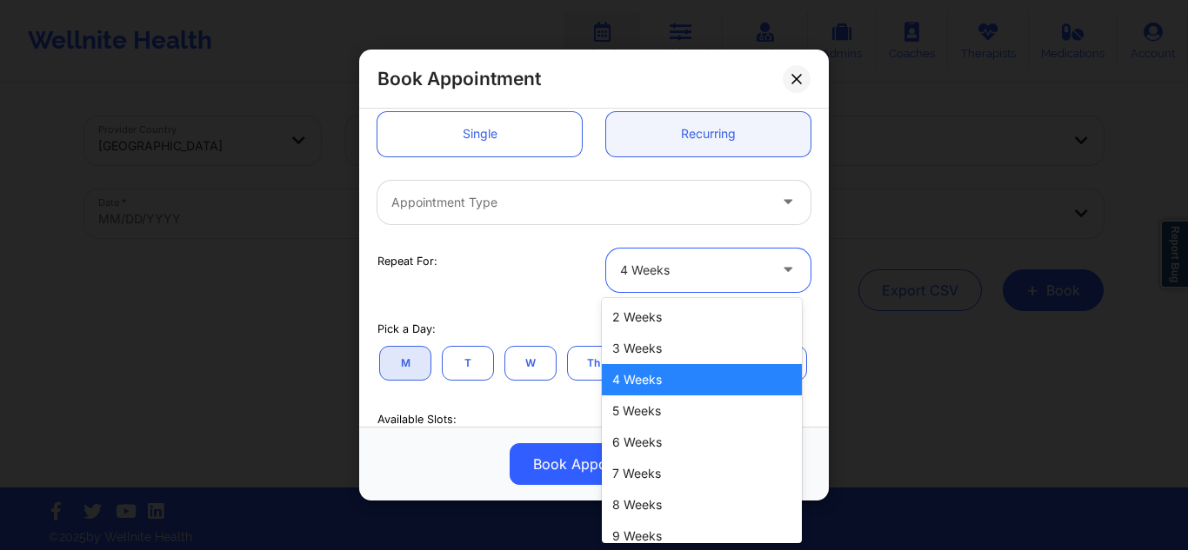
click at [626, 270] on div at bounding box center [693, 270] width 147 height 21
click at [632, 323] on div "2 Weeks" at bounding box center [702, 317] width 200 height 31
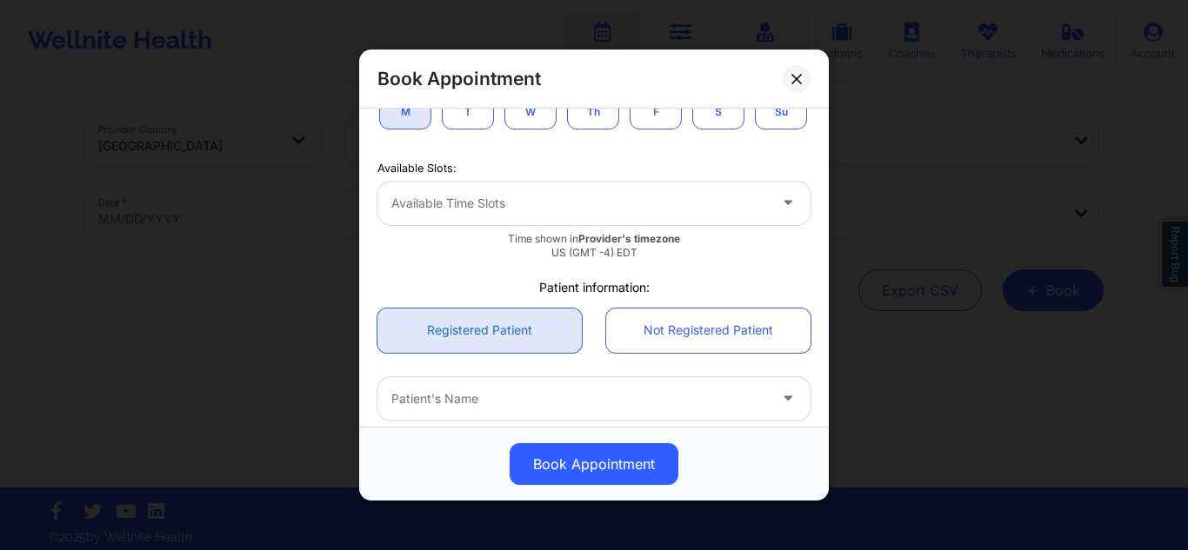
scroll to position [435, 0]
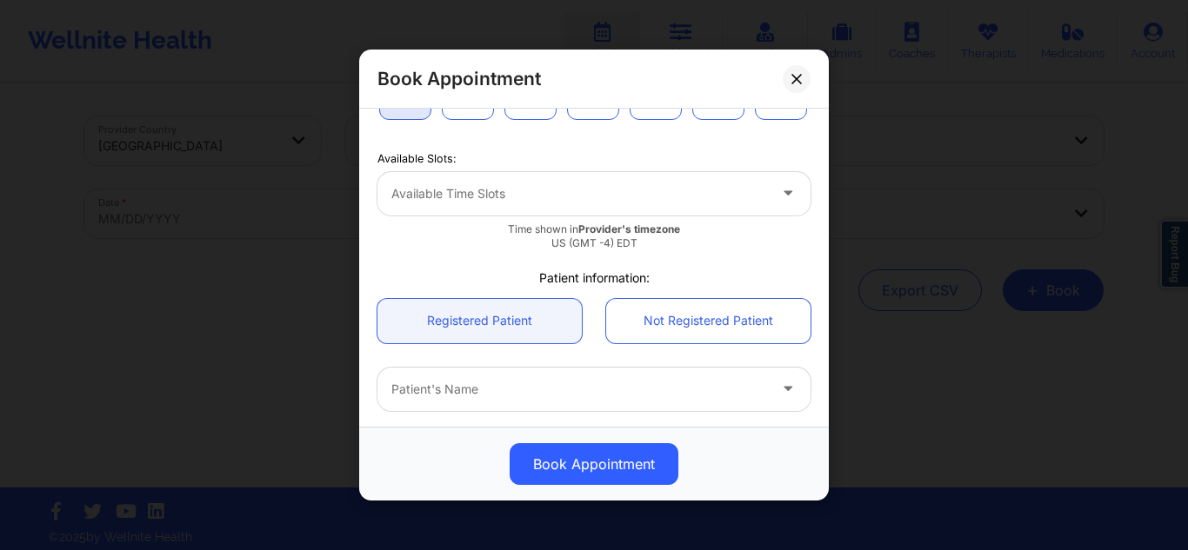
click at [675, 204] on div at bounding box center [579, 193] width 376 height 21
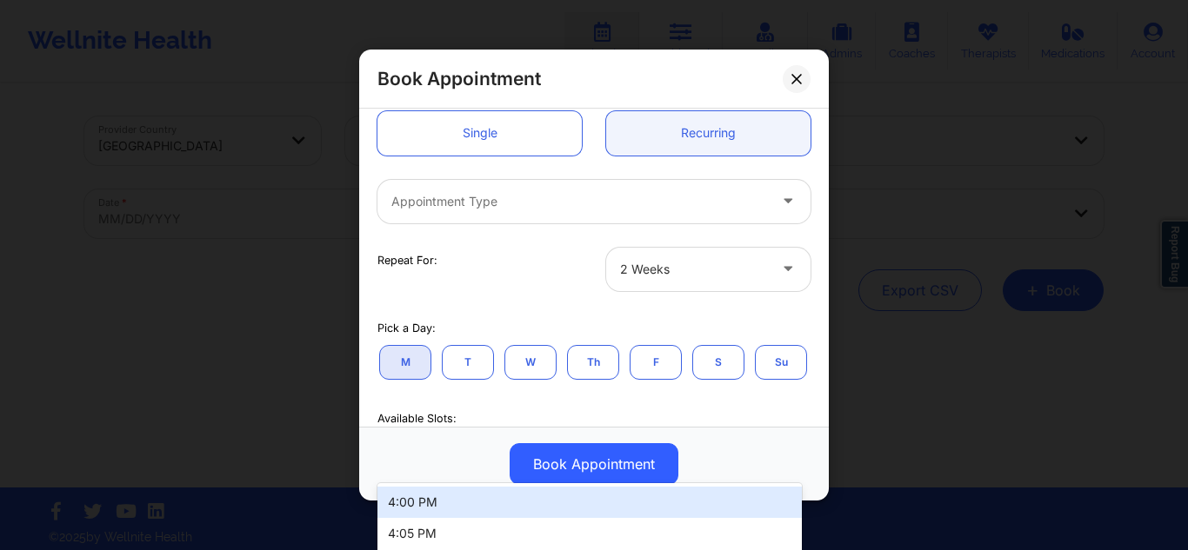
scroll to position [174, 0]
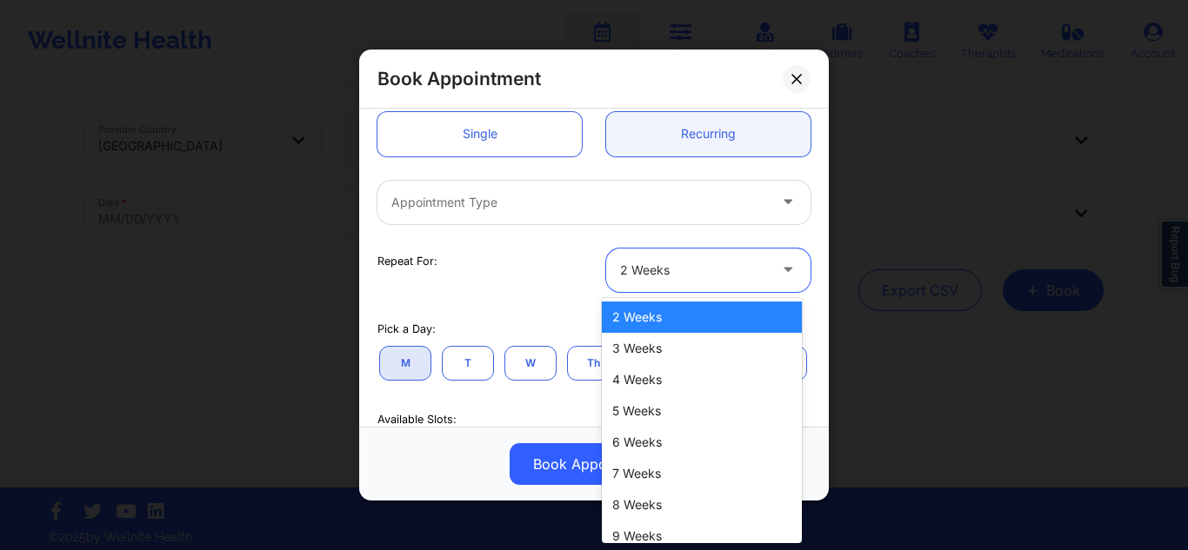
click at [695, 278] on div at bounding box center [693, 270] width 147 height 21
click at [663, 351] on div "3 Weeks" at bounding box center [702, 348] width 200 height 31
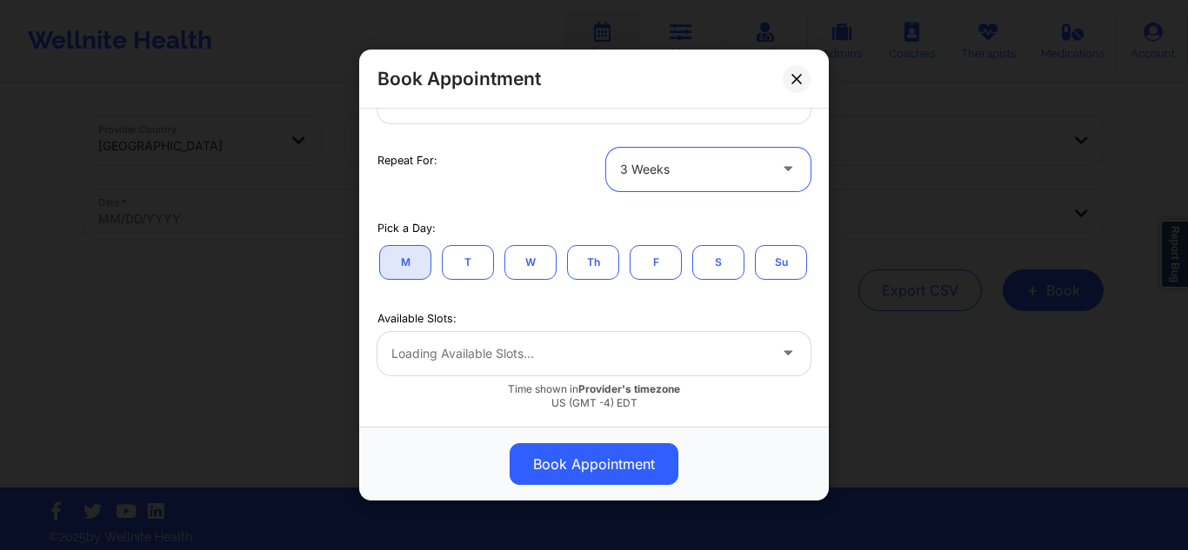
scroll to position [435, 0]
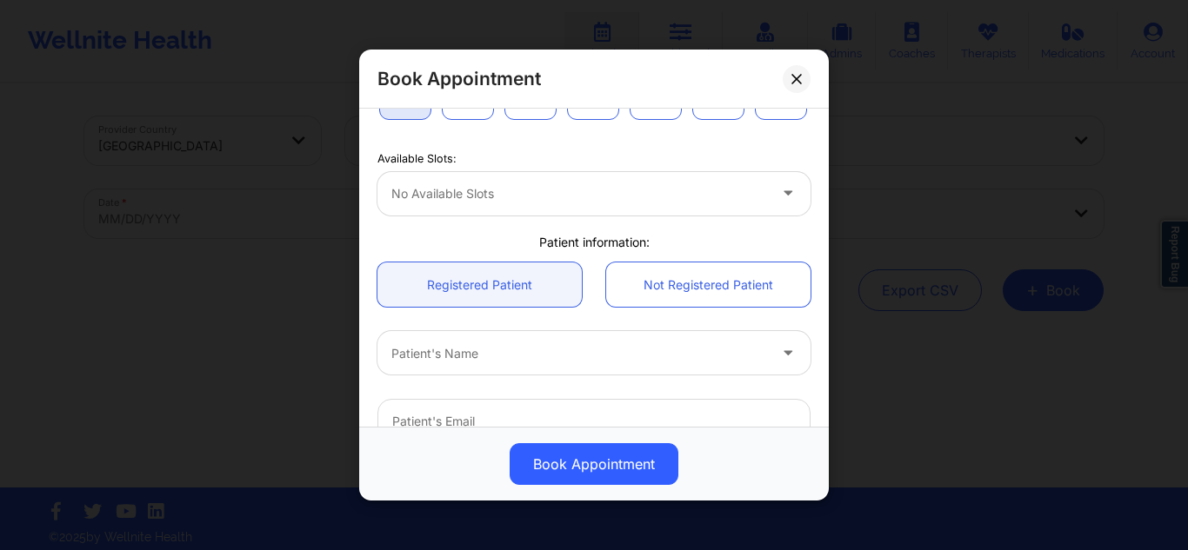
click at [610, 204] on div at bounding box center [579, 193] width 376 height 21
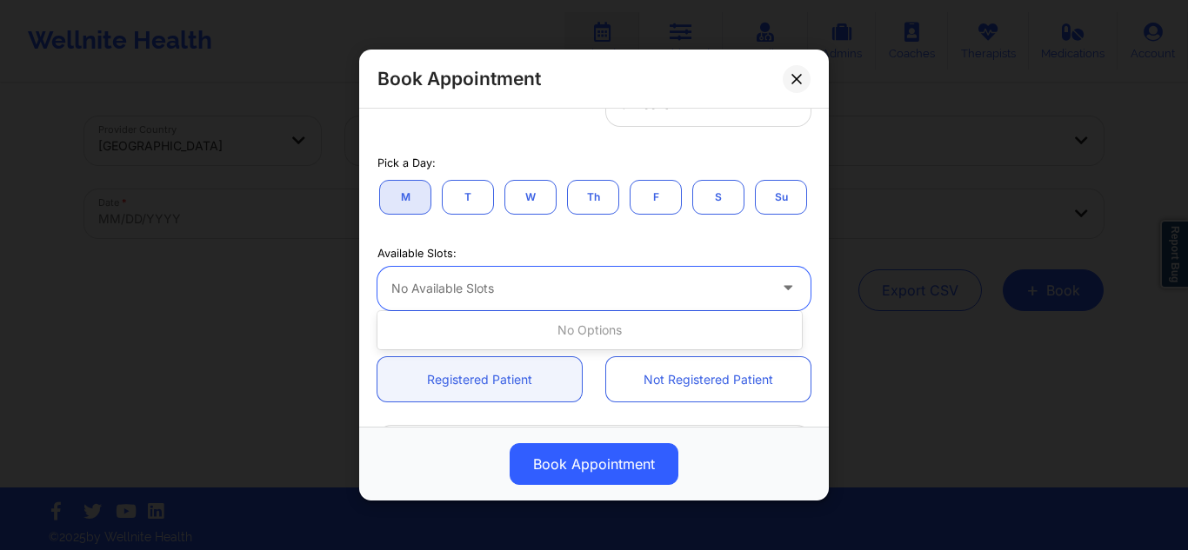
scroll to position [174, 0]
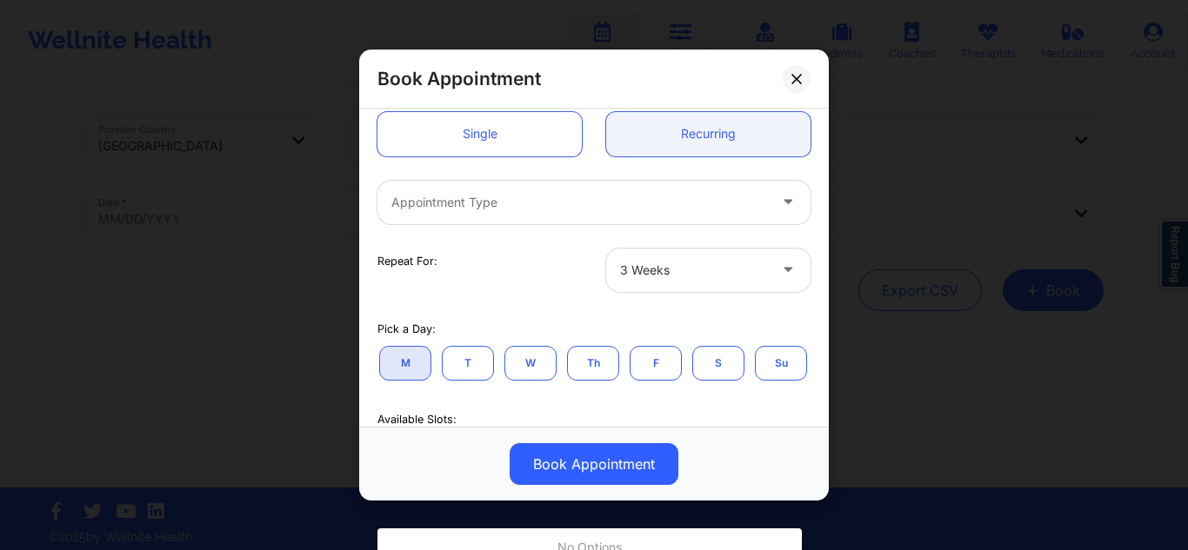
click at [660, 270] on div at bounding box center [693, 270] width 147 height 21
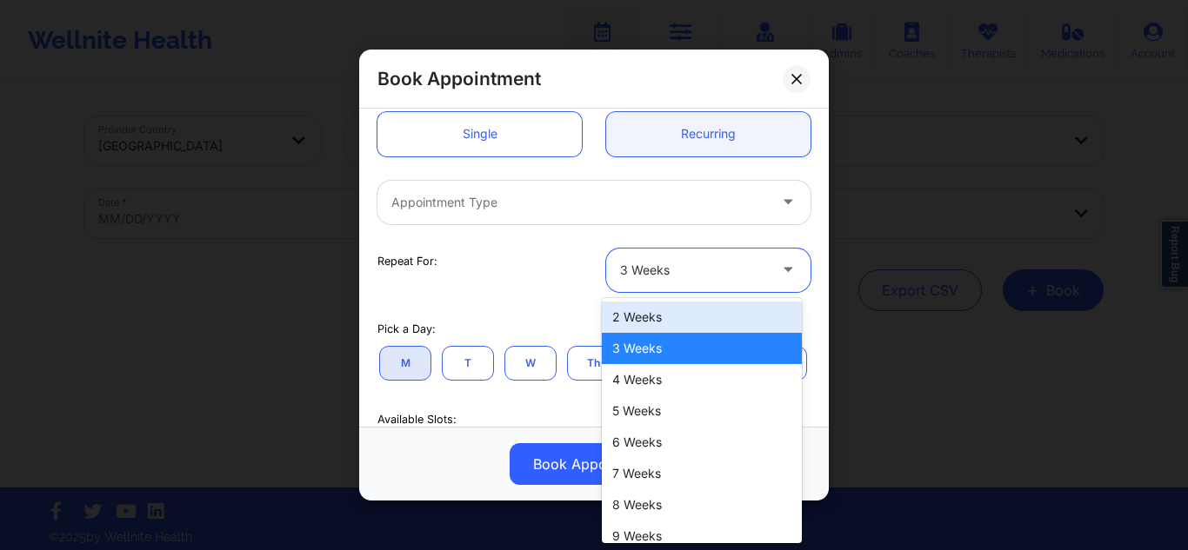
click at [653, 316] on div "2 Weeks" at bounding box center [702, 317] width 200 height 31
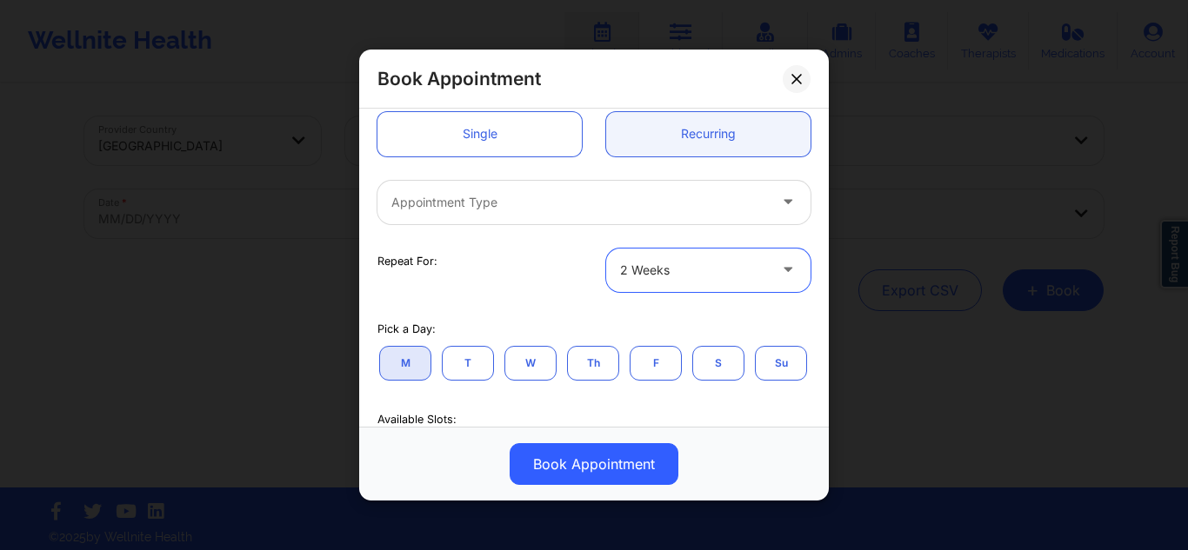
scroll to position [261, 0]
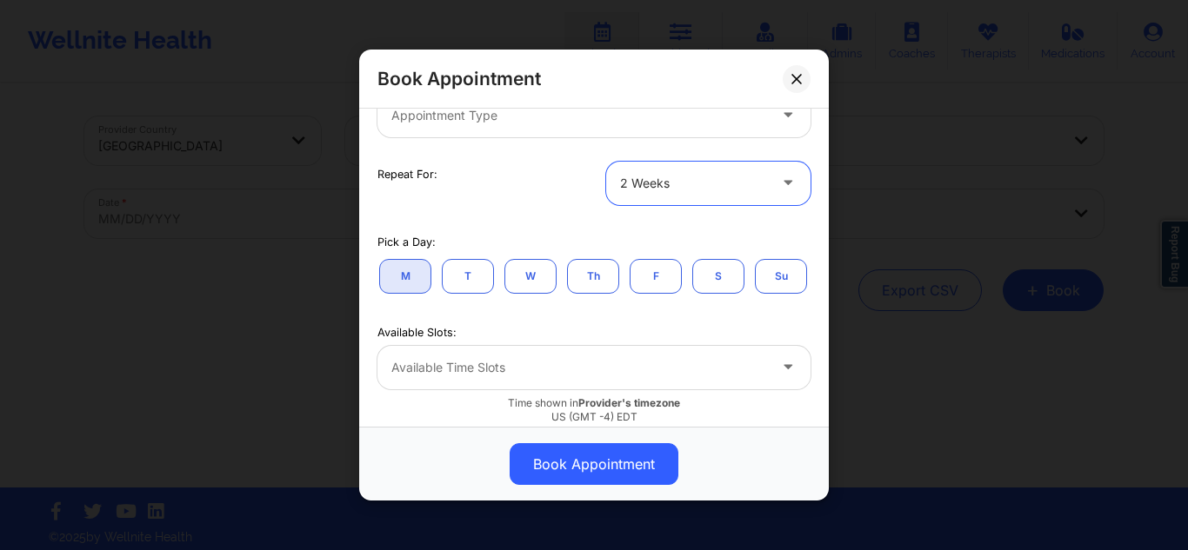
click at [422, 276] on button "M" at bounding box center [405, 275] width 52 height 35
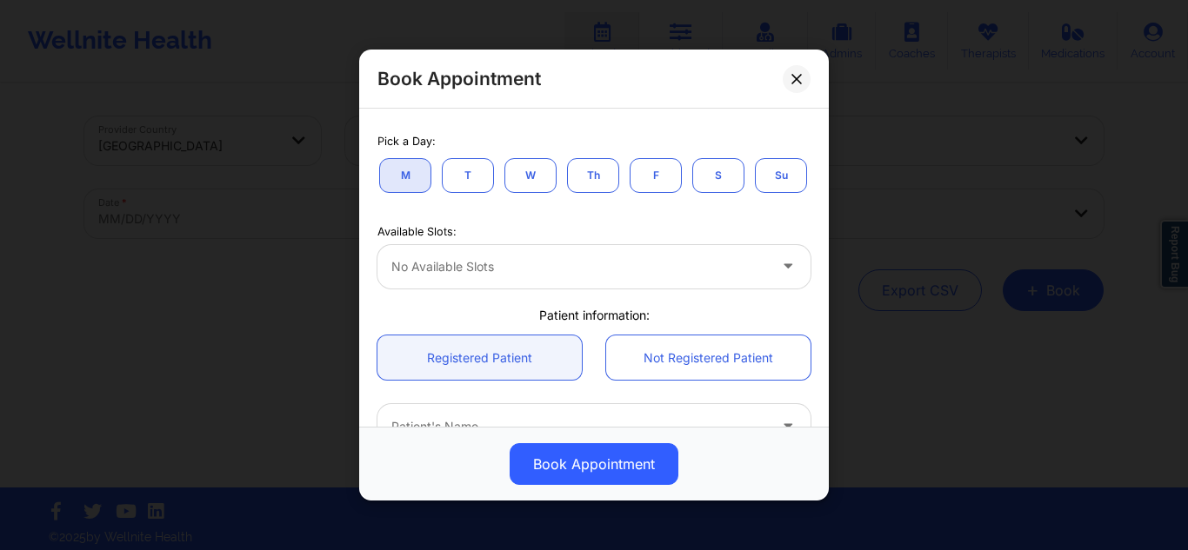
scroll to position [435, 0]
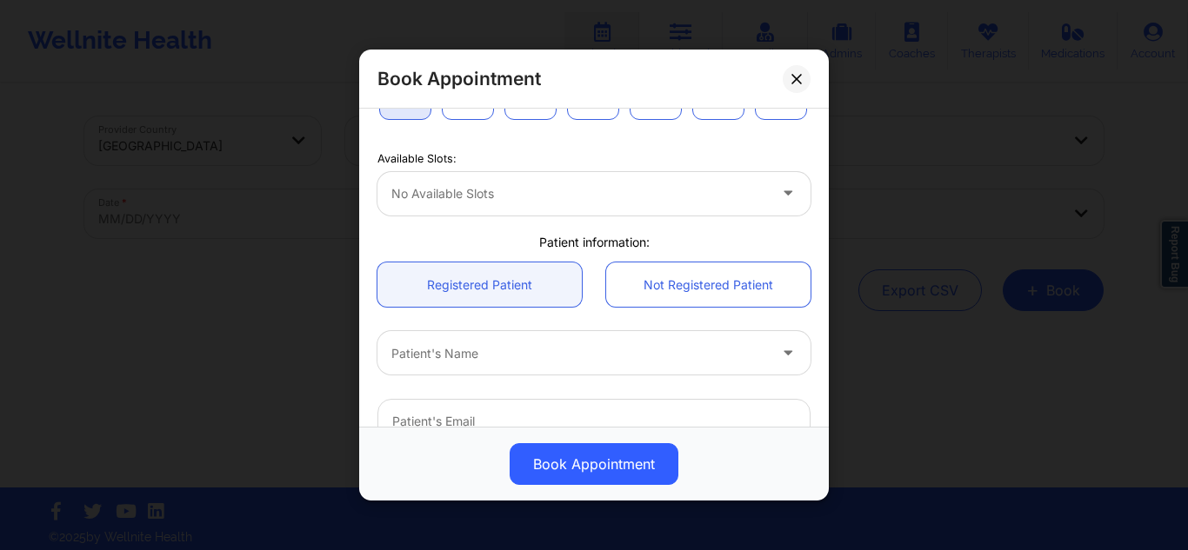
click at [565, 204] on div at bounding box center [579, 193] width 376 height 21
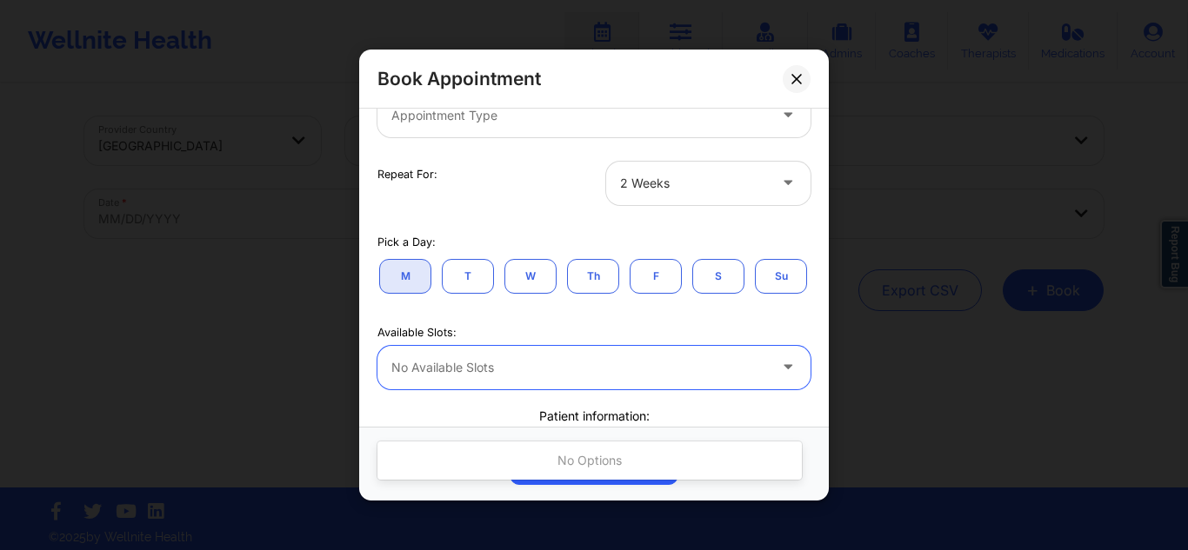
drag, startPoint x: 464, startPoint y: 279, endPoint x: 510, endPoint y: 302, distance: 50.6
click at [468, 280] on button "T" at bounding box center [468, 275] width 52 height 35
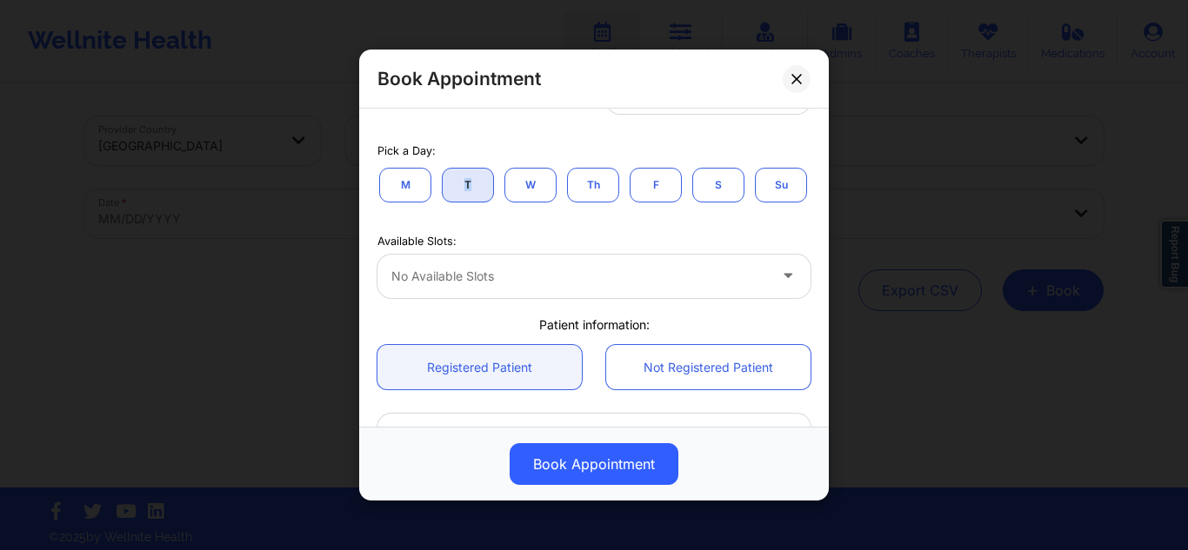
scroll to position [261, 0]
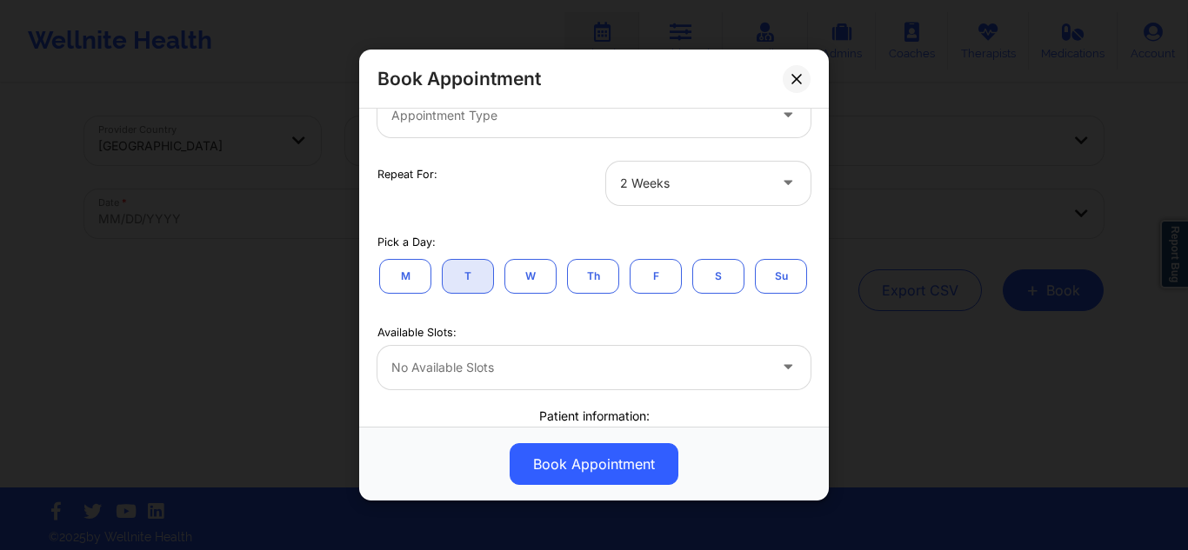
click at [530, 272] on button "W" at bounding box center [530, 275] width 52 height 35
click at [597, 274] on button "Th" at bounding box center [593, 275] width 52 height 35
drag, startPoint x: 648, startPoint y: 277, endPoint x: 674, endPoint y: 277, distance: 26.1
click at [650, 277] on button "F" at bounding box center [656, 275] width 52 height 35
click at [715, 273] on button "S" at bounding box center [718, 275] width 52 height 35
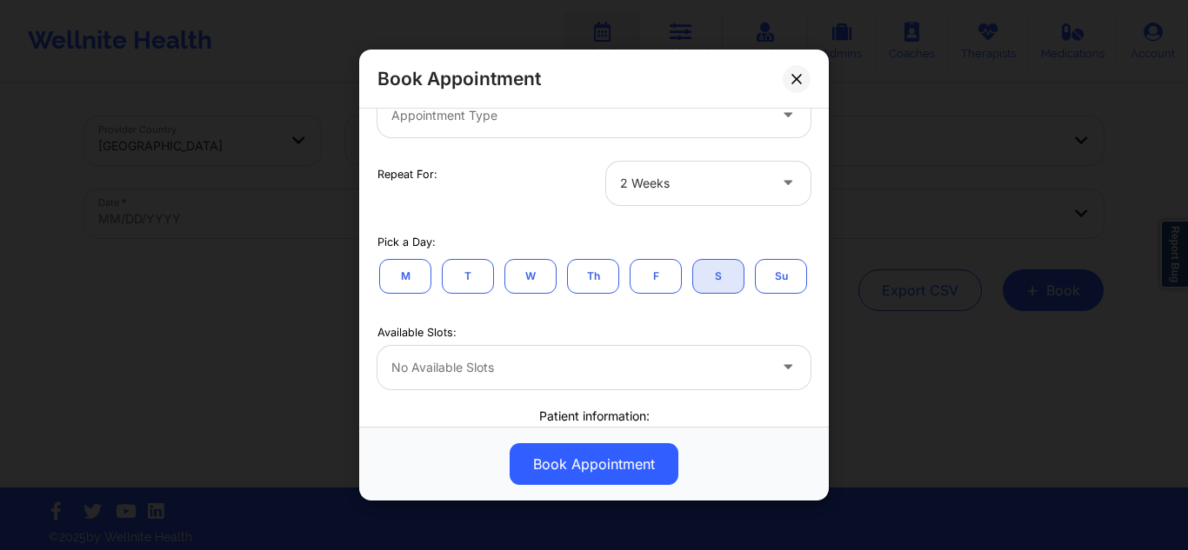
click at [755, 293] on button "Su" at bounding box center [781, 275] width 52 height 35
click at [697, 171] on div "2 Weeks" at bounding box center [693, 182] width 147 height 43
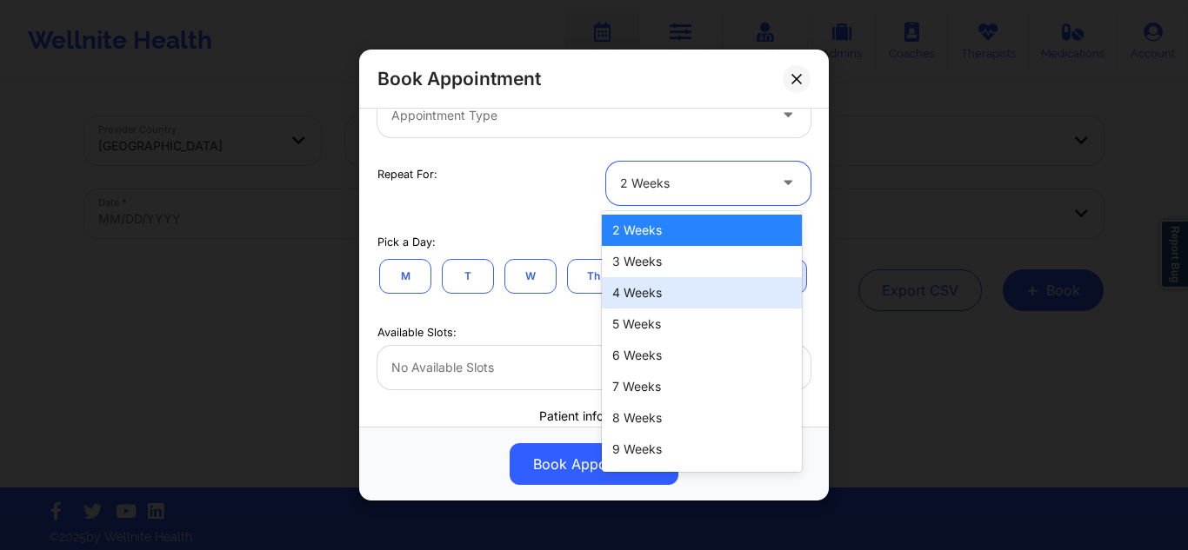
click at [634, 285] on div "4 Weeks" at bounding box center [702, 292] width 200 height 31
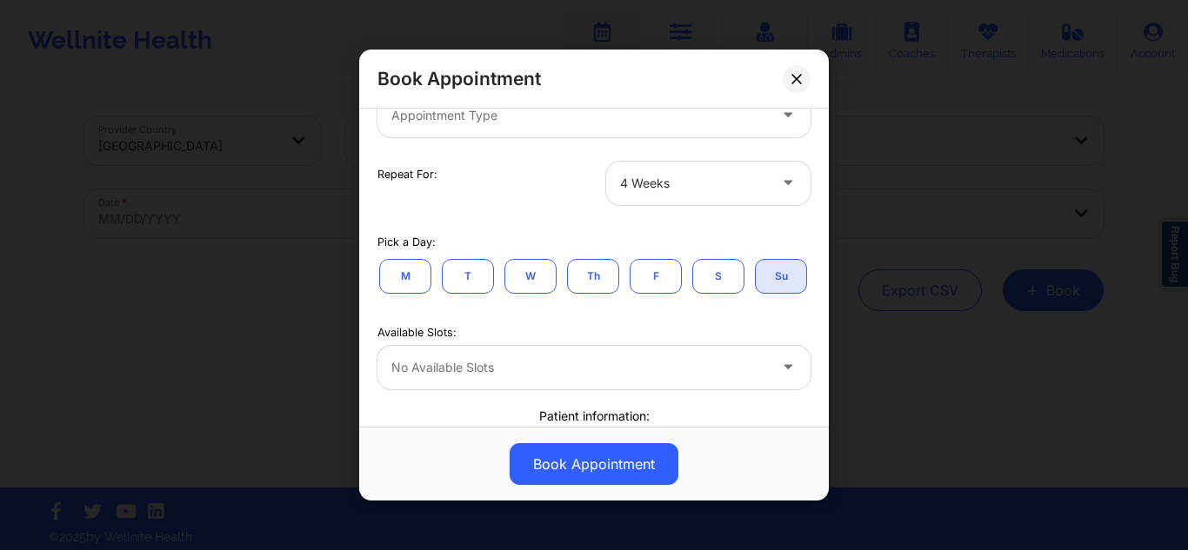
click at [410, 276] on button "M" at bounding box center [405, 275] width 52 height 35
click at [672, 186] on div at bounding box center [693, 183] width 147 height 21
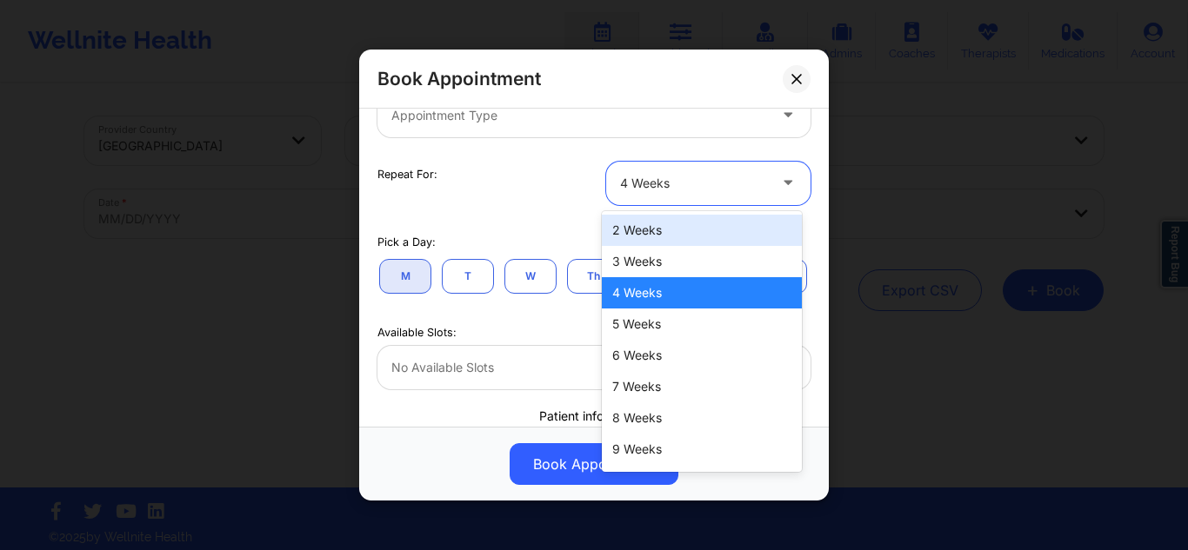
click at [639, 226] on div "2 Weeks" at bounding box center [702, 230] width 200 height 31
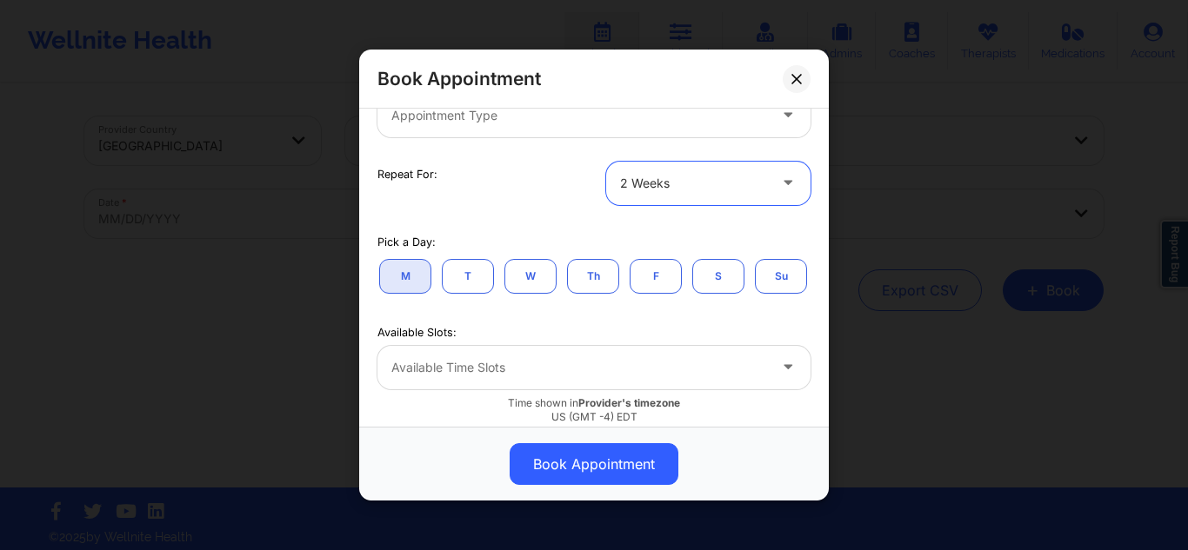
click at [684, 181] on div at bounding box center [693, 183] width 147 height 21
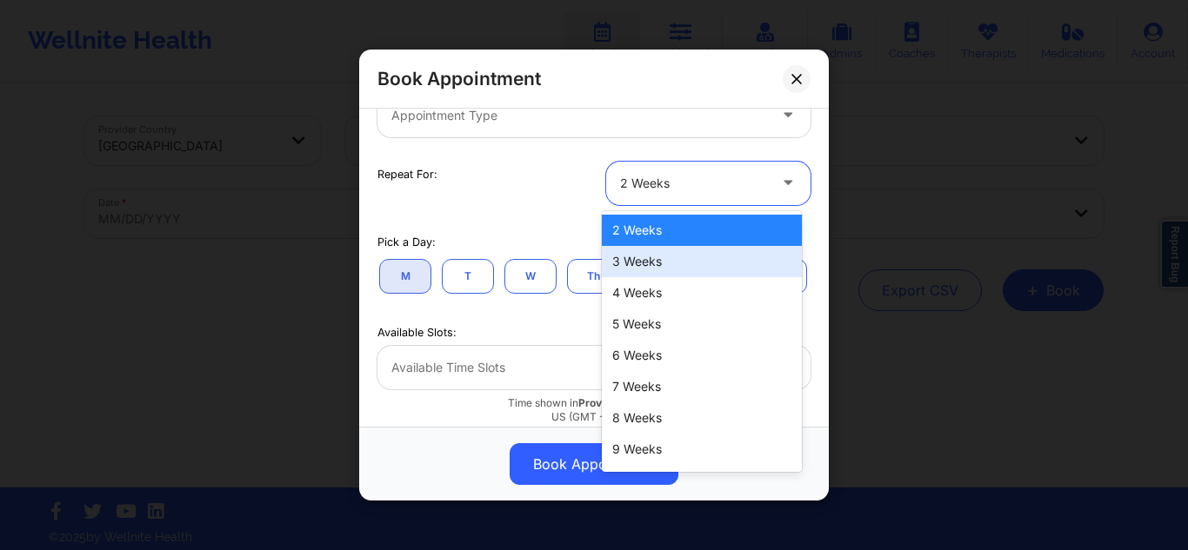
click at [659, 268] on div "3 Weeks" at bounding box center [702, 261] width 200 height 31
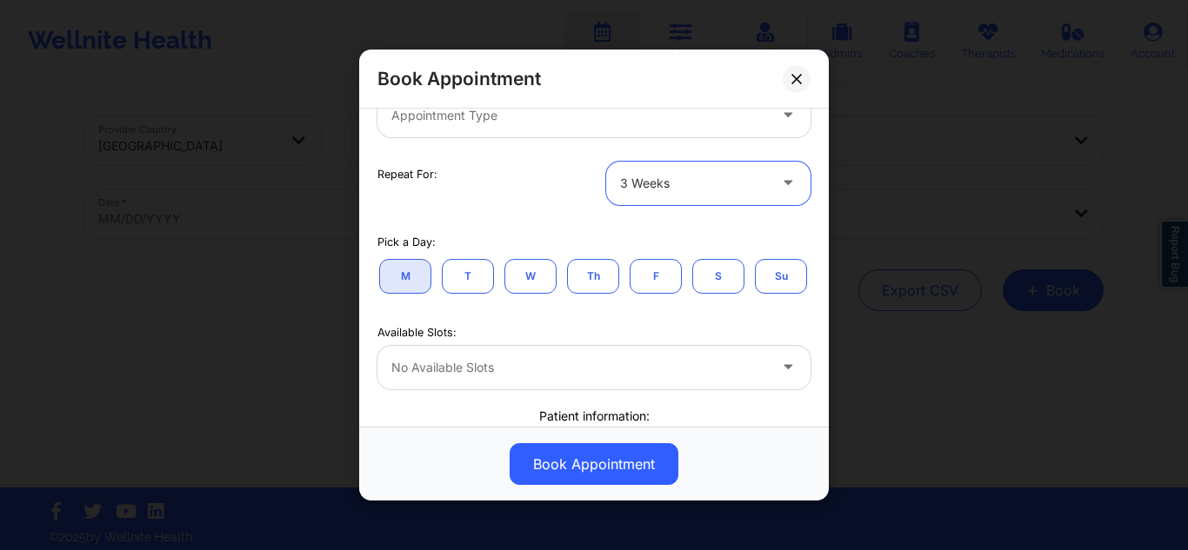
click at [657, 175] on div at bounding box center [693, 183] width 147 height 21
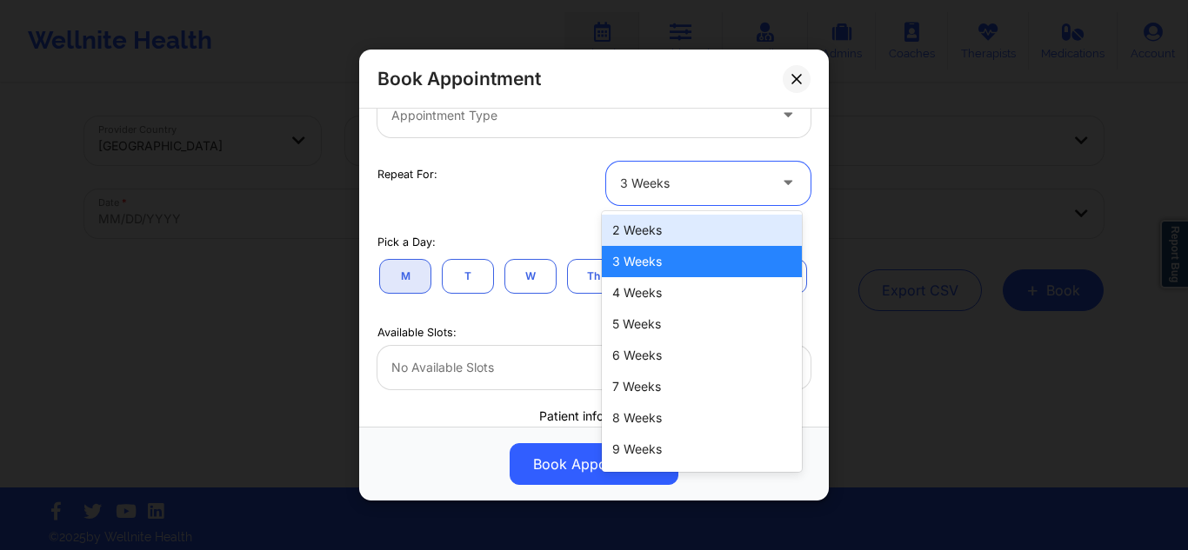
click at [644, 233] on div "2 Weeks" at bounding box center [702, 230] width 200 height 31
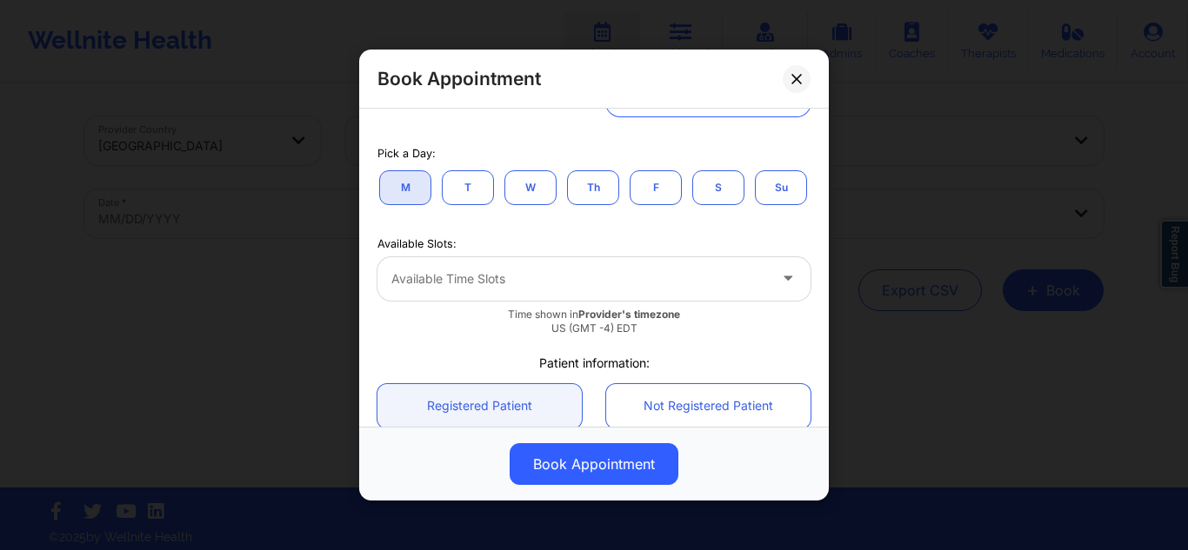
scroll to position [348, 0]
click at [608, 291] on div at bounding box center [579, 280] width 376 height 21
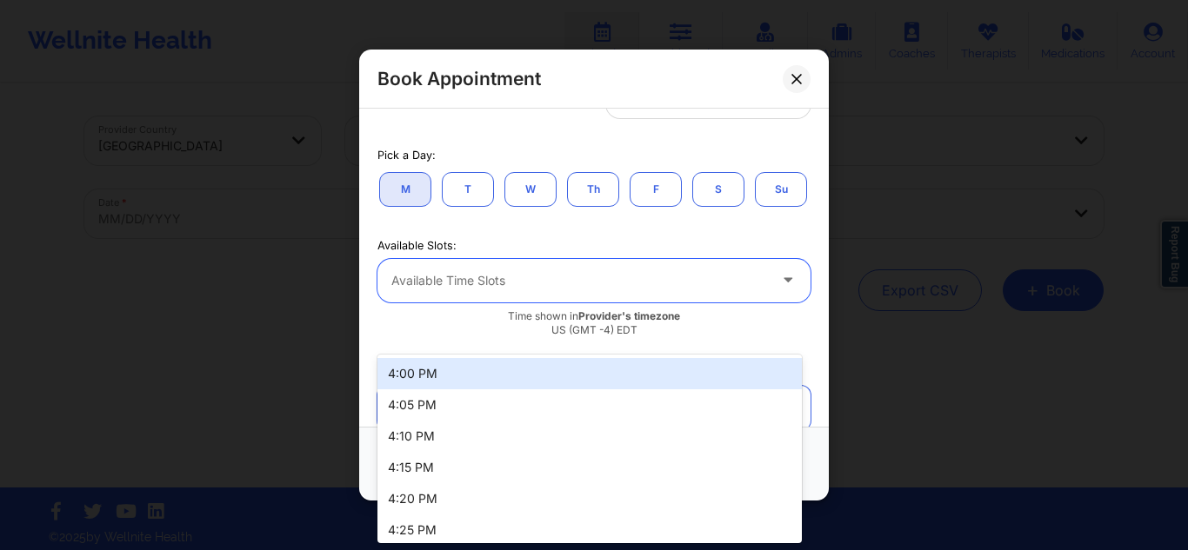
click at [553, 380] on div "4:00 PM" at bounding box center [589, 373] width 424 height 31
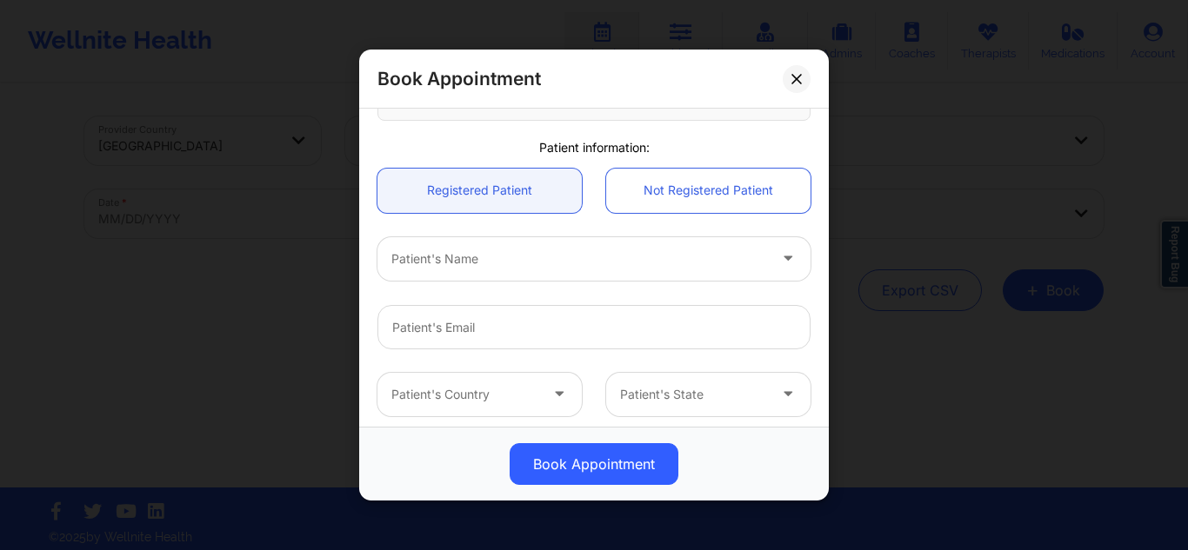
scroll to position [696, 0]
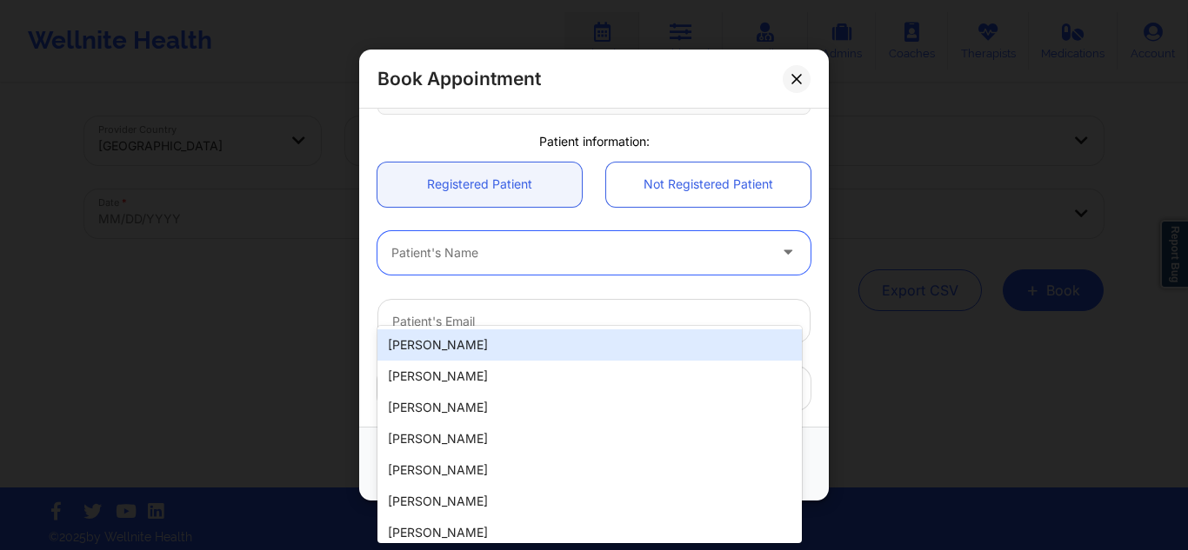
click at [655, 263] on div at bounding box center [579, 253] width 376 height 21
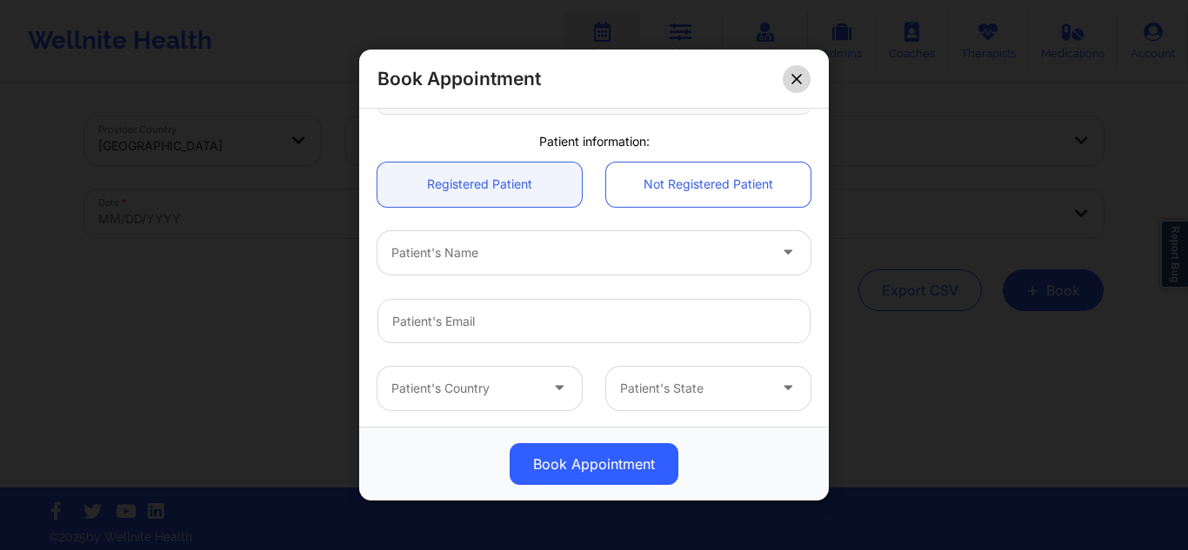
click at [800, 72] on button at bounding box center [797, 78] width 28 height 28
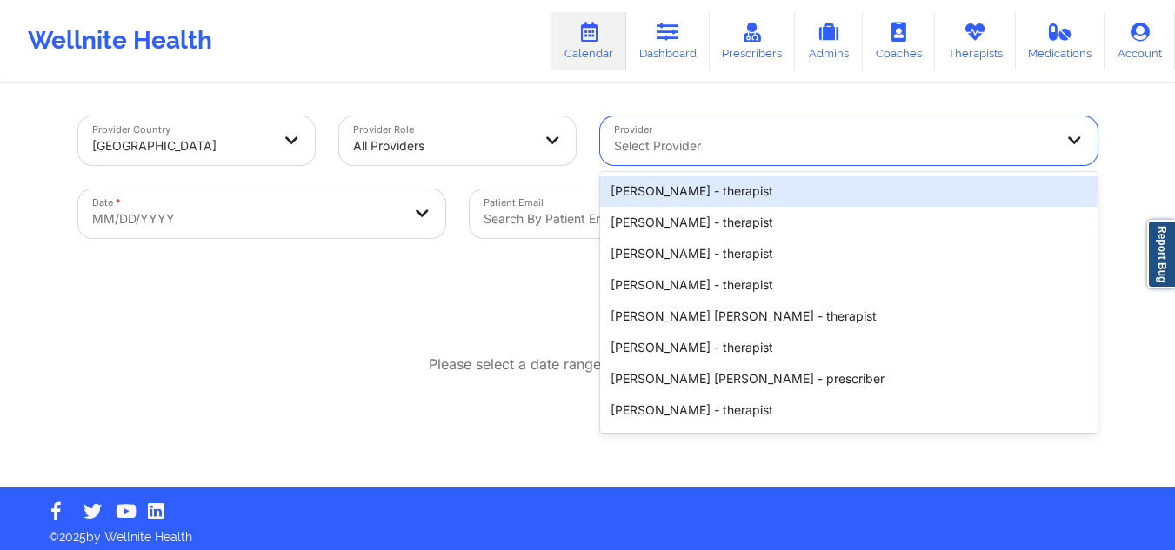
click at [737, 136] on div at bounding box center [834, 146] width 440 height 21
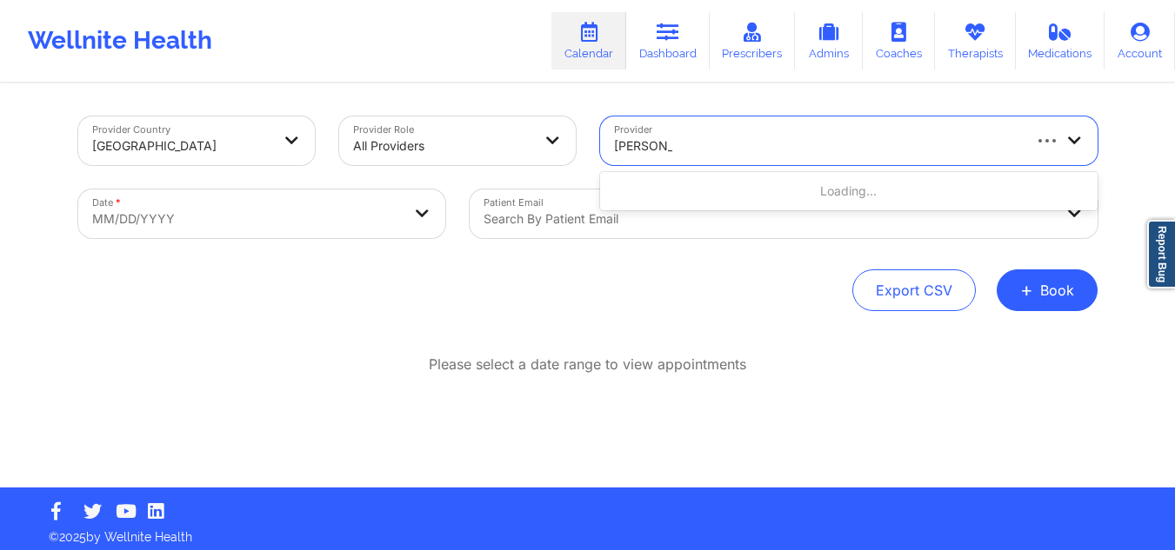
type input "melissa we"
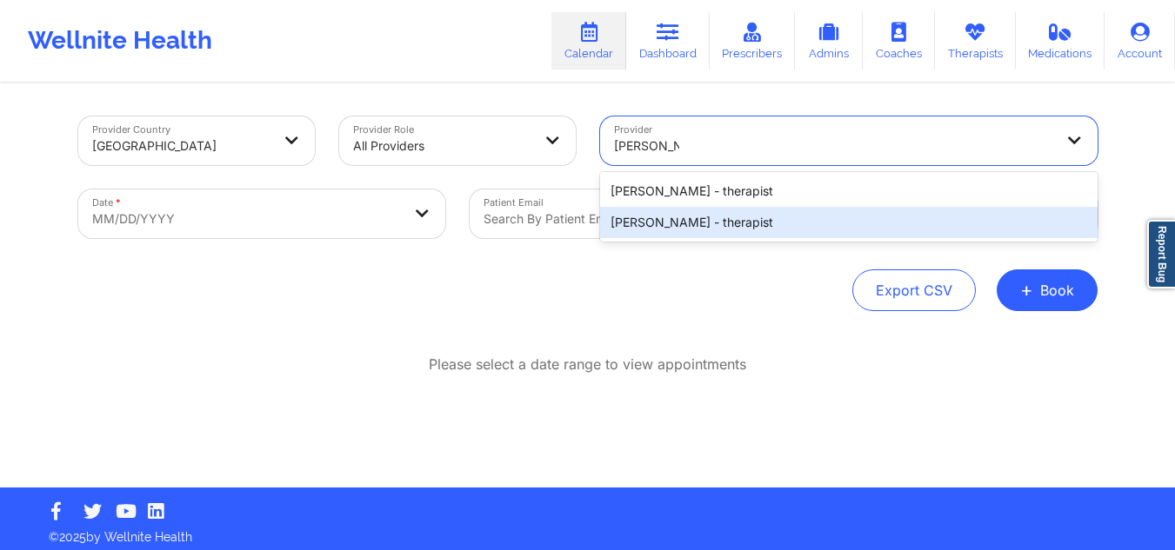
click at [756, 222] on div "[PERSON_NAME] - therapist" at bounding box center [848, 222] width 497 height 31
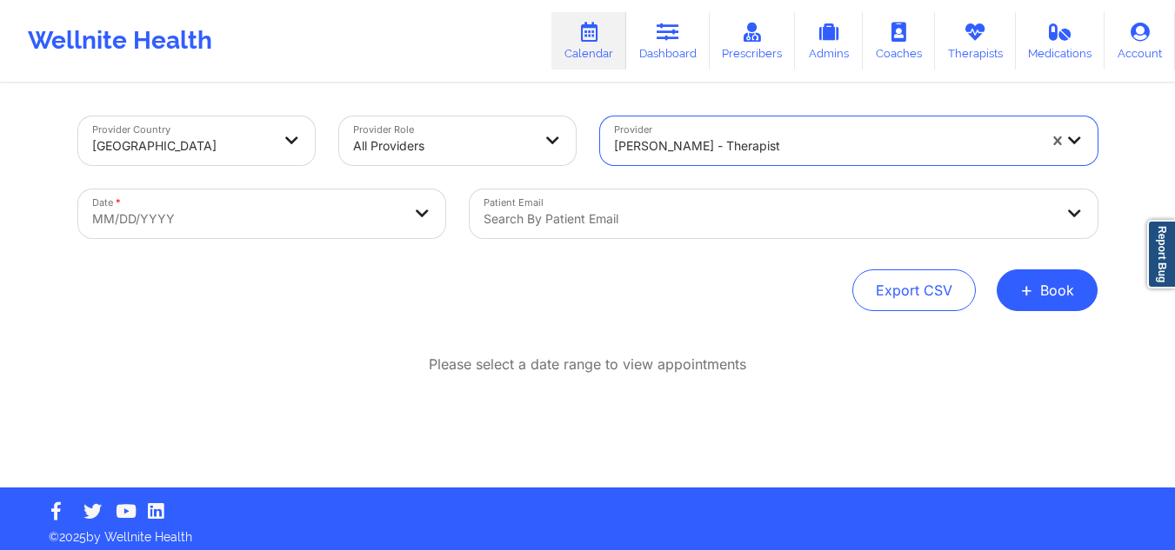
select select "2025-8"
select select "2025-9"
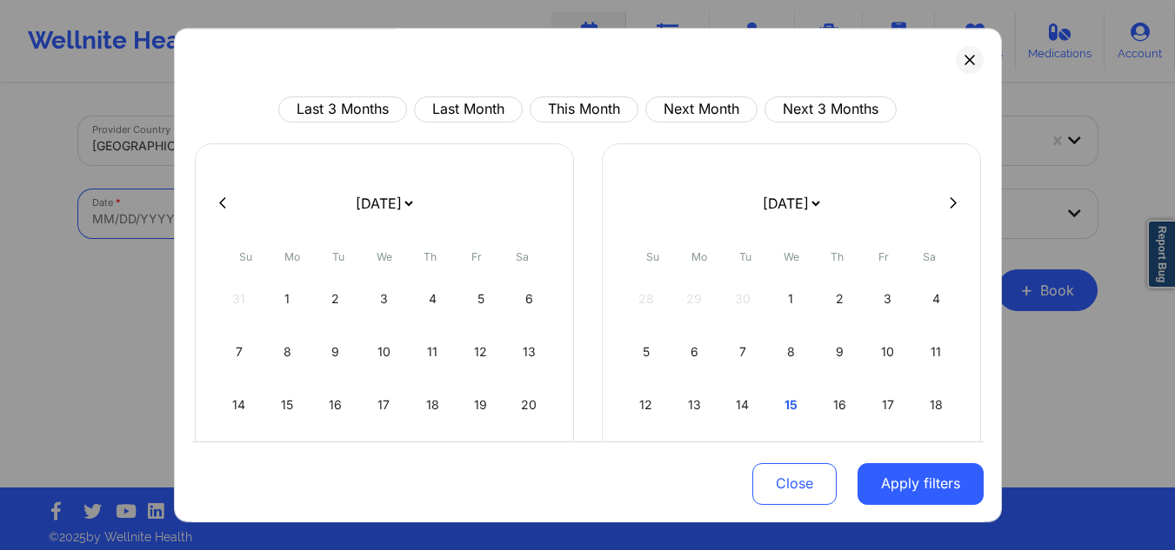
click at [344, 212] on body "Wellnite Health Calendar Dashboard Prescribers Admins Coaches Therapists Medica…" at bounding box center [587, 275] width 1175 height 550
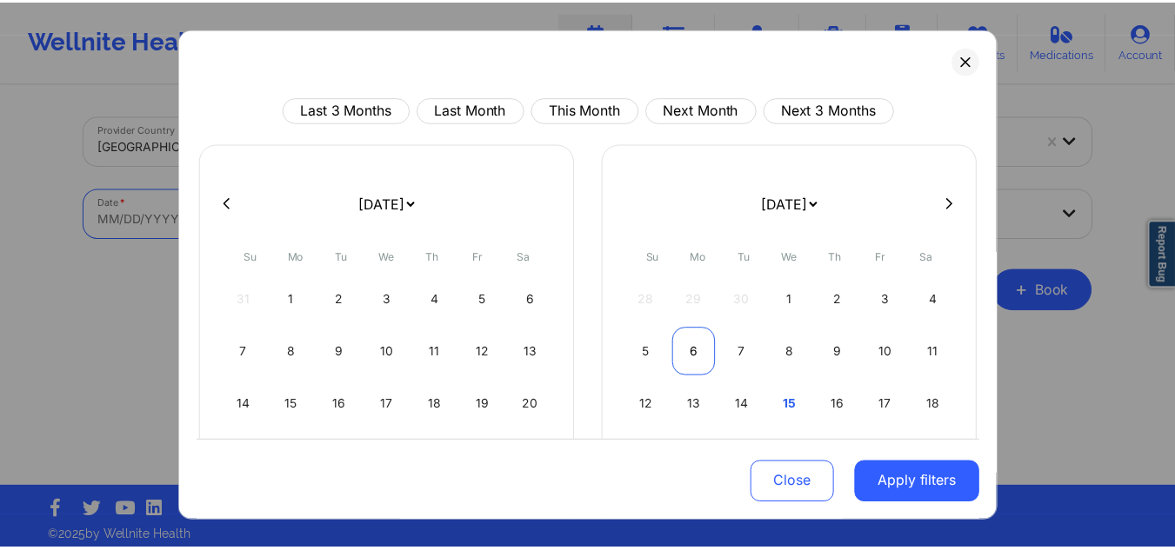
scroll to position [150, 0]
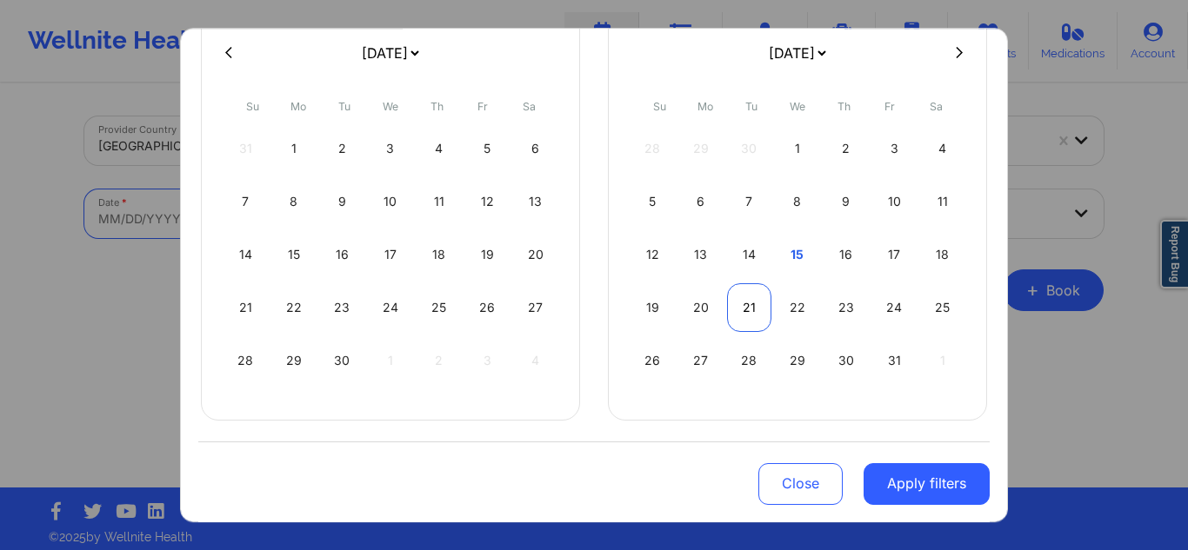
click at [740, 310] on div "21" at bounding box center [749, 307] width 44 height 49
select select "2025-9"
select select "2025-10"
select select "2025-9"
select select "2025-10"
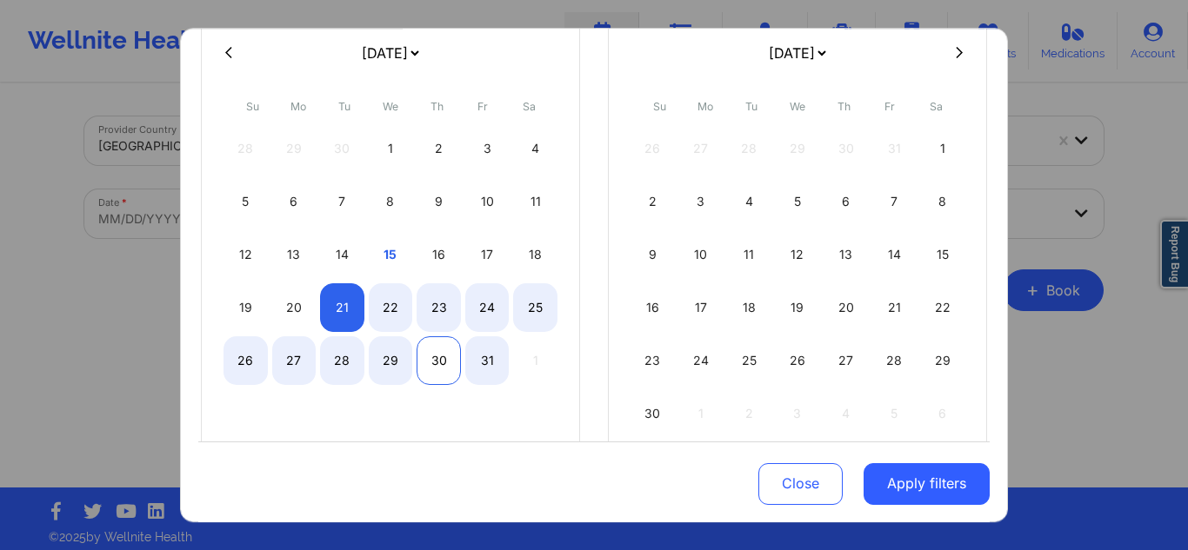
select select "2025-9"
select select "2025-10"
select select "2025-9"
select select "2025-10"
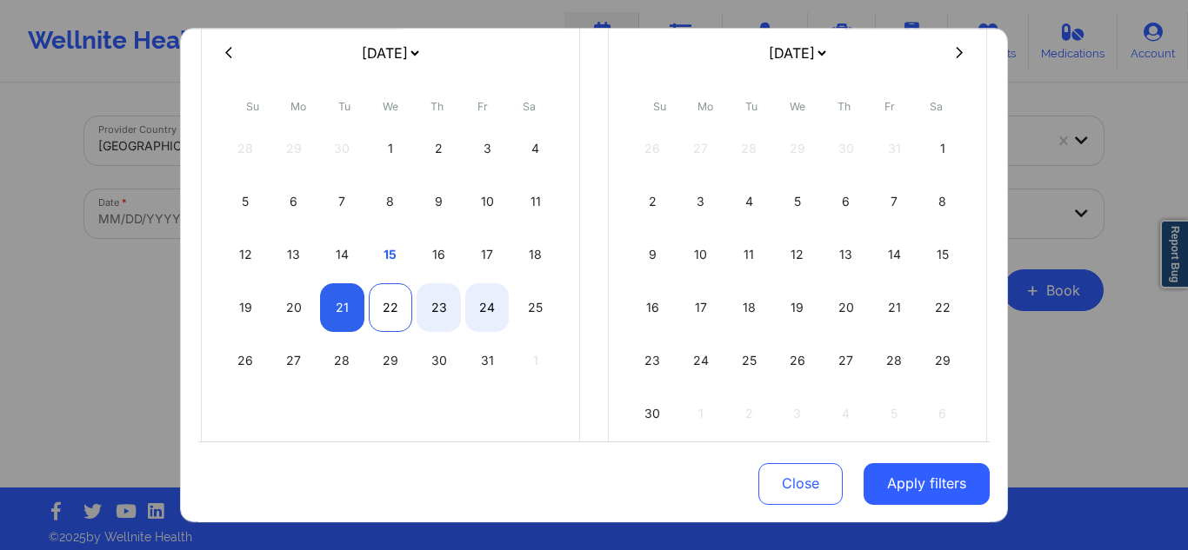
select select "2025-9"
select select "2025-10"
click at [397, 304] on div "22" at bounding box center [391, 307] width 44 height 49
select select "2025-9"
select select "2025-10"
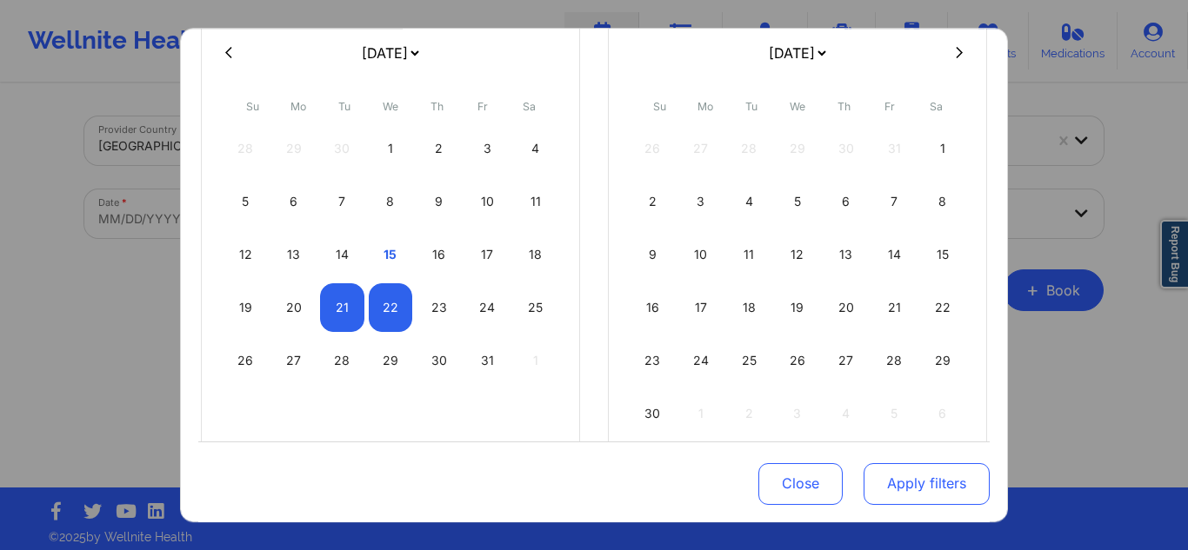
click at [923, 468] on button "Apply filters" at bounding box center [926, 484] width 126 height 42
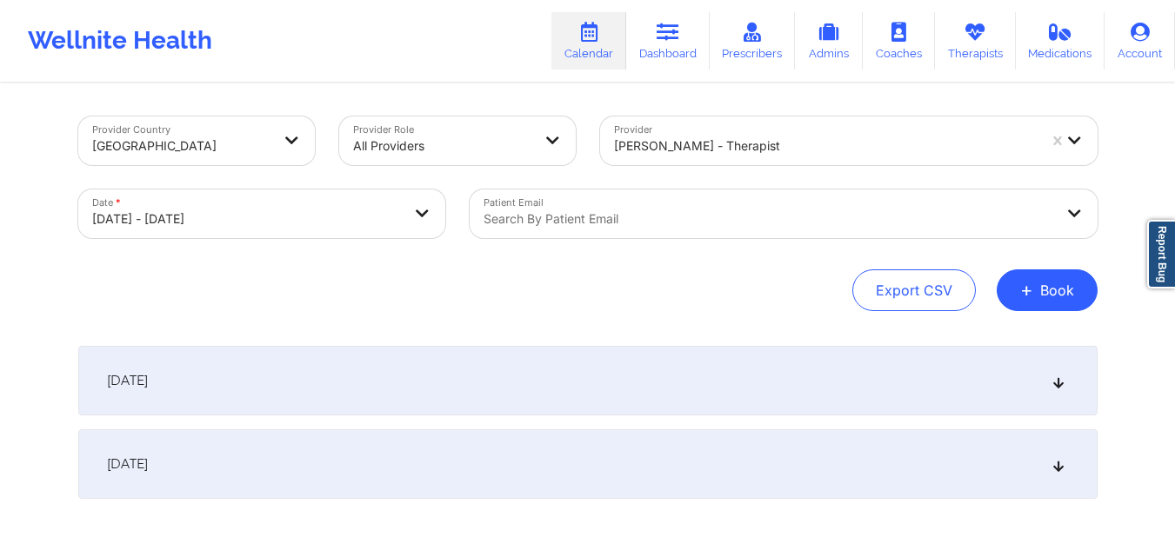
click at [423, 390] on div "[DATE]" at bounding box center [587, 381] width 1019 height 70
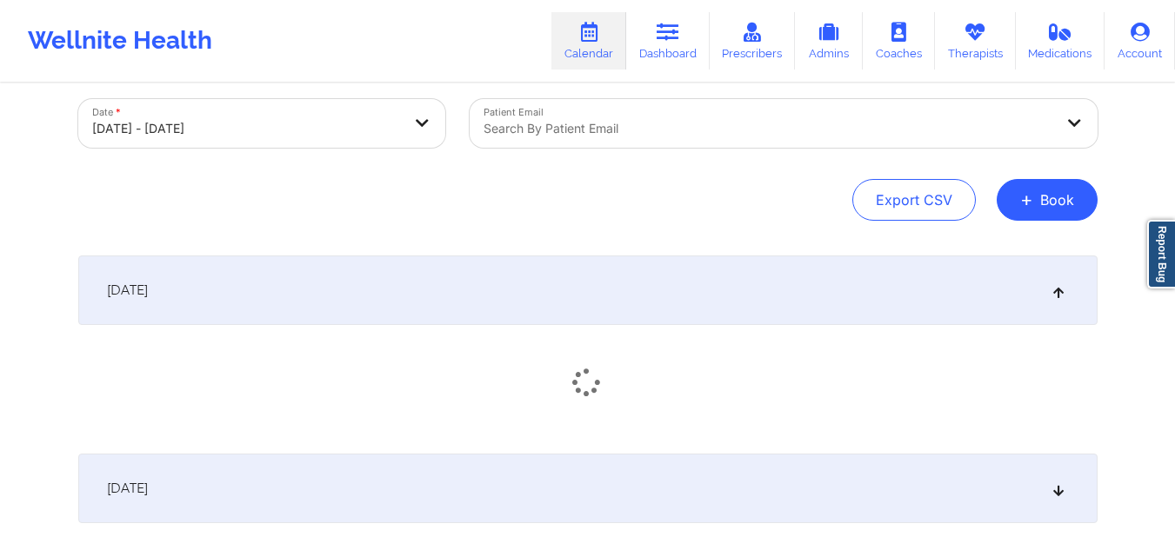
scroll to position [174, 0]
